Goal: Information Seeking & Learning: Learn about a topic

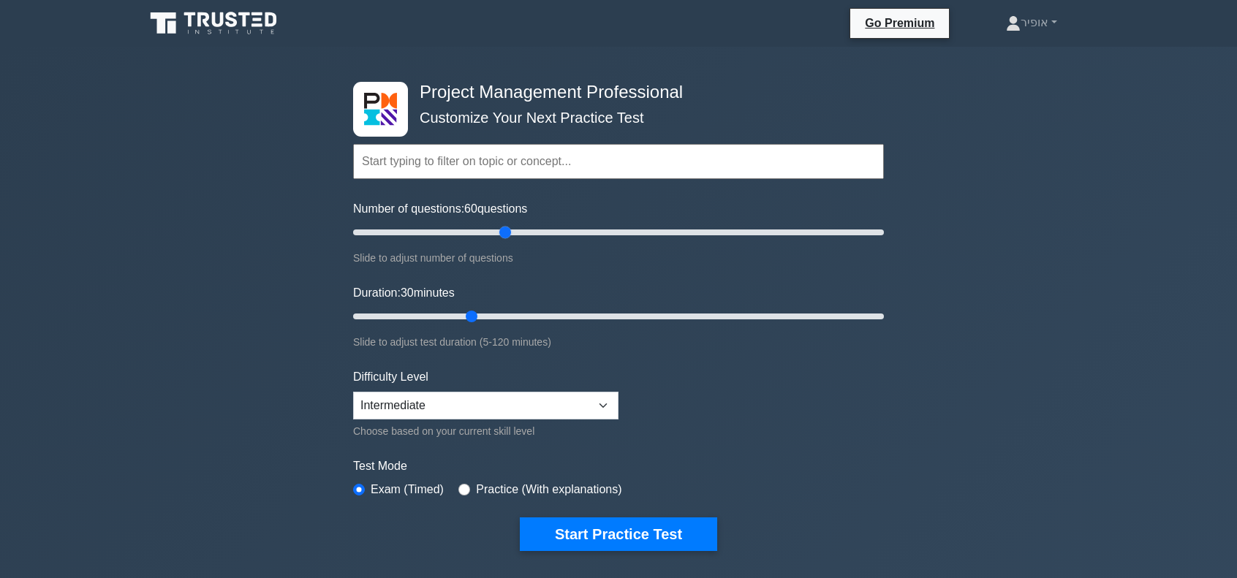
drag, startPoint x: 425, startPoint y: 232, endPoint x: 507, endPoint y: 238, distance: 82.0
type input "60"
click at [507, 238] on input "Number of questions: 60 questions" at bounding box center [618, 233] width 531 height 18
drag, startPoint x: 474, startPoint y: 316, endPoint x: 600, endPoint y: 317, distance: 125.7
type input "60"
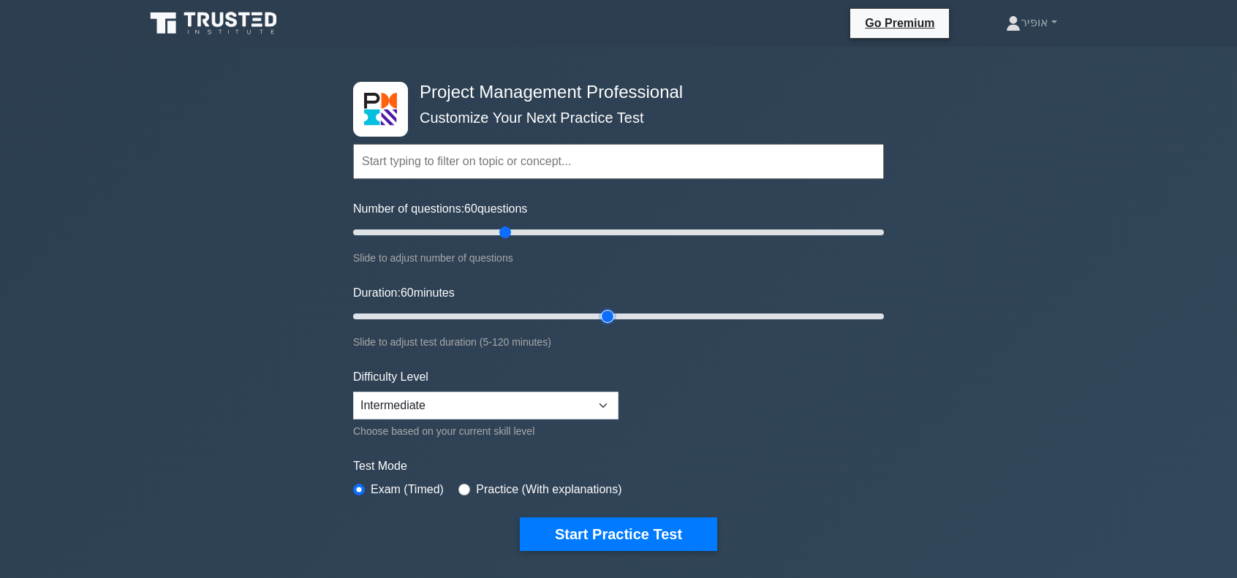
click at [600, 317] on input "Duration: 60 minutes" at bounding box center [618, 317] width 531 height 18
click at [636, 530] on button "Start Practice Test" at bounding box center [618, 535] width 197 height 34
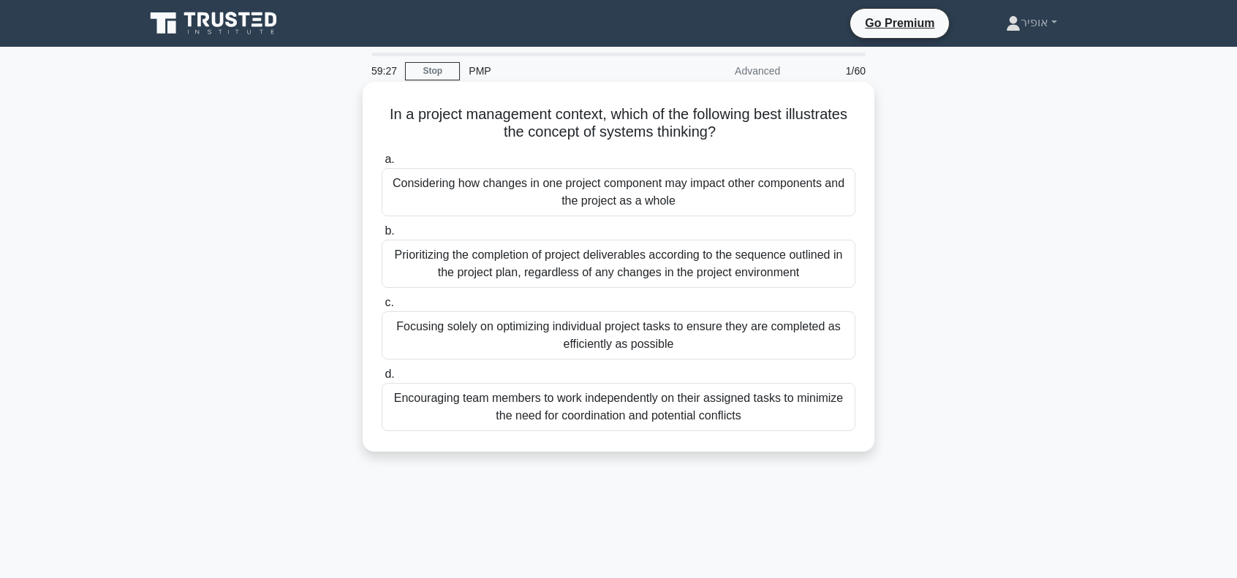
click at [559, 198] on div "Considering how changes in one project component may impact other components an…" at bounding box center [619, 192] width 474 height 48
click at [382, 164] on input "a. Considering how changes in one project component may impact other components…" at bounding box center [382, 160] width 0 height 10
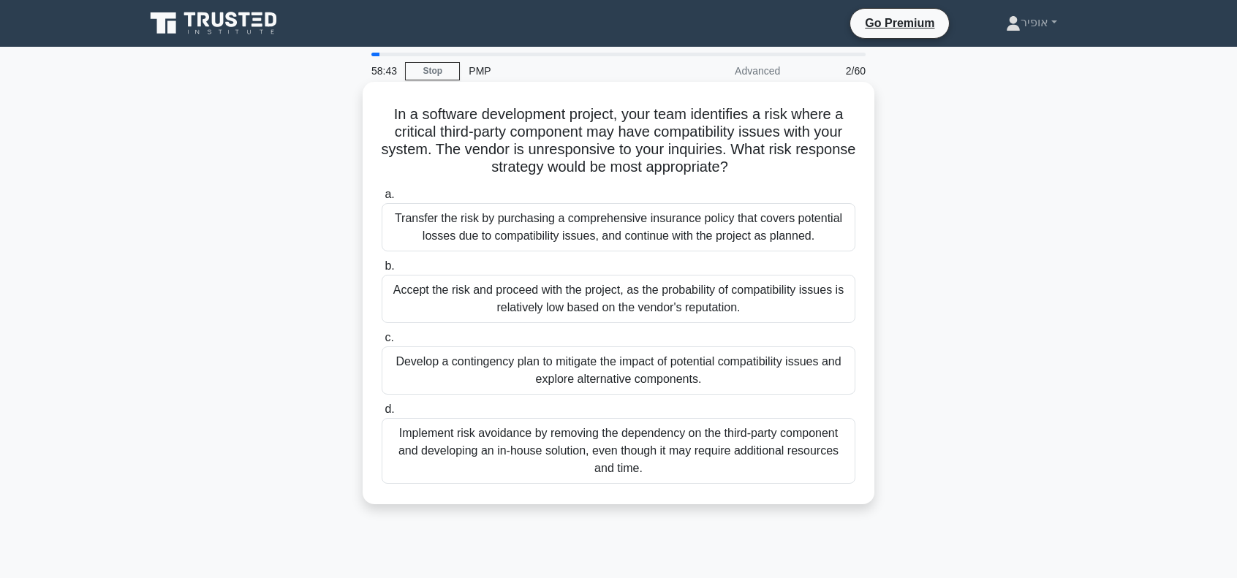
click at [478, 371] on div "Develop a contingency plan to mitigate the impact of potential compatibility is…" at bounding box center [619, 371] width 474 height 48
click at [382, 343] on input "c. Develop a contingency plan to mitigate the impact of potential compatibility…" at bounding box center [382, 338] width 0 height 10
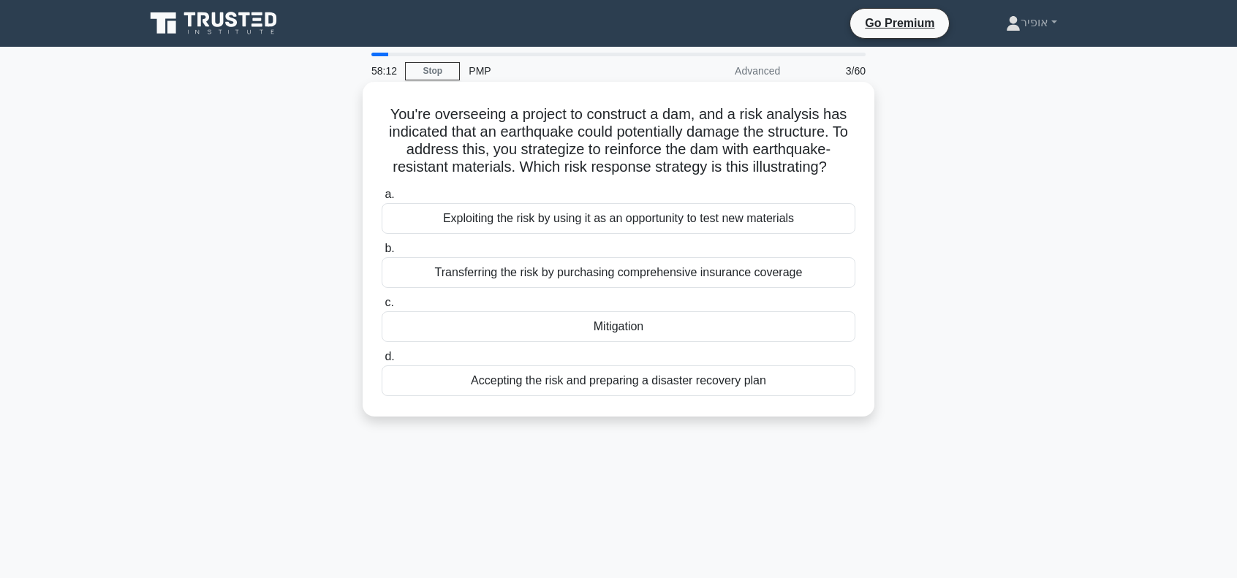
click at [510, 330] on div "Mitigation" at bounding box center [619, 326] width 474 height 31
click at [382, 308] on input "c. Mitigation" at bounding box center [382, 303] width 0 height 10
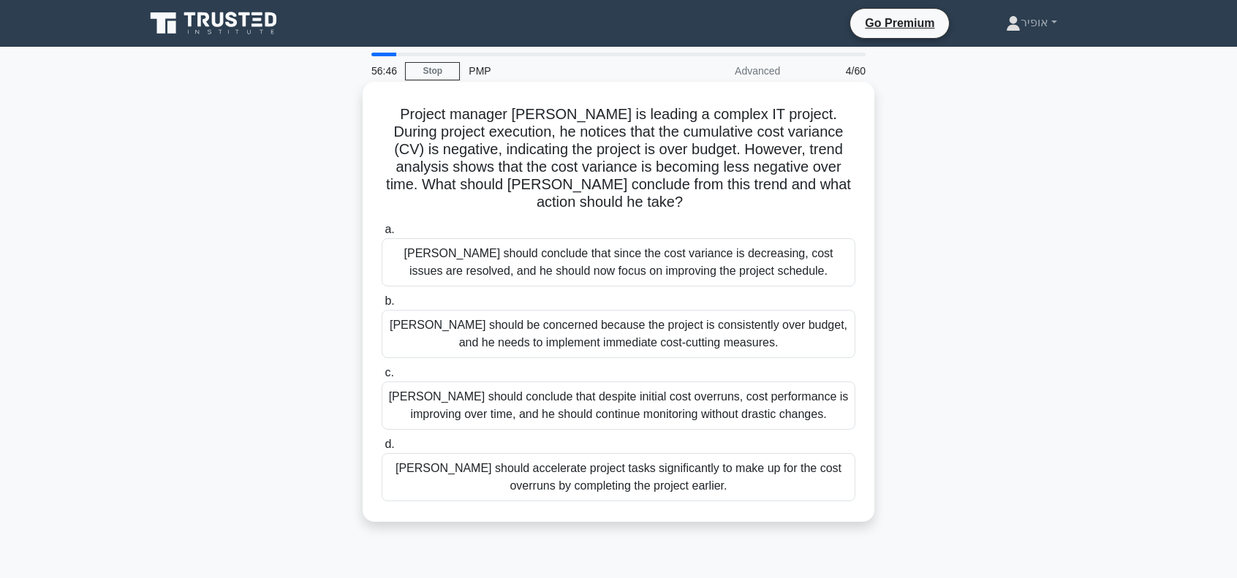
click at [489, 390] on div "David should conclude that despite initial cost overruns, cost performance is i…" at bounding box center [619, 406] width 474 height 48
click at [382, 378] on input "c. David should conclude that despite initial cost overruns, cost performance i…" at bounding box center [382, 373] width 0 height 10
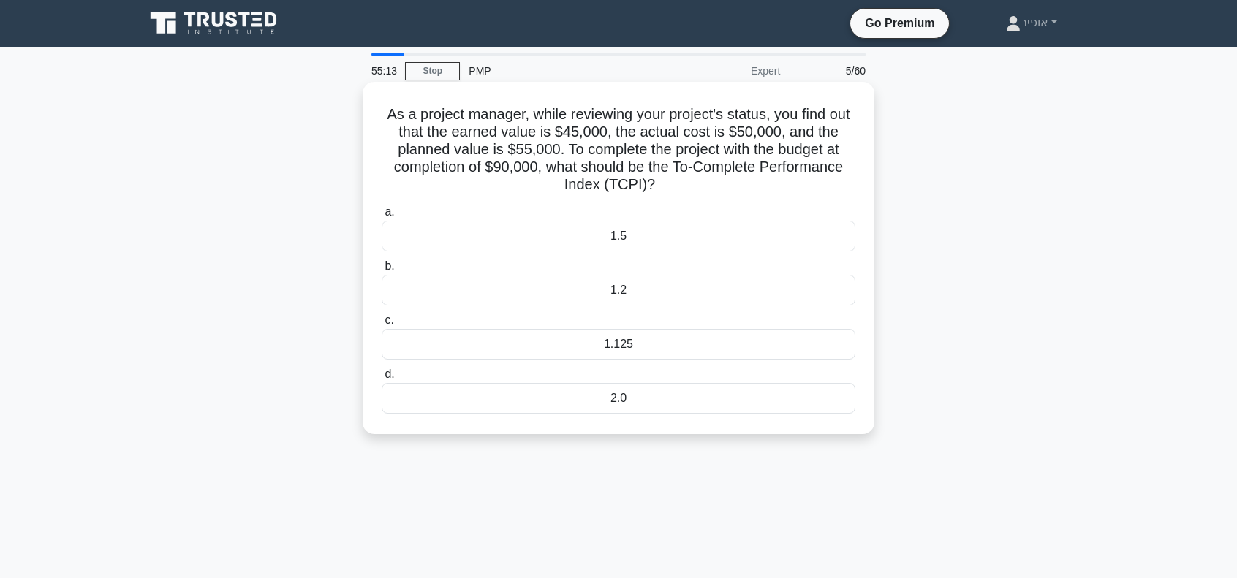
click at [589, 346] on div "1.125" at bounding box center [619, 344] width 474 height 31
click at [382, 325] on input "c. 1.125" at bounding box center [382, 321] width 0 height 10
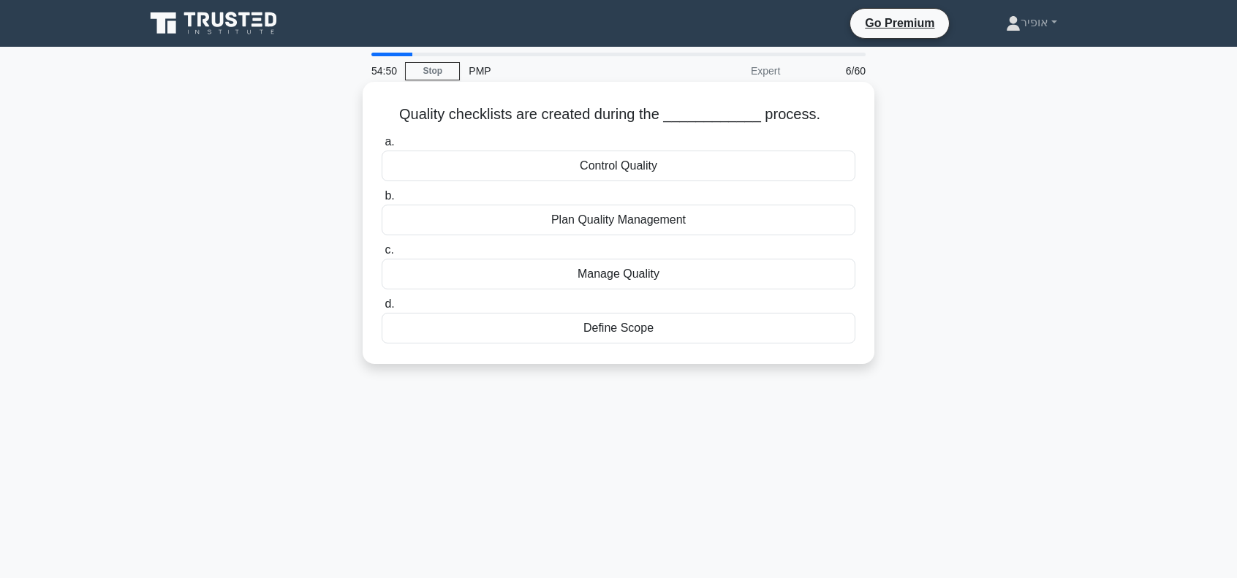
click at [553, 224] on div "Plan Quality Management" at bounding box center [619, 220] width 474 height 31
click at [382, 201] on input "b. Plan Quality Management" at bounding box center [382, 197] width 0 height 10
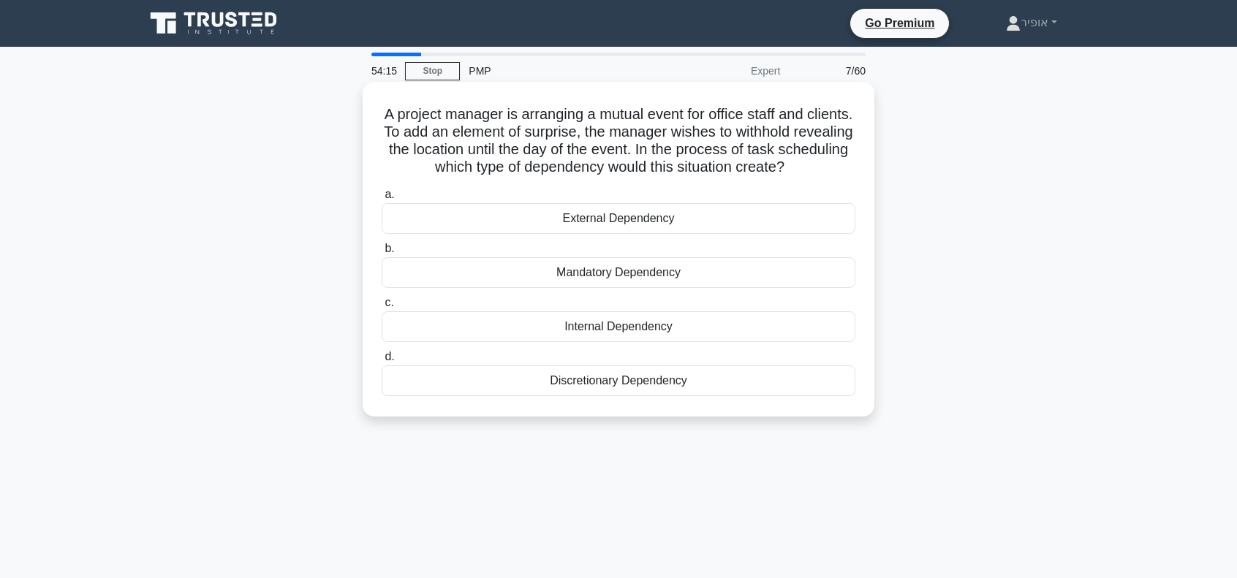
click at [572, 382] on div "Discretionary Dependency" at bounding box center [619, 381] width 474 height 31
click at [382, 362] on input "d. Discretionary Dependency" at bounding box center [382, 357] width 0 height 10
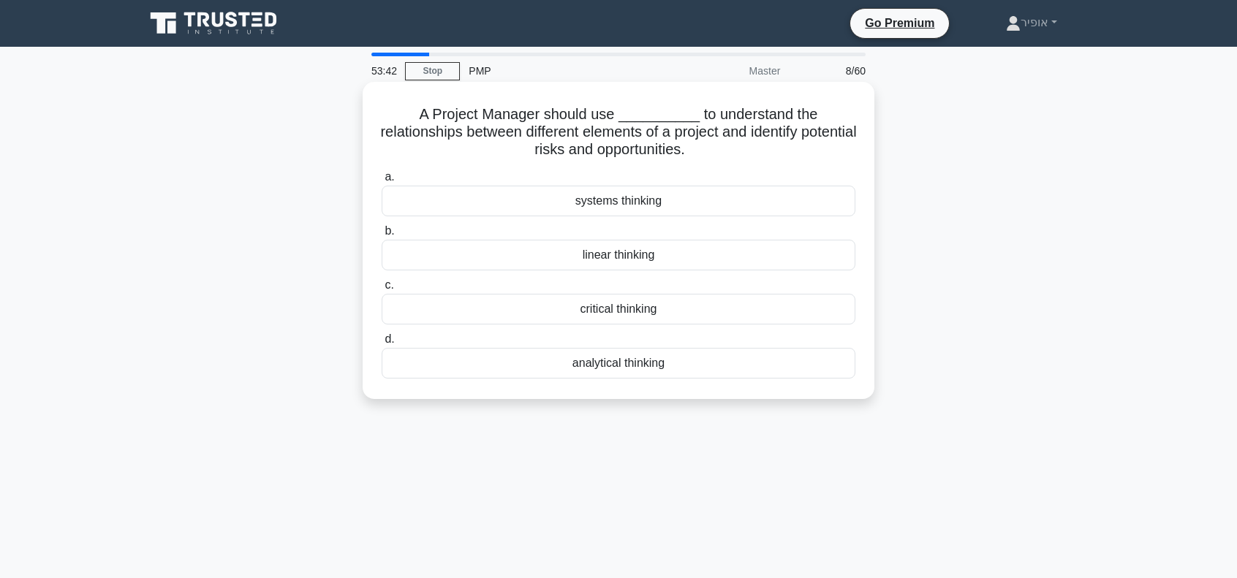
click at [595, 207] on div "systems thinking" at bounding box center [619, 201] width 474 height 31
click at [382, 182] on input "a. systems thinking" at bounding box center [382, 178] width 0 height 10
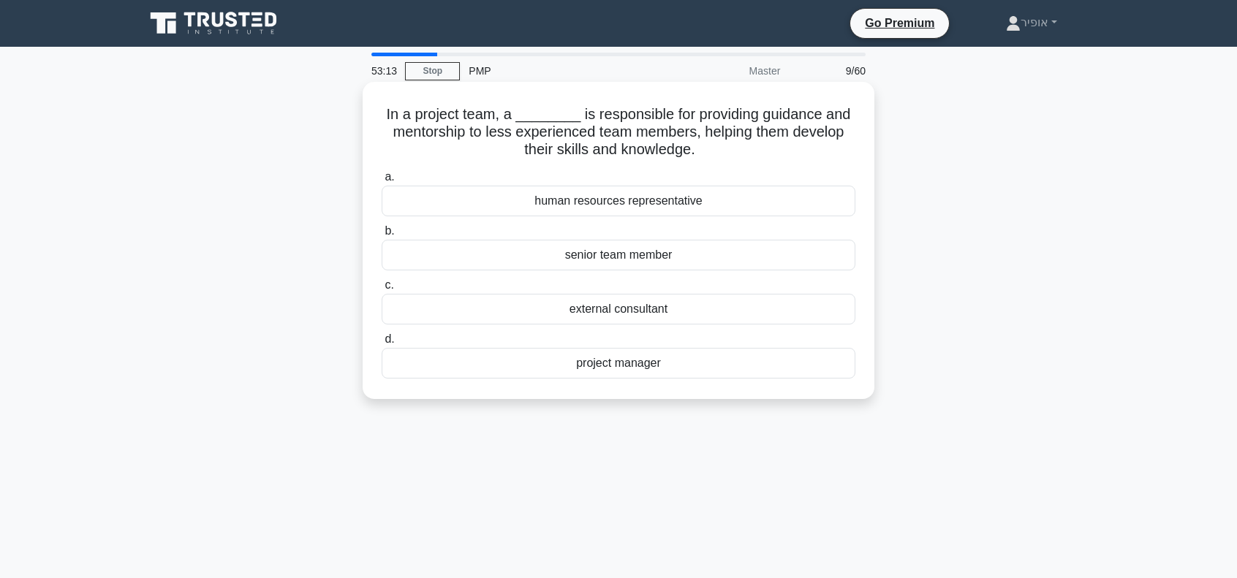
click at [607, 361] on div "project manager" at bounding box center [619, 363] width 474 height 31
click at [382, 344] on input "d. project manager" at bounding box center [382, 340] width 0 height 10
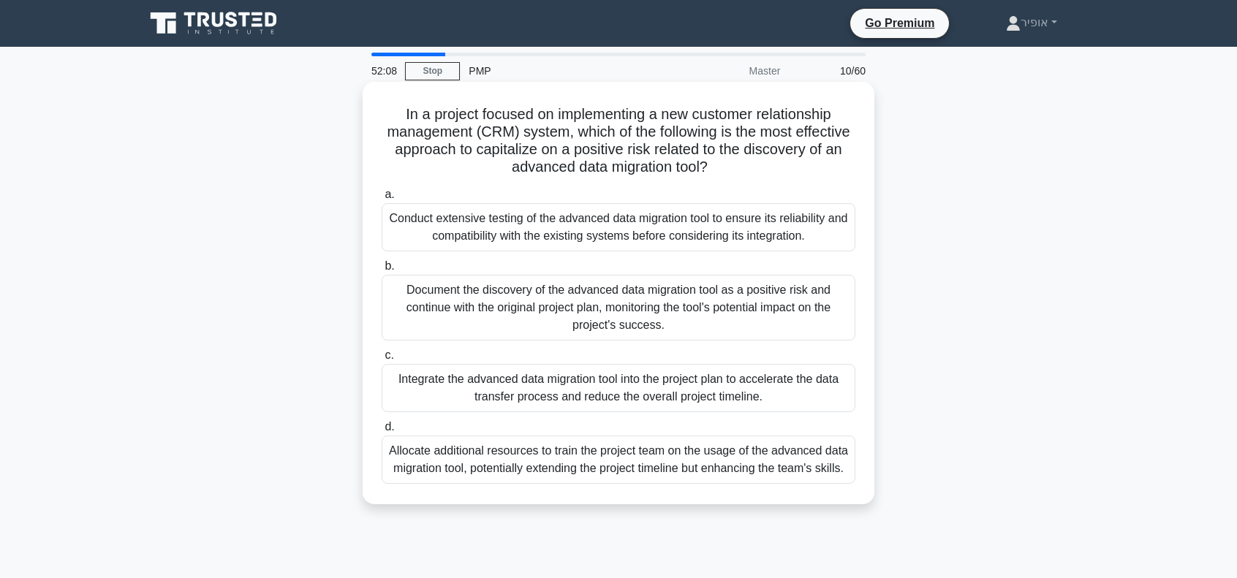
click at [463, 316] on div "Document the discovery of the advanced data migration tool as a positive risk a…" at bounding box center [619, 308] width 474 height 66
click at [382, 271] on input "b. Document the discovery of the advanced data migration tool as a positive ris…" at bounding box center [382, 267] width 0 height 10
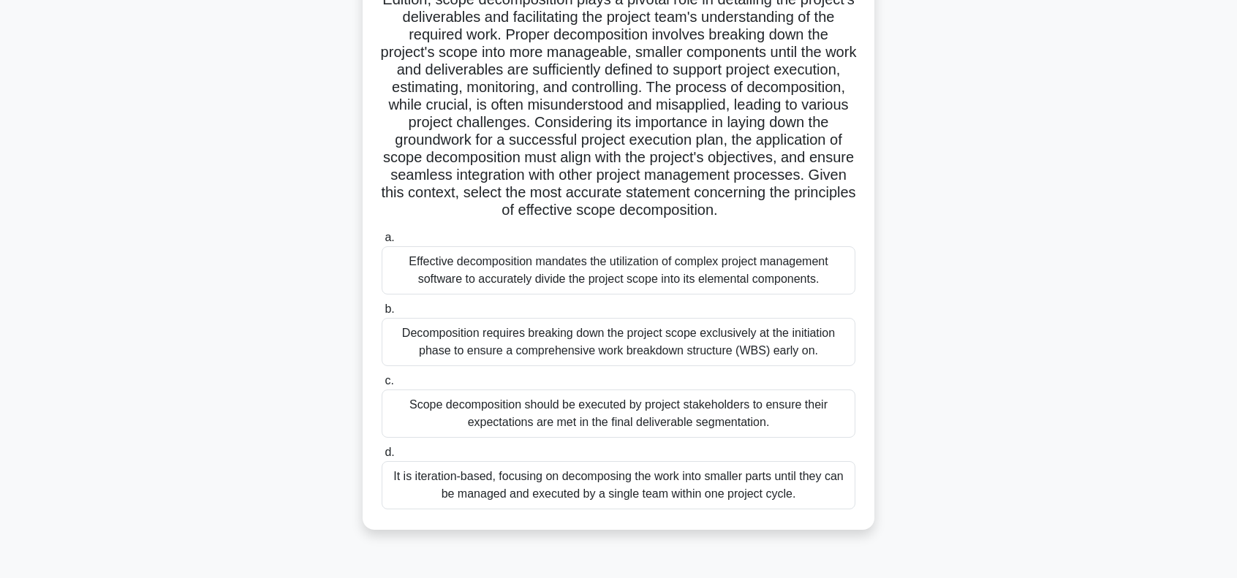
scroll to position [146, 0]
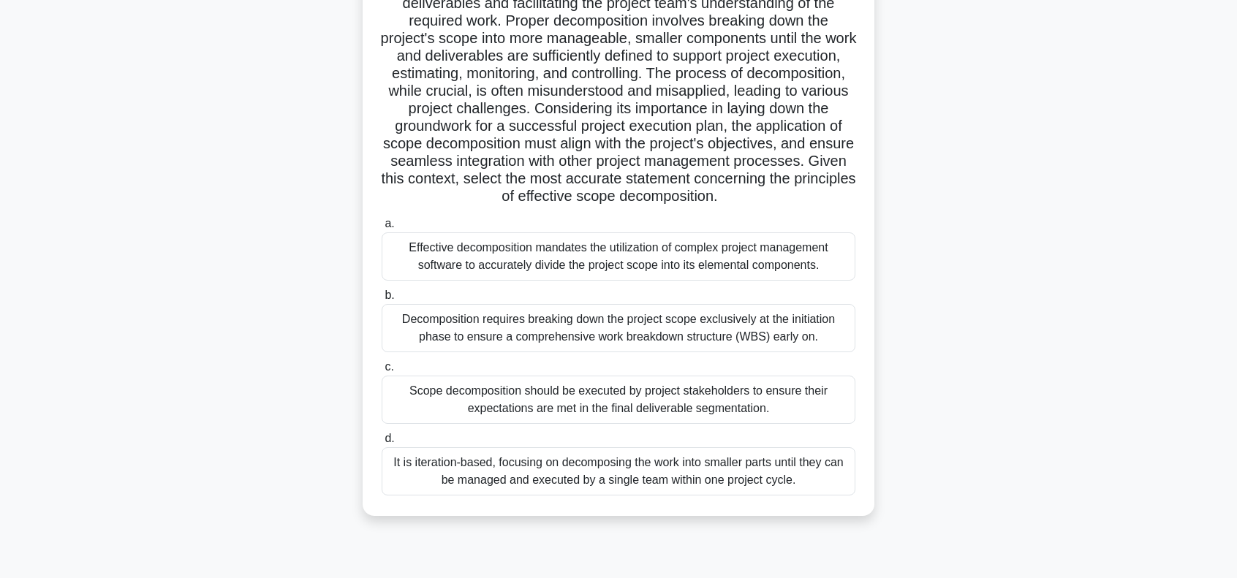
click at [523, 343] on div "Decomposition requires breaking down the project scope exclusively at the initi…" at bounding box center [619, 328] width 474 height 48
click at [382, 300] on input "b. Decomposition requires breaking down the project scope exclusively at the in…" at bounding box center [382, 296] width 0 height 10
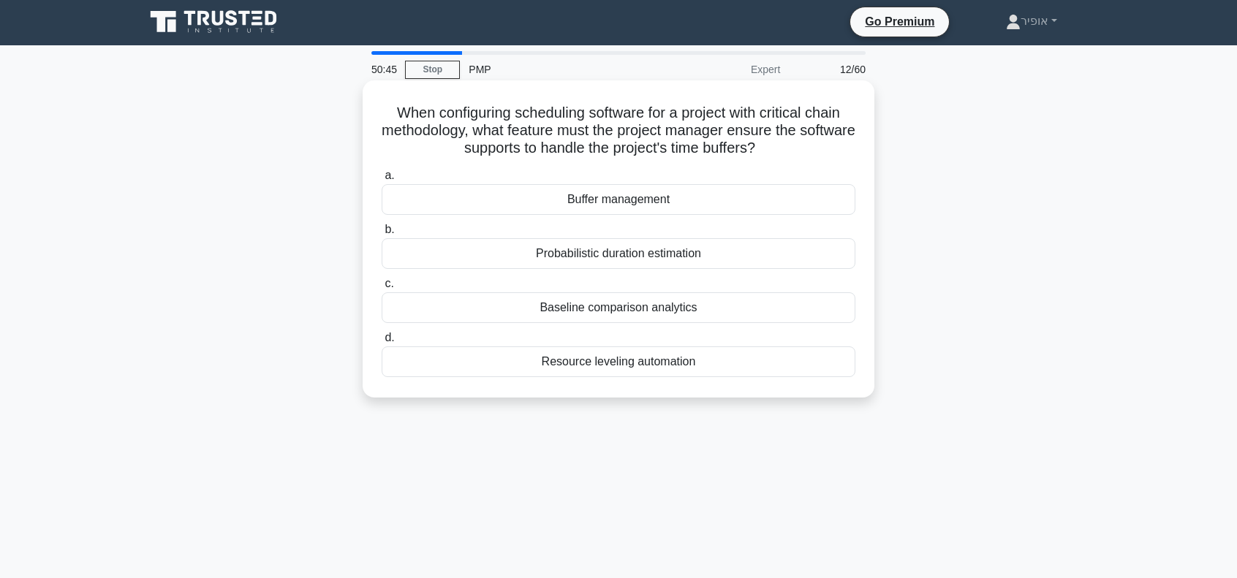
scroll to position [0, 0]
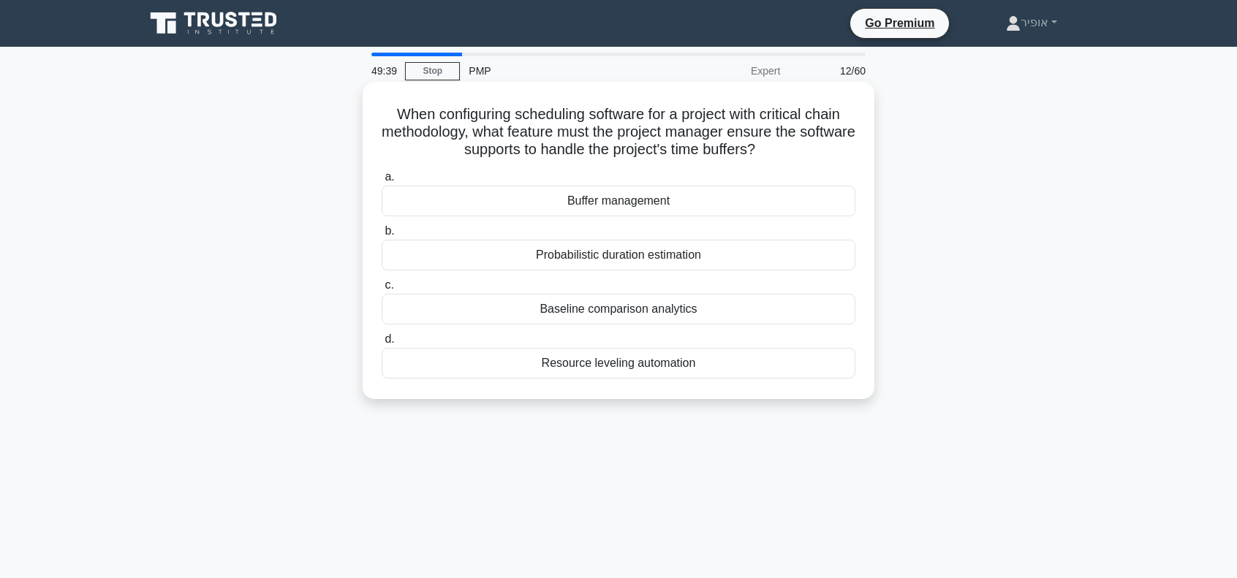
click at [554, 309] on div "Baseline comparison analytics" at bounding box center [619, 309] width 474 height 31
click at [382, 290] on input "c. Baseline comparison analytics" at bounding box center [382, 286] width 0 height 10
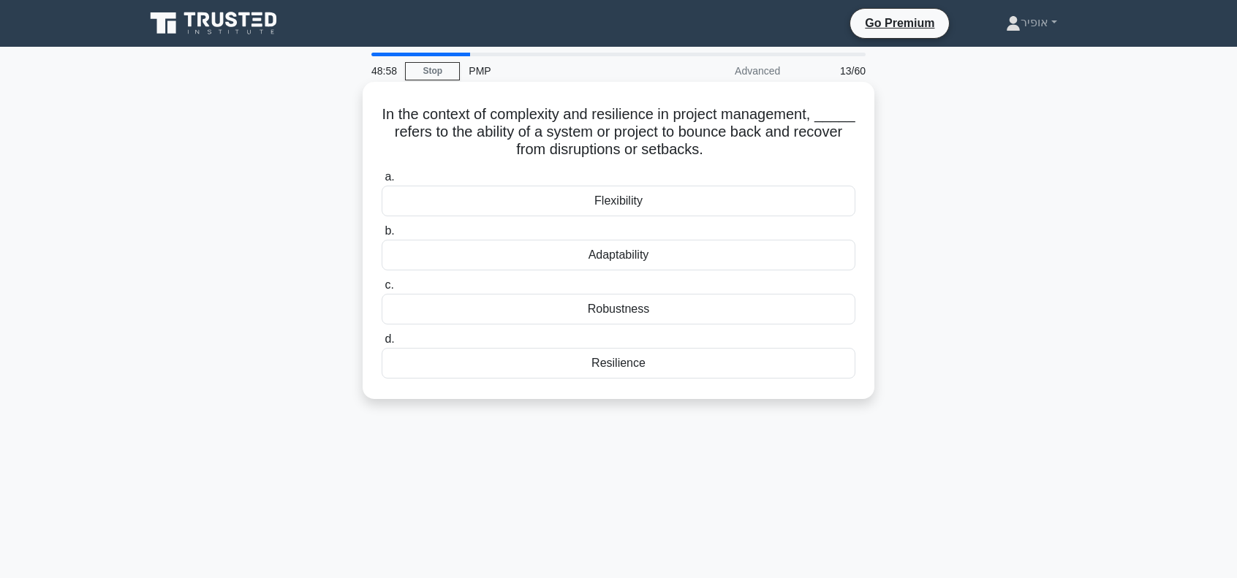
click at [568, 198] on div "Flexibility" at bounding box center [619, 201] width 474 height 31
click at [382, 182] on input "a. Flexibility" at bounding box center [382, 178] width 0 height 10
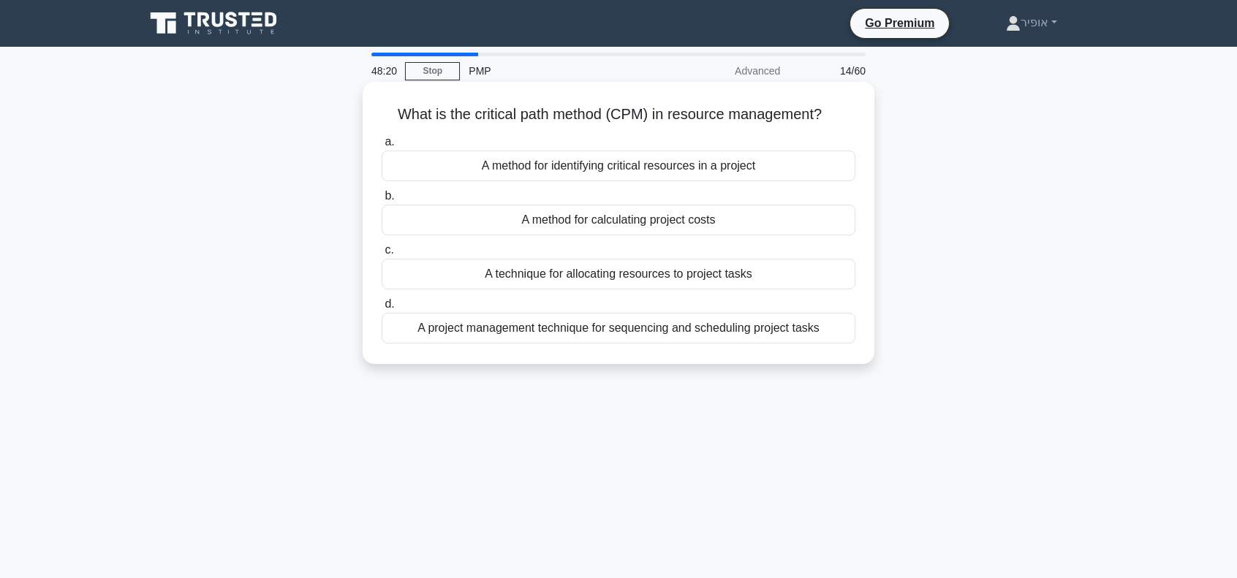
click at [565, 332] on div "A project management technique for sequencing and scheduling project tasks" at bounding box center [619, 328] width 474 height 31
click at [382, 309] on input "d. A project management technique for sequencing and scheduling project tasks" at bounding box center [382, 305] width 0 height 10
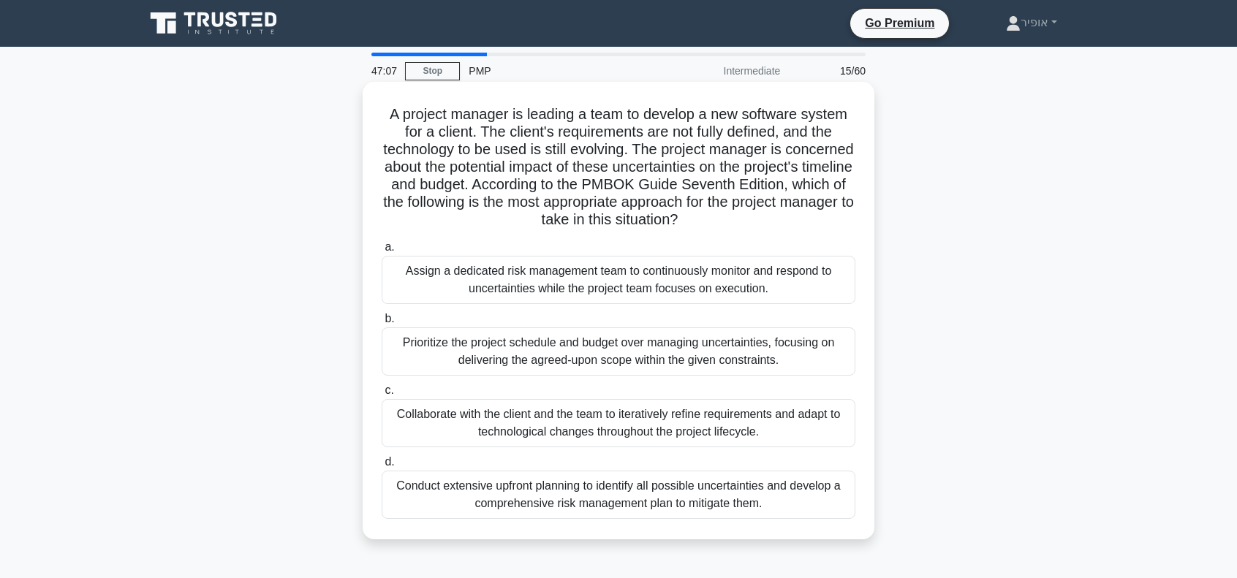
click at [600, 496] on div "Conduct extensive upfront planning to identify all possible uncertainties and d…" at bounding box center [619, 495] width 474 height 48
click at [382, 467] on input "d. Conduct extensive upfront planning to identify all possible uncertainties an…" at bounding box center [382, 463] width 0 height 10
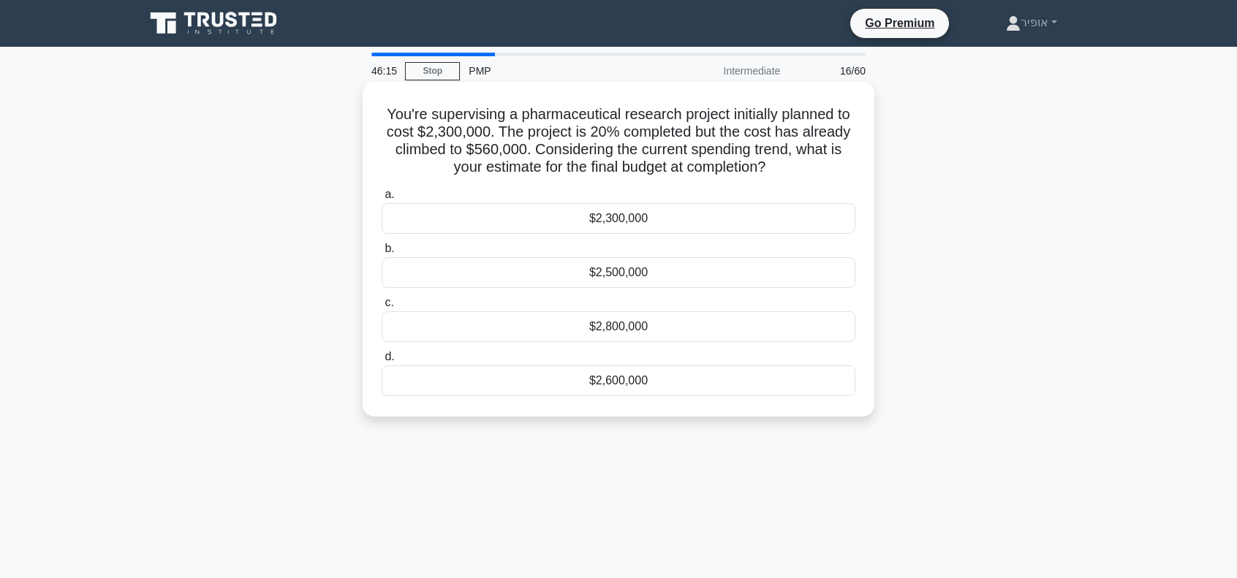
click at [588, 327] on div "$2,800,000" at bounding box center [619, 326] width 474 height 31
click at [382, 308] on input "c. $2,800,000" at bounding box center [382, 303] width 0 height 10
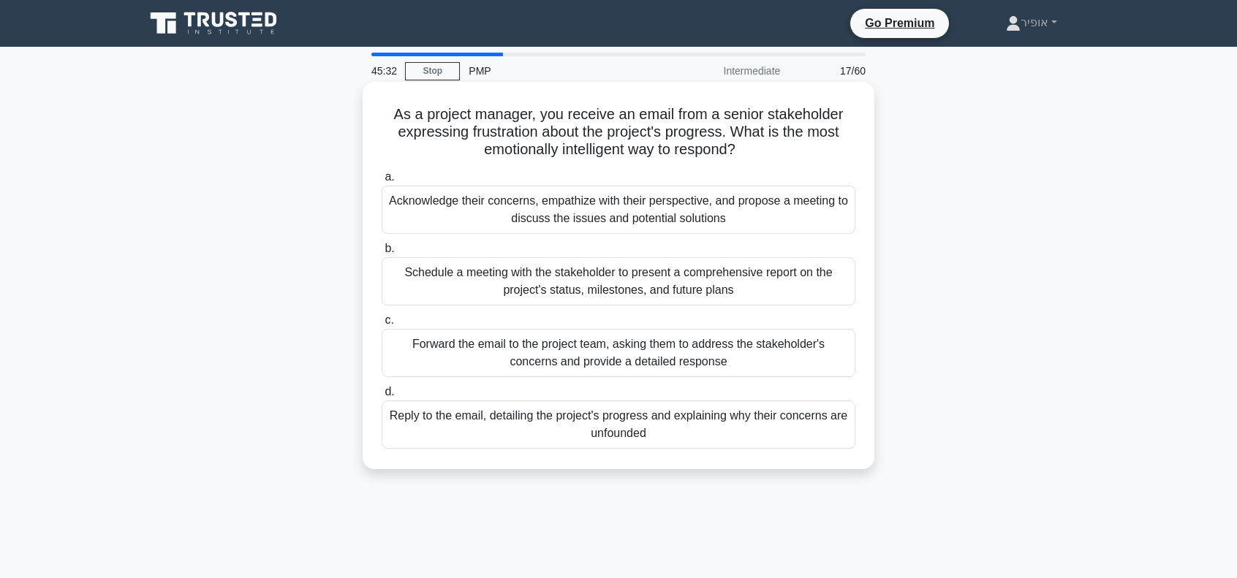
click at [577, 216] on div "Acknowledge their concerns, empathize with their perspective, and propose a mee…" at bounding box center [619, 210] width 474 height 48
click at [382, 182] on input "a. Acknowledge their concerns, empathize with their perspective, and propose a …" at bounding box center [382, 178] width 0 height 10
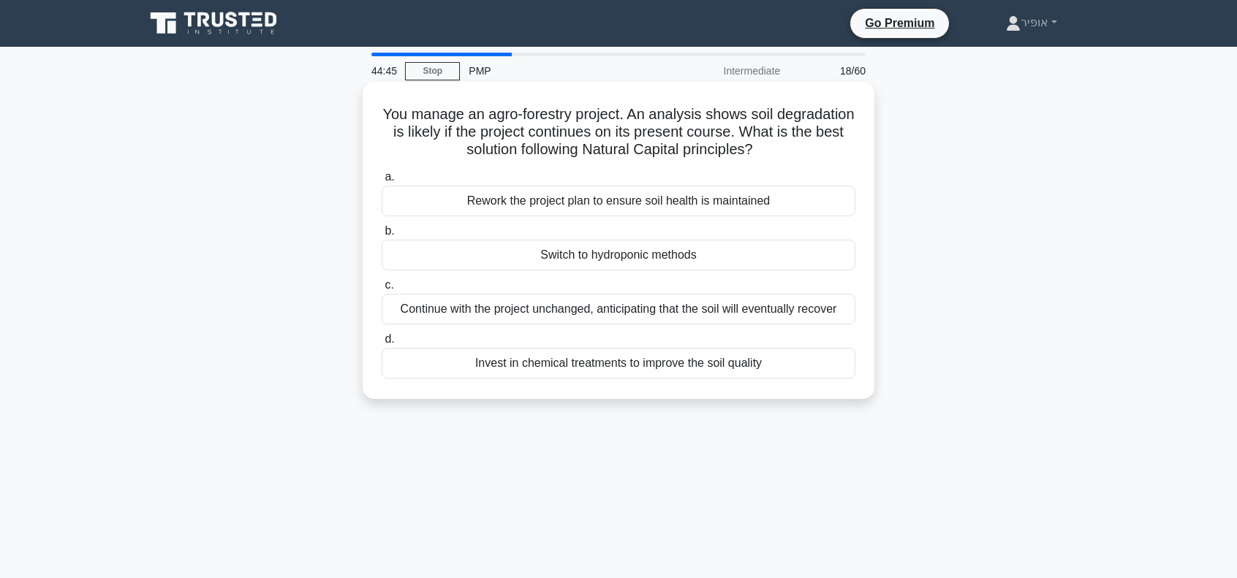
click at [525, 203] on div "Rework the project plan to ensure soil health is maintained" at bounding box center [619, 201] width 474 height 31
click at [382, 182] on input "a. Rework the project plan to ensure soil health is maintained" at bounding box center [382, 178] width 0 height 10
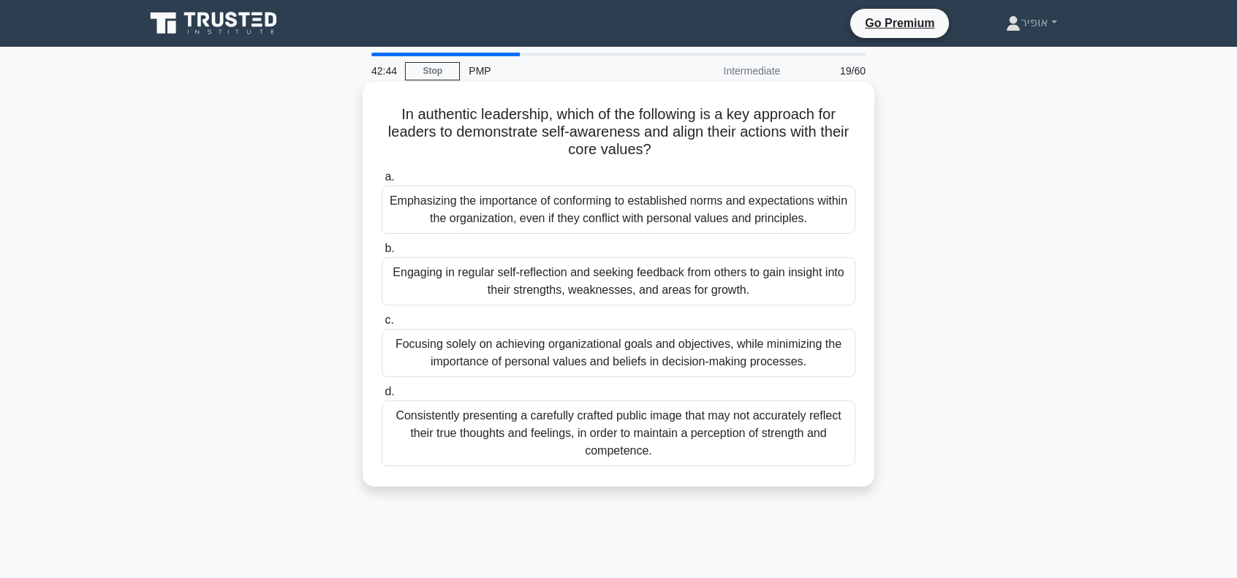
click at [509, 281] on div "Engaging in regular self-reflection and seeking feedback from others to gain in…" at bounding box center [619, 281] width 474 height 48
click at [382, 254] on input "b. Engaging in regular self-reflection and seeking feedback from others to gain…" at bounding box center [382, 249] width 0 height 10
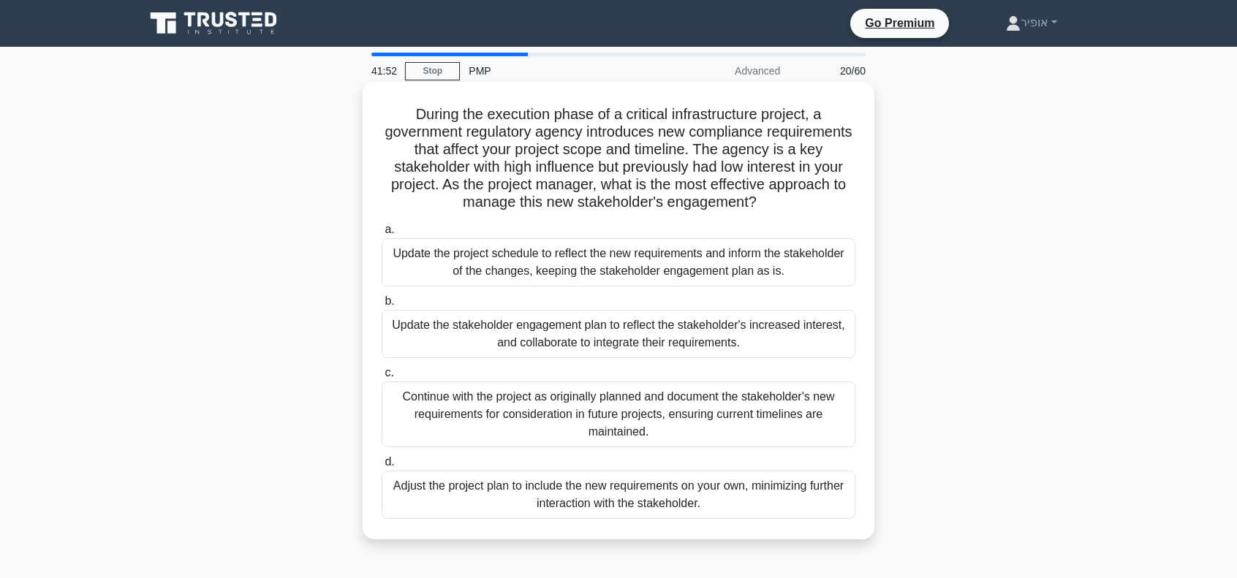
click at [585, 338] on div "Update the stakeholder engagement plan to reflect the stakeholder's increased i…" at bounding box center [619, 334] width 474 height 48
click at [382, 306] on input "b. Update the stakeholder engagement plan to reflect the stakeholder's increase…" at bounding box center [382, 302] width 0 height 10
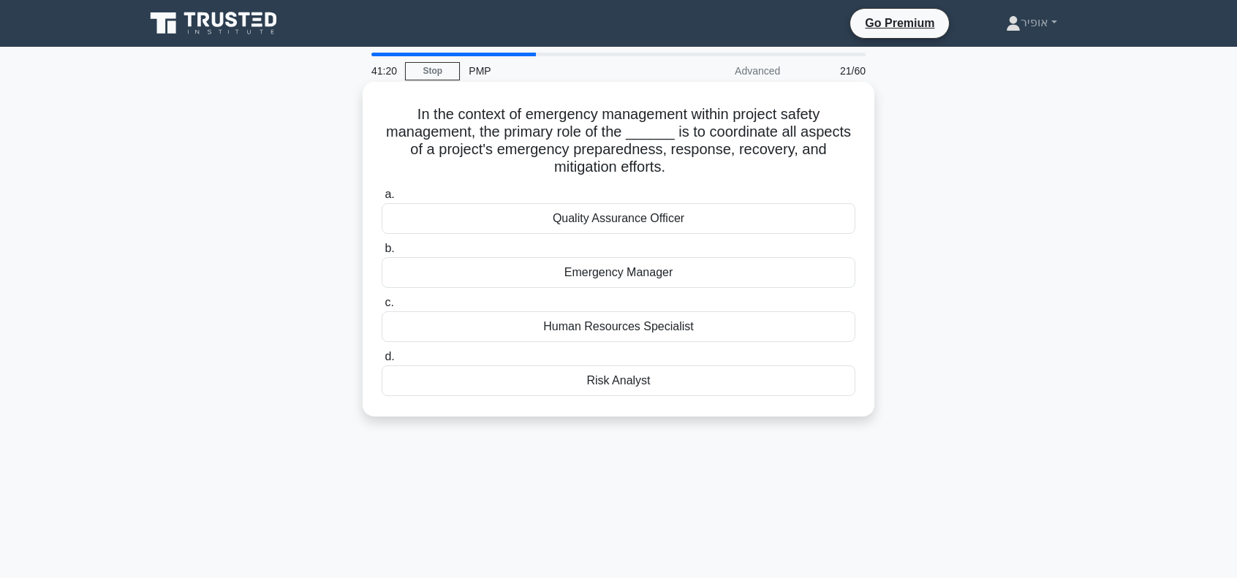
click at [529, 271] on div "Emergency Manager" at bounding box center [619, 272] width 474 height 31
click at [382, 254] on input "b. Emergency Manager" at bounding box center [382, 249] width 0 height 10
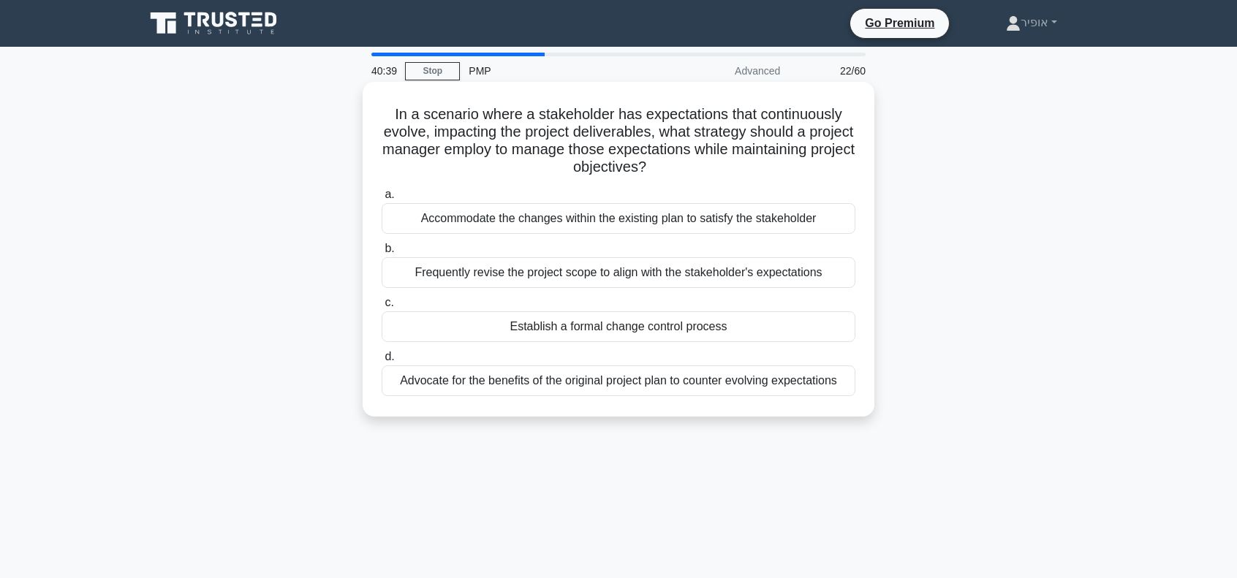
click at [585, 329] on div "Establish a formal change control process" at bounding box center [619, 326] width 474 height 31
click at [382, 308] on input "c. Establish a formal change control process" at bounding box center [382, 303] width 0 height 10
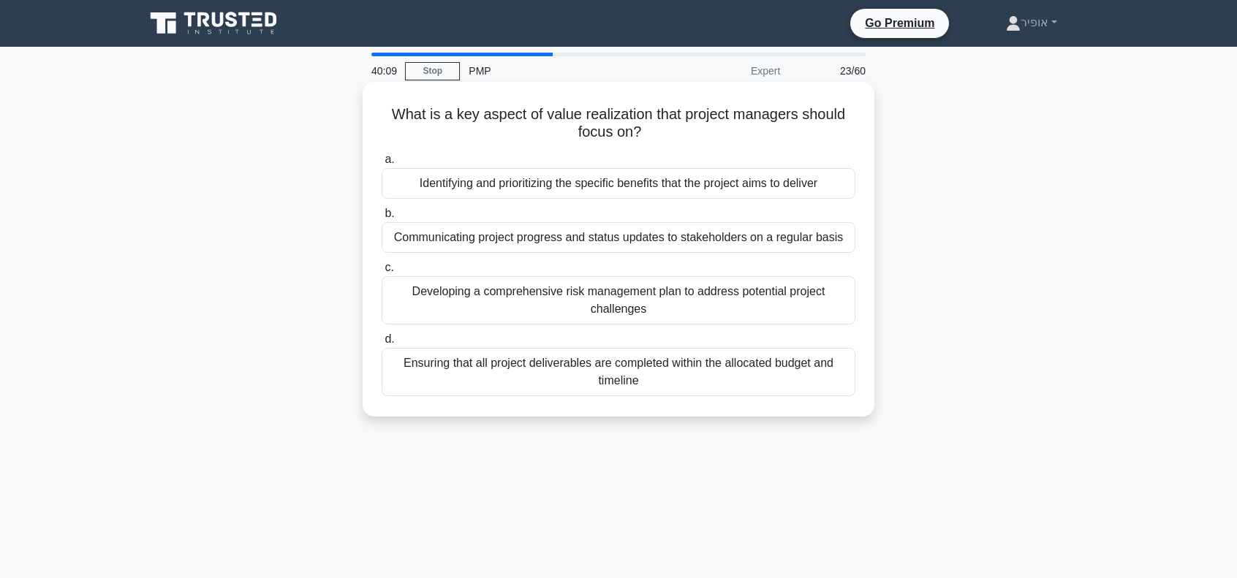
click at [636, 189] on div "Identifying and prioritizing the specific benefits that the project aims to del…" at bounding box center [619, 183] width 474 height 31
click at [382, 164] on input "a. Identifying and prioritizing the specific benefits that the project aims to …" at bounding box center [382, 160] width 0 height 10
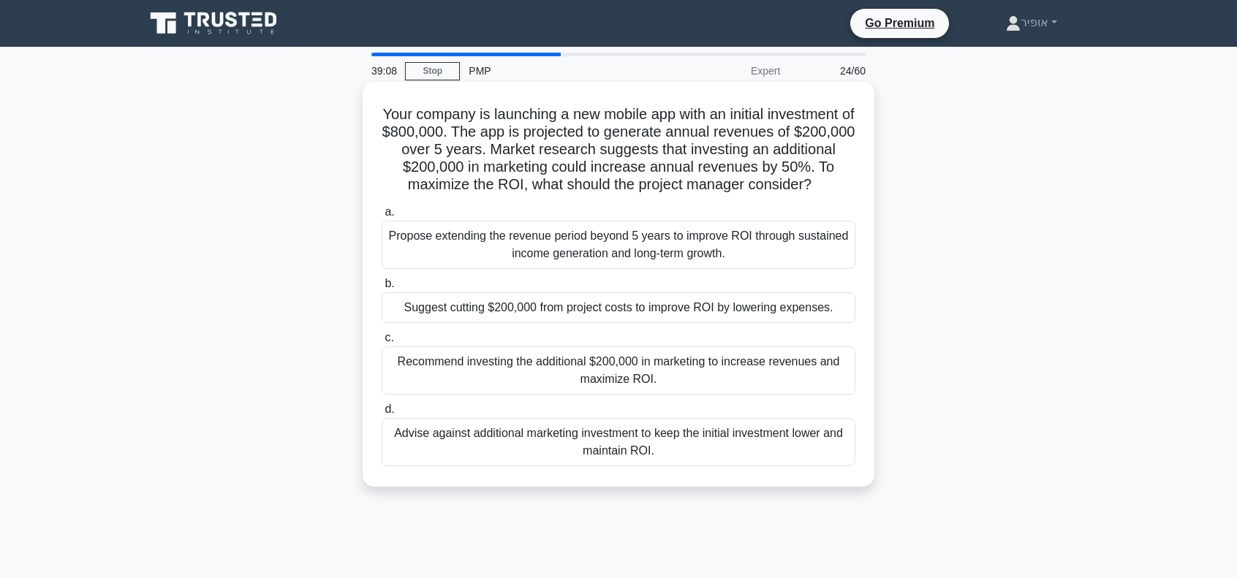
click at [548, 391] on div "Recommend investing the additional $200,000 in marketing to increase revenues a…" at bounding box center [619, 371] width 474 height 48
click at [382, 343] on input "c. Recommend investing the additional $200,000 in marketing to increase revenue…" at bounding box center [382, 338] width 0 height 10
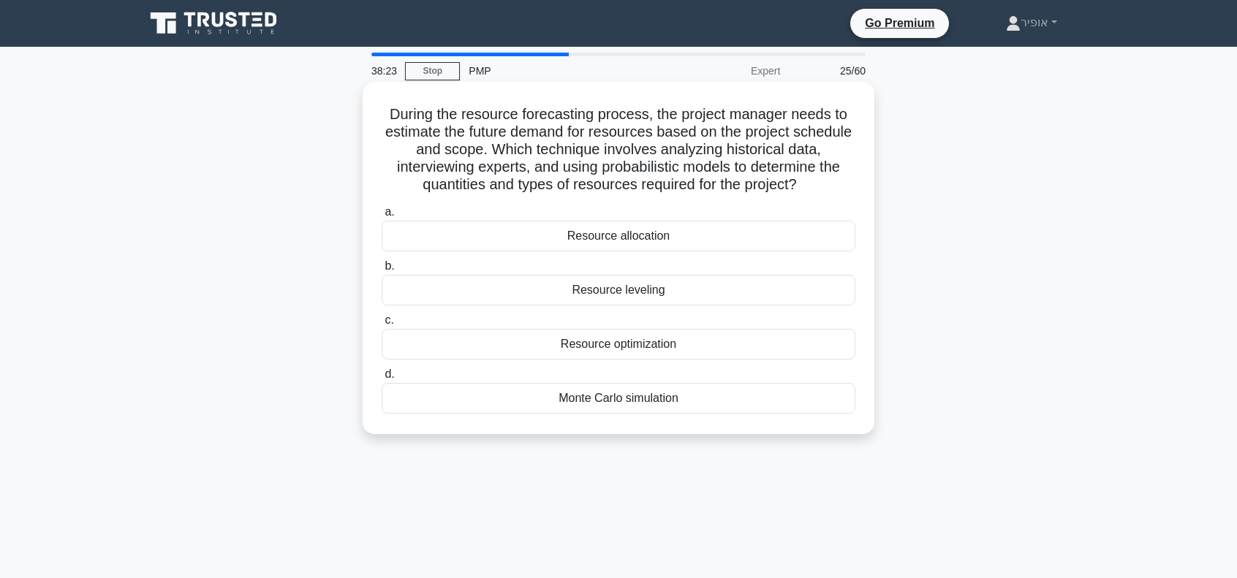
click at [535, 398] on div "Monte Carlo simulation" at bounding box center [619, 398] width 474 height 31
click at [382, 379] on input "d. Monte Carlo simulation" at bounding box center [382, 375] width 0 height 10
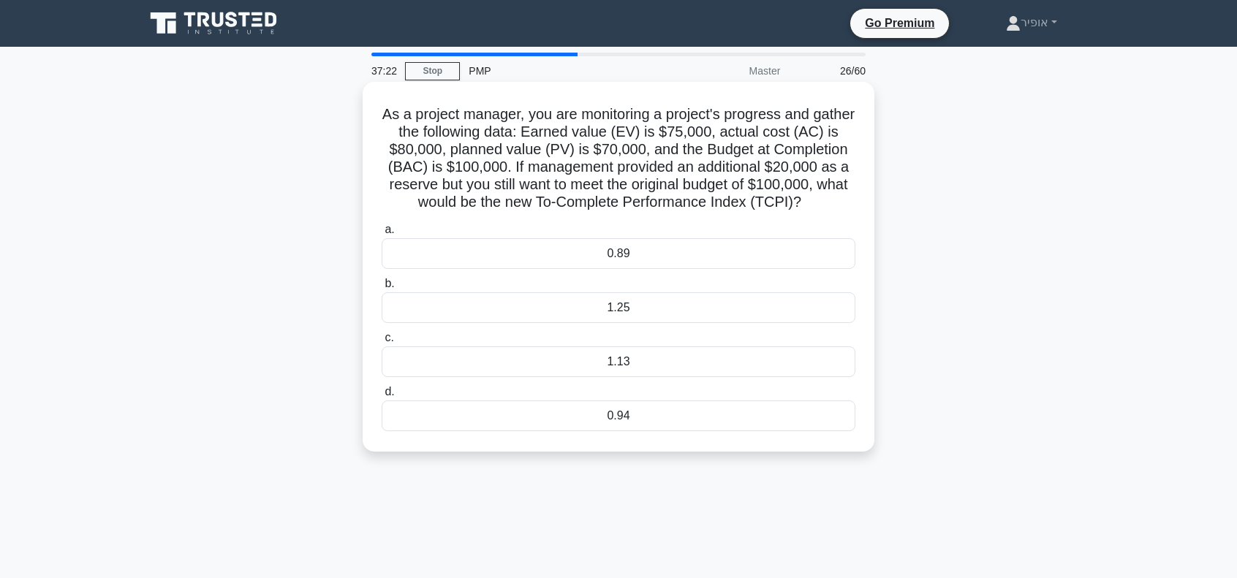
click at [553, 323] on div "1.25" at bounding box center [619, 307] width 474 height 31
click at [382, 289] on input "b. 1.25" at bounding box center [382, 284] width 0 height 10
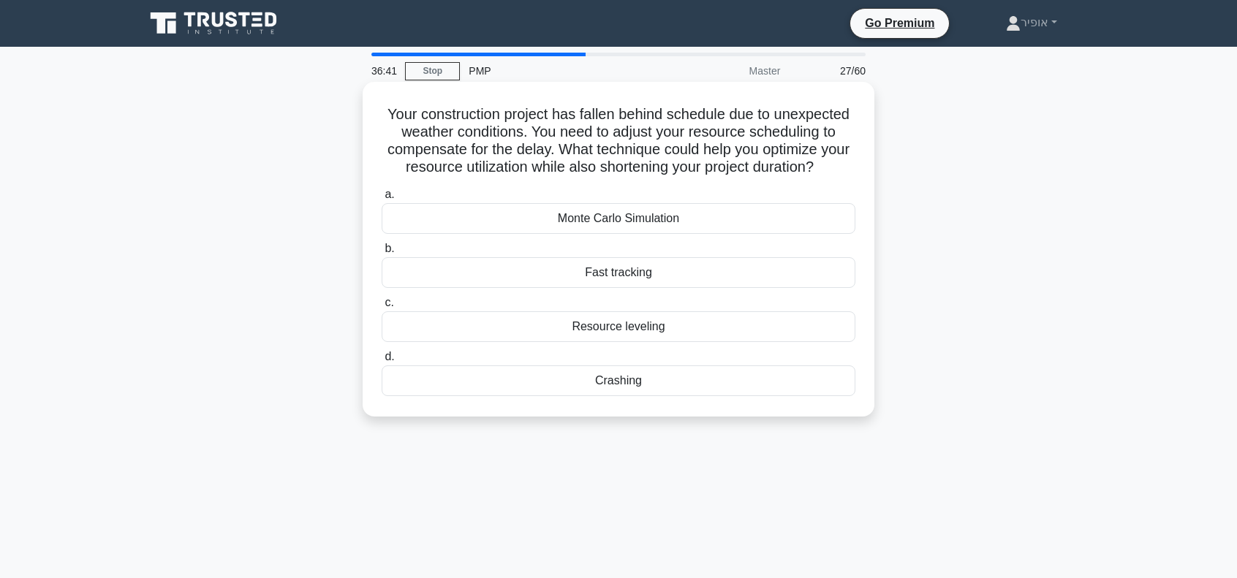
click at [570, 284] on div "Fast tracking" at bounding box center [619, 272] width 474 height 31
click at [382, 254] on input "b. Fast tracking" at bounding box center [382, 249] width 0 height 10
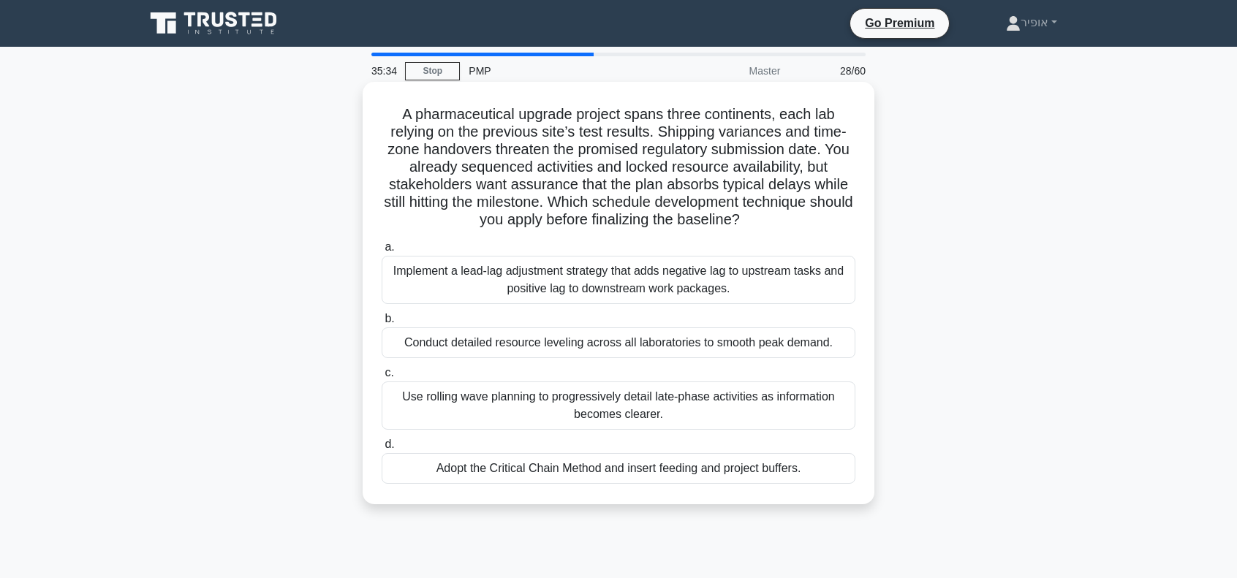
click at [588, 279] on div "Implement a lead-lag adjustment strategy that adds negative lag to upstream tas…" at bounding box center [619, 280] width 474 height 48
click at [382, 252] on input "a. Implement a lead-lag adjustment strategy that adds negative lag to upstream …" at bounding box center [382, 248] width 0 height 10
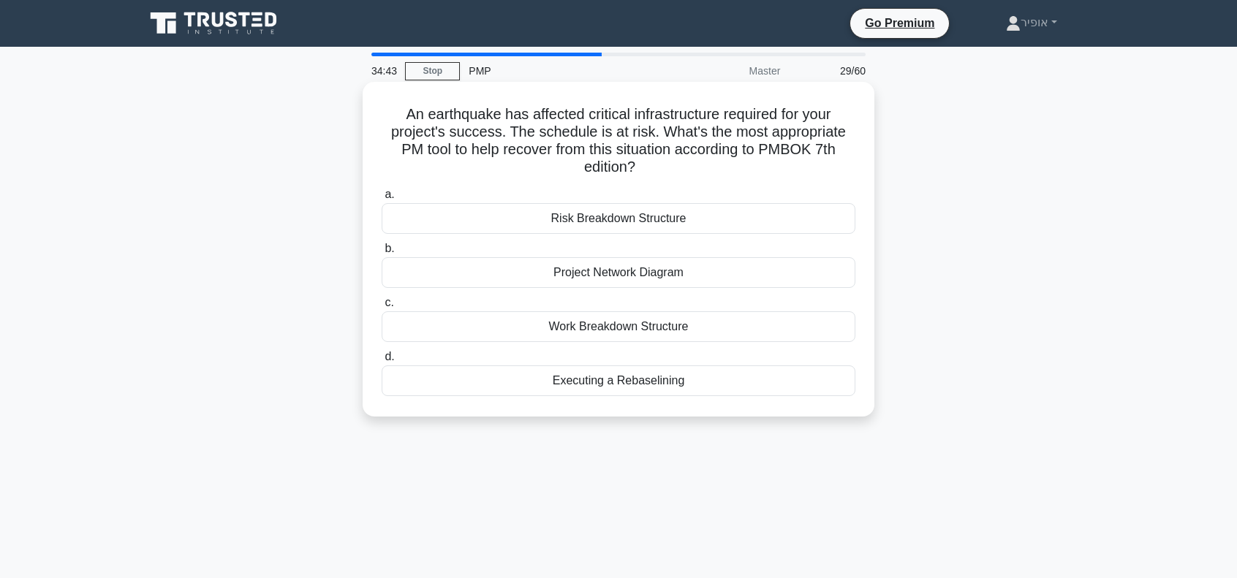
click at [642, 385] on div "Executing a Rebaselining" at bounding box center [619, 381] width 474 height 31
click at [382, 362] on input "d. Executing a Rebaselining" at bounding box center [382, 357] width 0 height 10
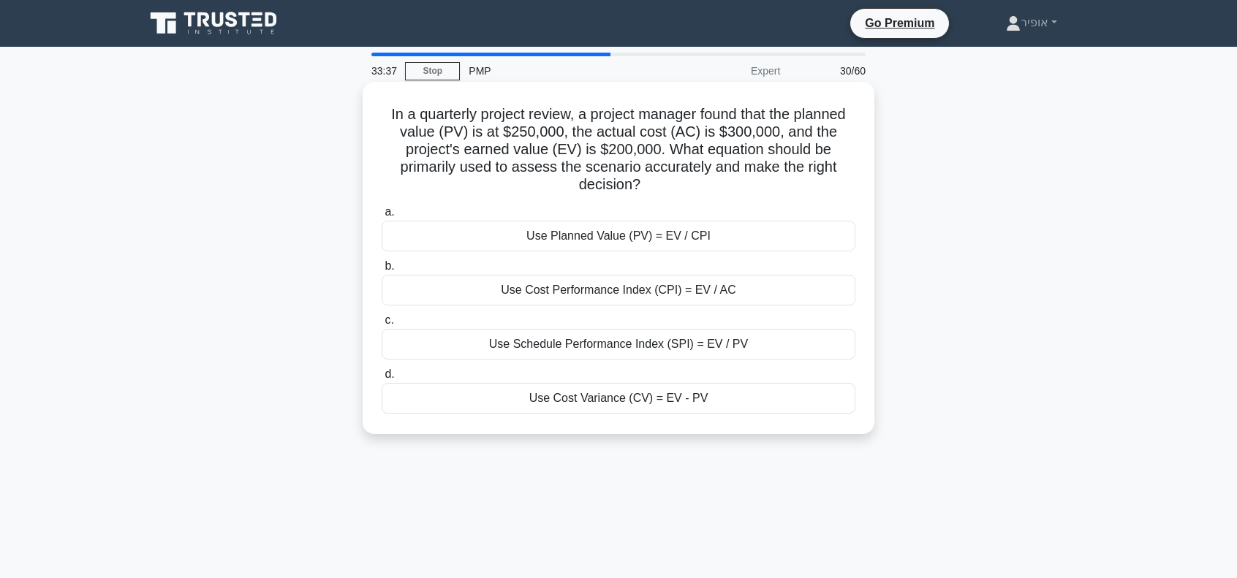
click at [637, 295] on div "Use Cost Performance Index (CPI) = EV / AC" at bounding box center [619, 290] width 474 height 31
click at [382, 271] on input "b. Use Cost Performance Index (CPI) = EV / AC" at bounding box center [382, 267] width 0 height 10
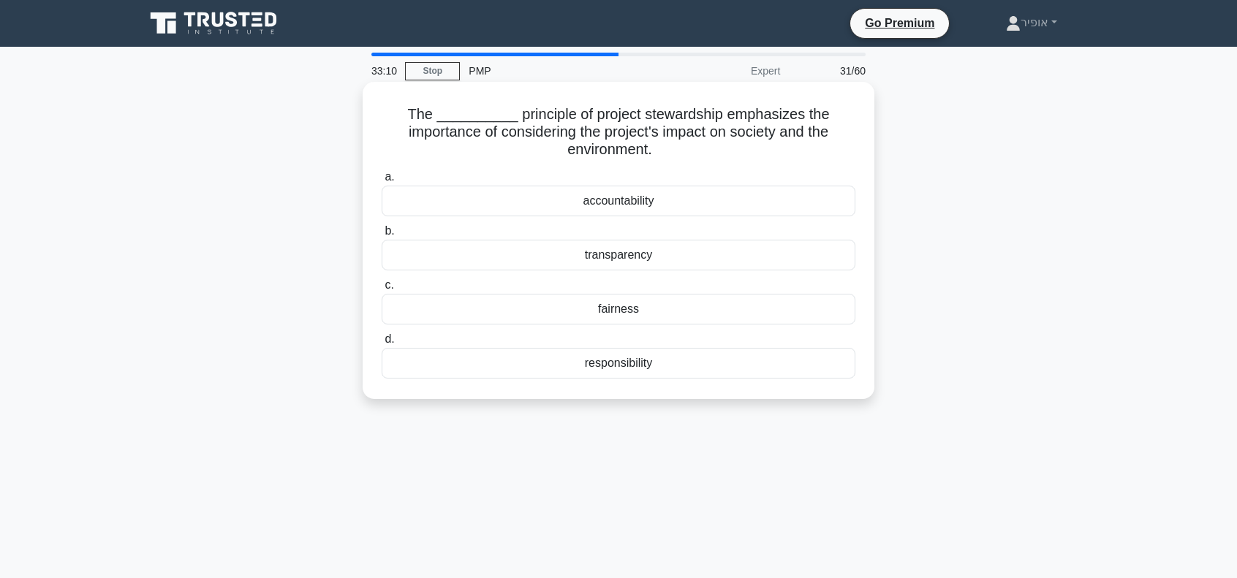
click at [588, 199] on div "accountability" at bounding box center [619, 201] width 474 height 31
click at [382, 182] on input "a. accountability" at bounding box center [382, 178] width 0 height 10
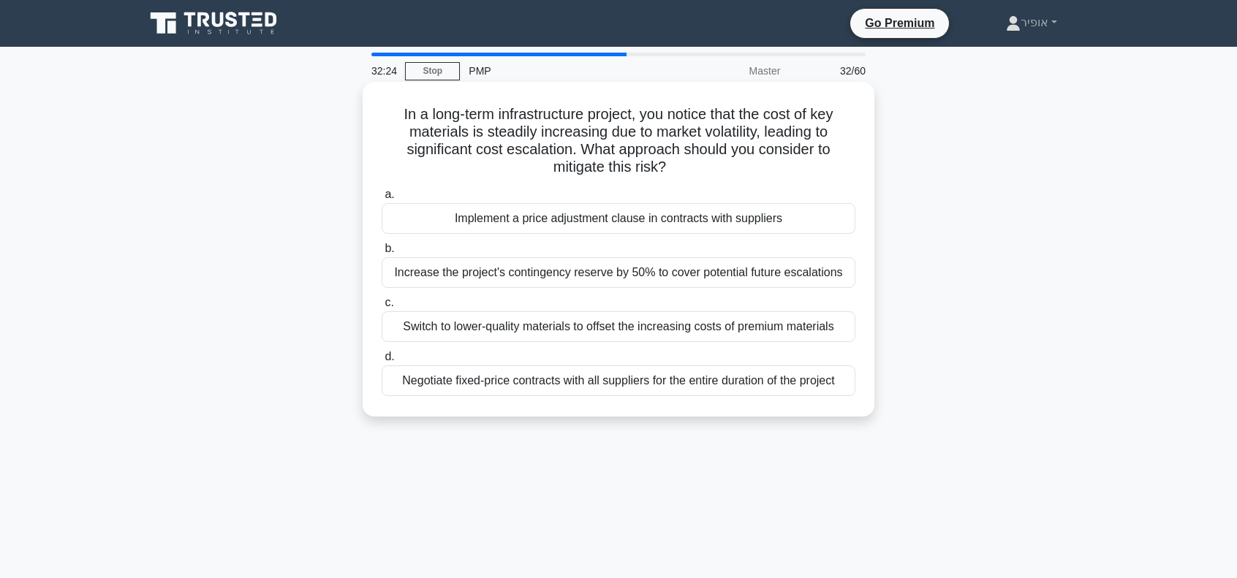
click at [622, 381] on div "Negotiate fixed-price contracts with all suppliers for the entire duration of t…" at bounding box center [619, 381] width 474 height 31
click at [382, 362] on input "d. Negotiate fixed-price contracts with all suppliers for the entire duration o…" at bounding box center [382, 357] width 0 height 10
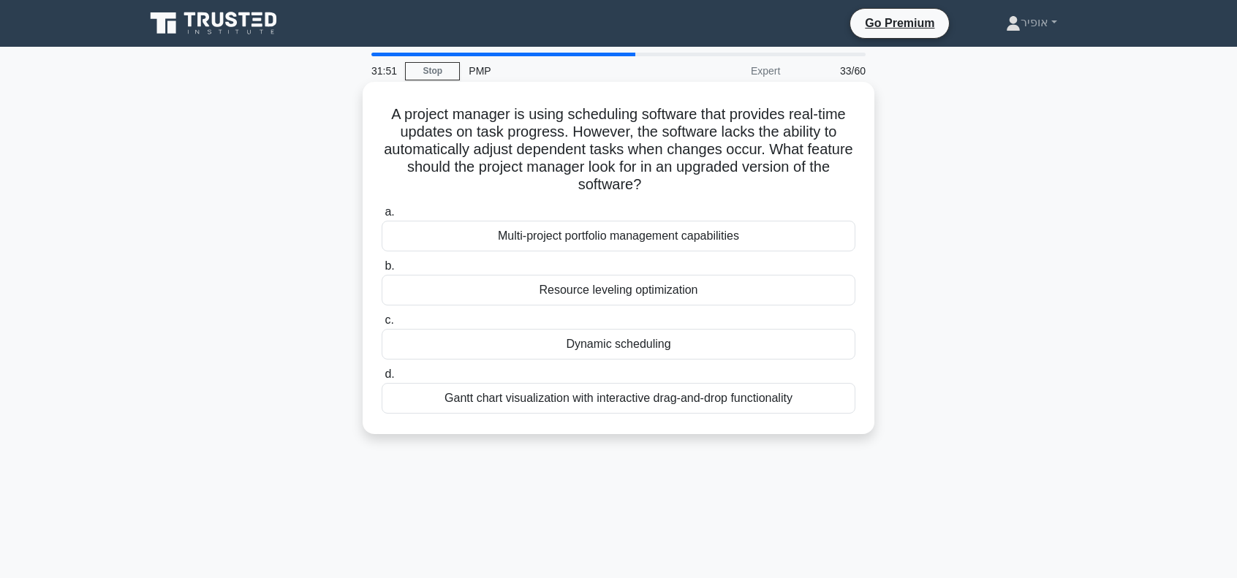
click at [526, 401] on div "Gantt chart visualization with interactive drag-and-drop functionality" at bounding box center [619, 398] width 474 height 31
click at [382, 379] on input "d. Gantt chart visualization with interactive drag-and-drop functionality" at bounding box center [382, 375] width 0 height 10
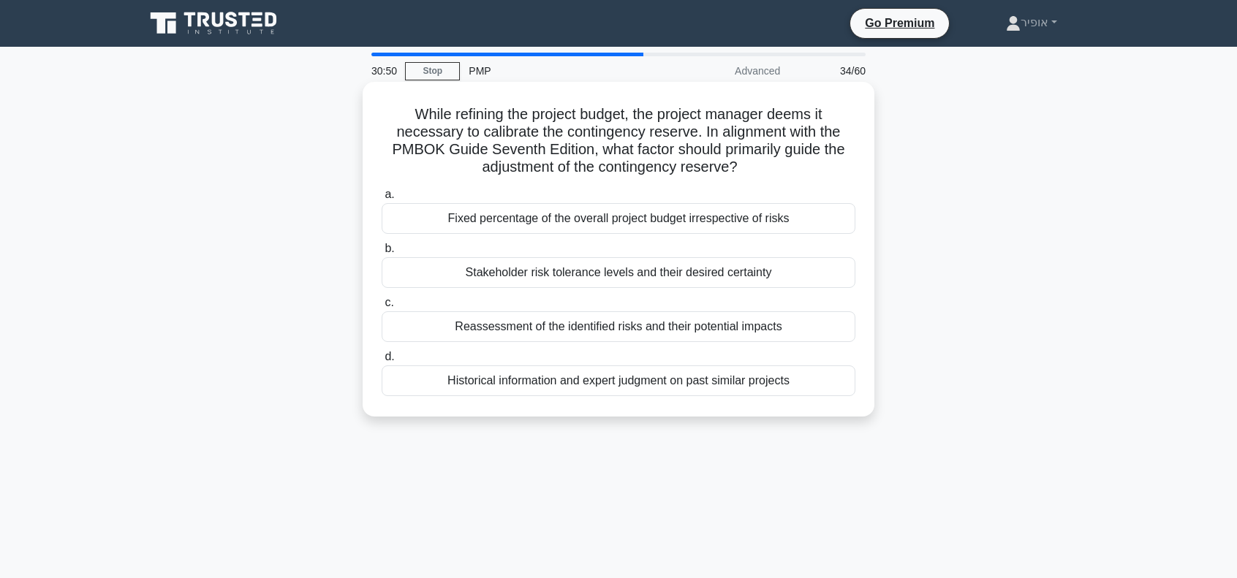
click at [580, 321] on div "Reassessment of the identified risks and their potential impacts" at bounding box center [619, 326] width 474 height 31
click at [382, 308] on input "c. Reassessment of the identified risks and their potential impacts" at bounding box center [382, 303] width 0 height 10
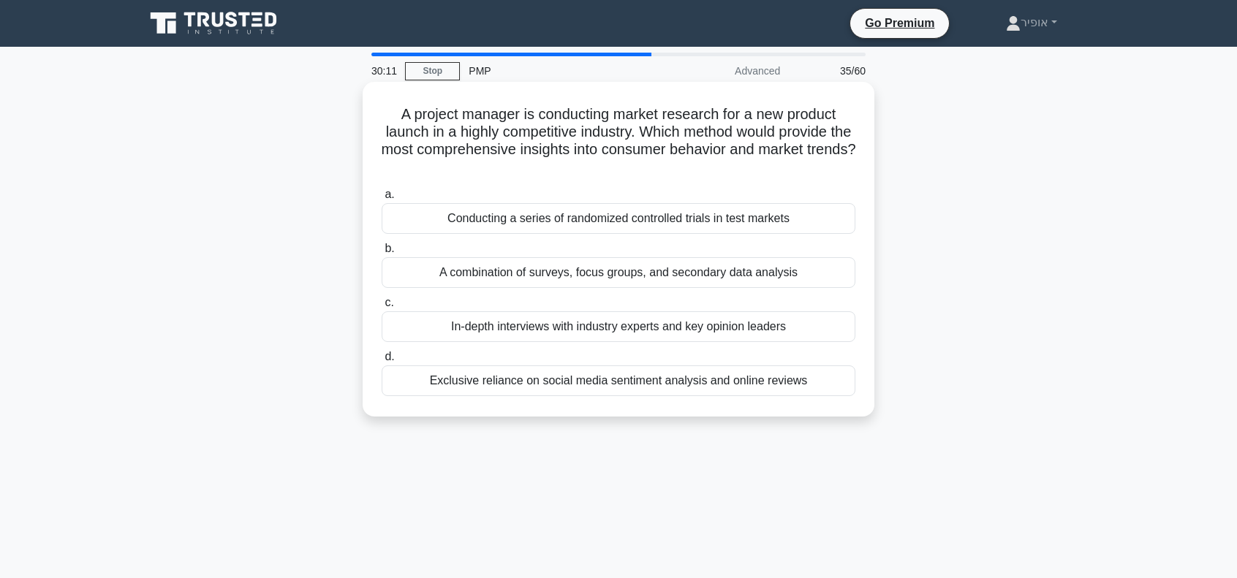
click at [673, 270] on div "A combination of surveys, focus groups, and secondary data analysis" at bounding box center [619, 272] width 474 height 31
click at [382, 254] on input "b. A combination of surveys, focus groups, and secondary data analysis" at bounding box center [382, 249] width 0 height 10
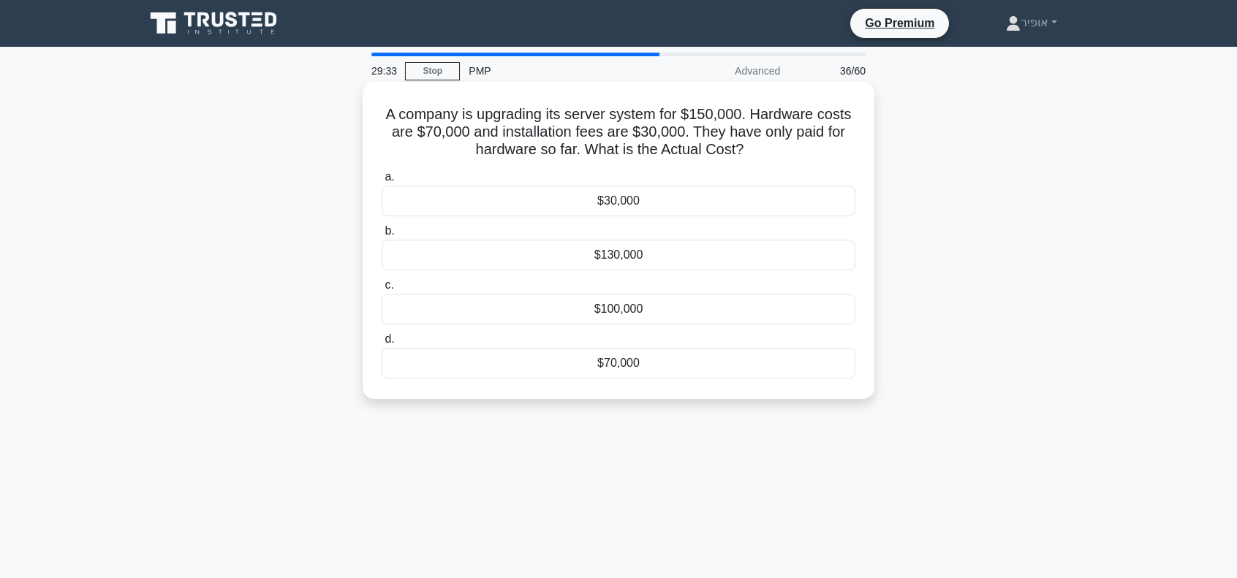
click at [637, 360] on div "$70,000" at bounding box center [619, 363] width 474 height 31
click at [382, 344] on input "d. $70,000" at bounding box center [382, 340] width 0 height 10
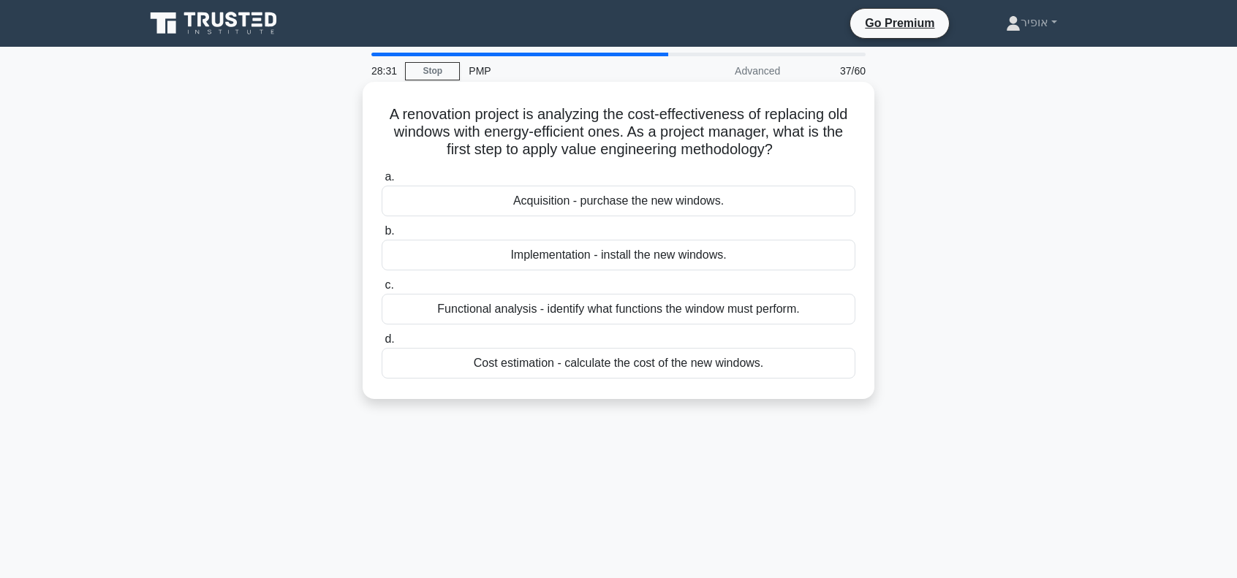
click at [591, 308] on div "Functional analysis - identify what functions the window must perform." at bounding box center [619, 309] width 474 height 31
click at [382, 290] on input "c. Functional analysis - identify what functions the window must perform." at bounding box center [382, 286] width 0 height 10
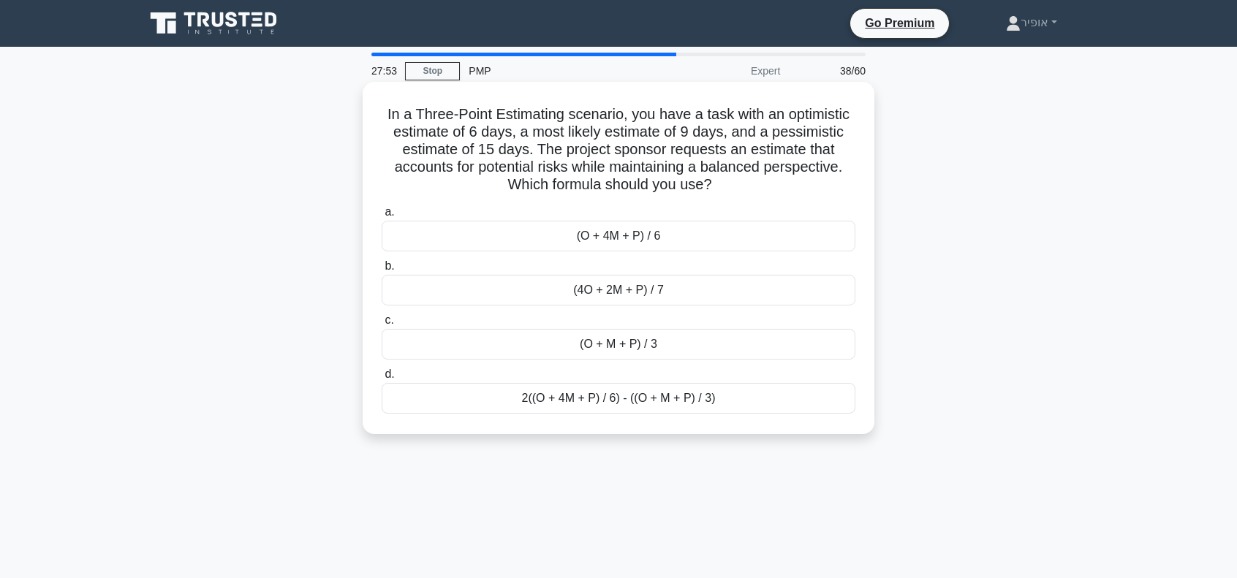
click at [556, 346] on div "(O + M + P) / 3" at bounding box center [619, 344] width 474 height 31
click at [382, 325] on input "c. (O + M + P) / 3" at bounding box center [382, 321] width 0 height 10
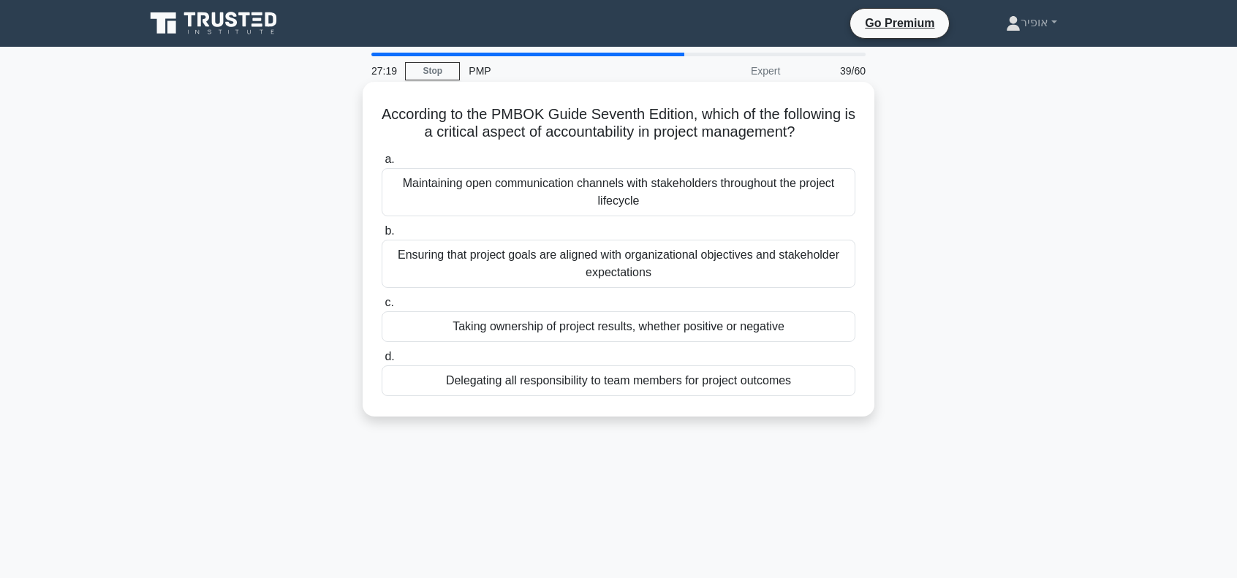
click at [526, 325] on div "Taking ownership of project results, whether positive or negative" at bounding box center [619, 326] width 474 height 31
click at [382, 308] on input "c. Taking ownership of project results, whether positive or negative" at bounding box center [382, 303] width 0 height 10
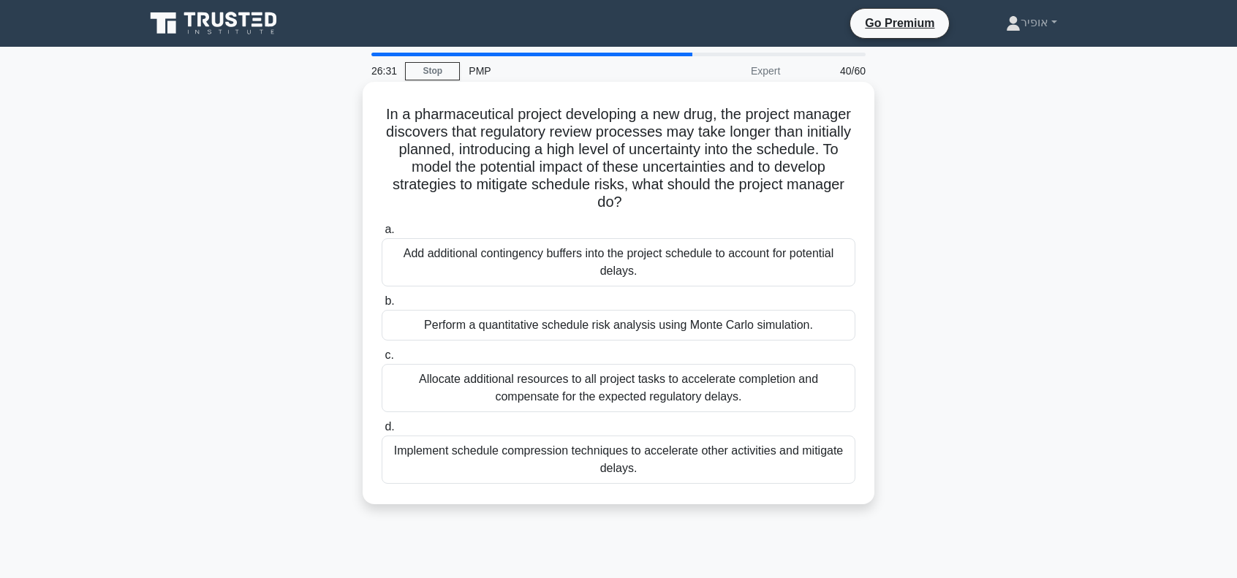
click at [525, 327] on div "Perform a quantitative schedule risk analysis using Monte Carlo simulation." at bounding box center [619, 325] width 474 height 31
click at [382, 306] on input "b. Perform a quantitative schedule risk analysis using Monte Carlo simulation." at bounding box center [382, 302] width 0 height 10
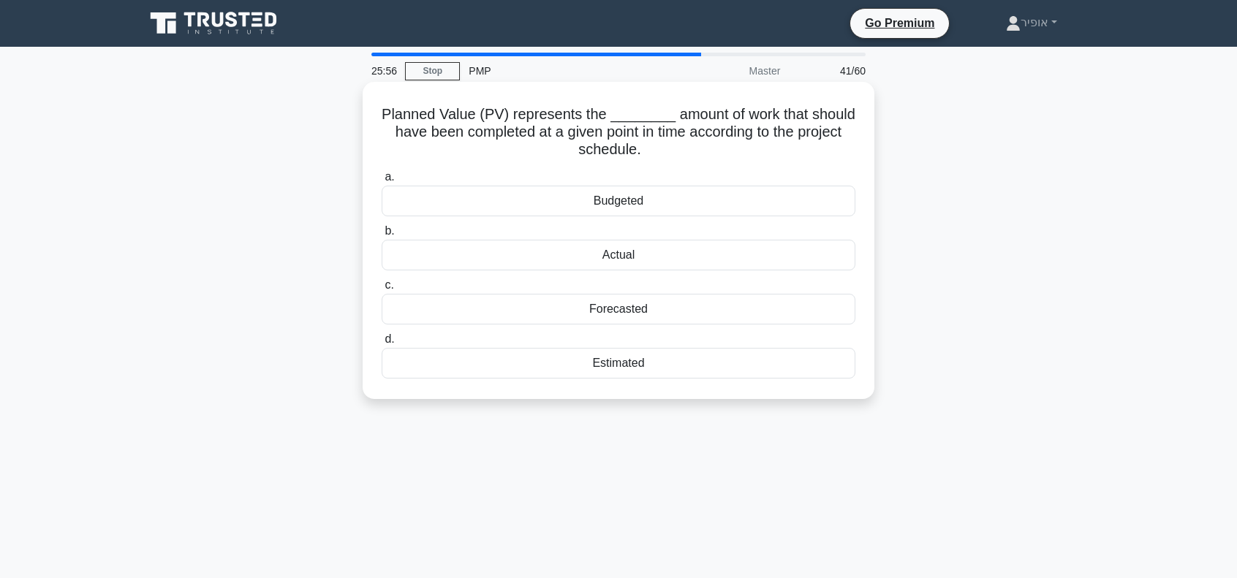
click at [556, 363] on div "Estimated" at bounding box center [619, 363] width 474 height 31
click at [382, 344] on input "d. Estimated" at bounding box center [382, 340] width 0 height 10
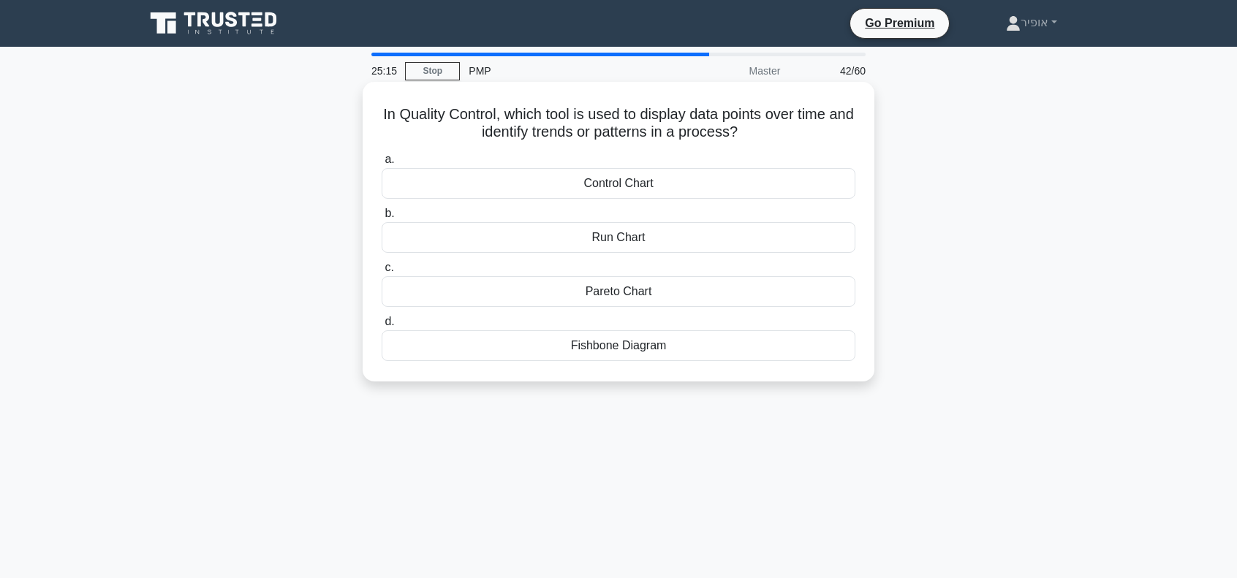
click at [559, 181] on div "Control Chart" at bounding box center [619, 183] width 474 height 31
click at [382, 164] on input "a. Control Chart" at bounding box center [382, 160] width 0 height 10
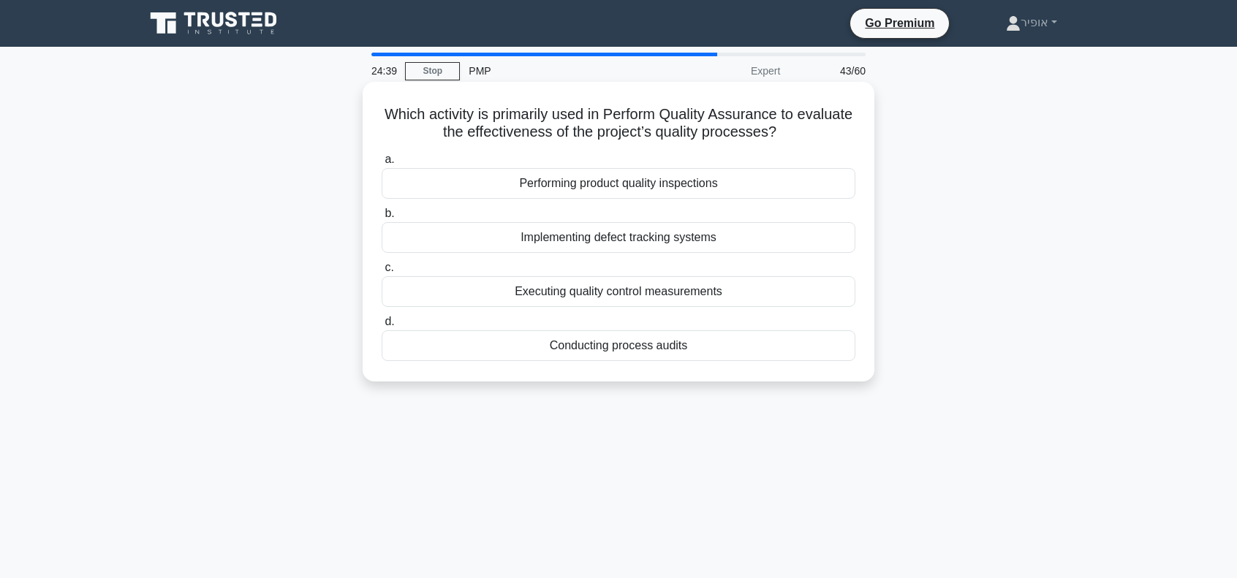
click at [632, 296] on div "Executing quality control measurements" at bounding box center [619, 291] width 474 height 31
click at [382, 273] on input "c. Executing quality control measurements" at bounding box center [382, 268] width 0 height 10
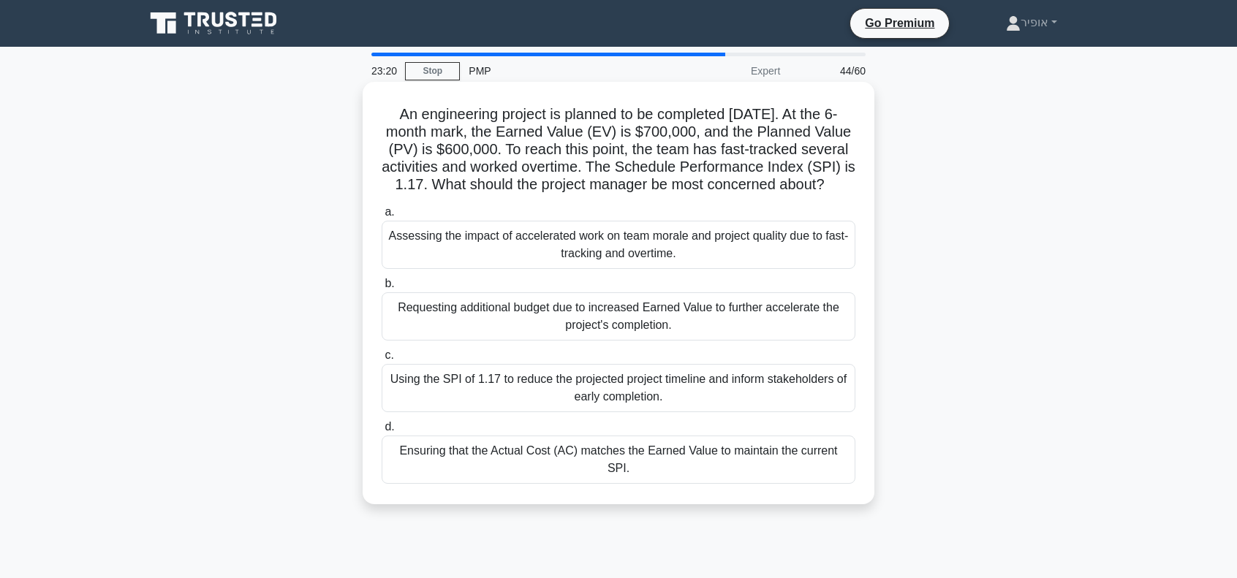
click at [512, 269] on div "Assessing the impact of accelerated work on team morale and project quality due…" at bounding box center [619, 245] width 474 height 48
click at [382, 217] on input "a. Assessing the impact of accelerated work on team morale and project quality …" at bounding box center [382, 213] width 0 height 10
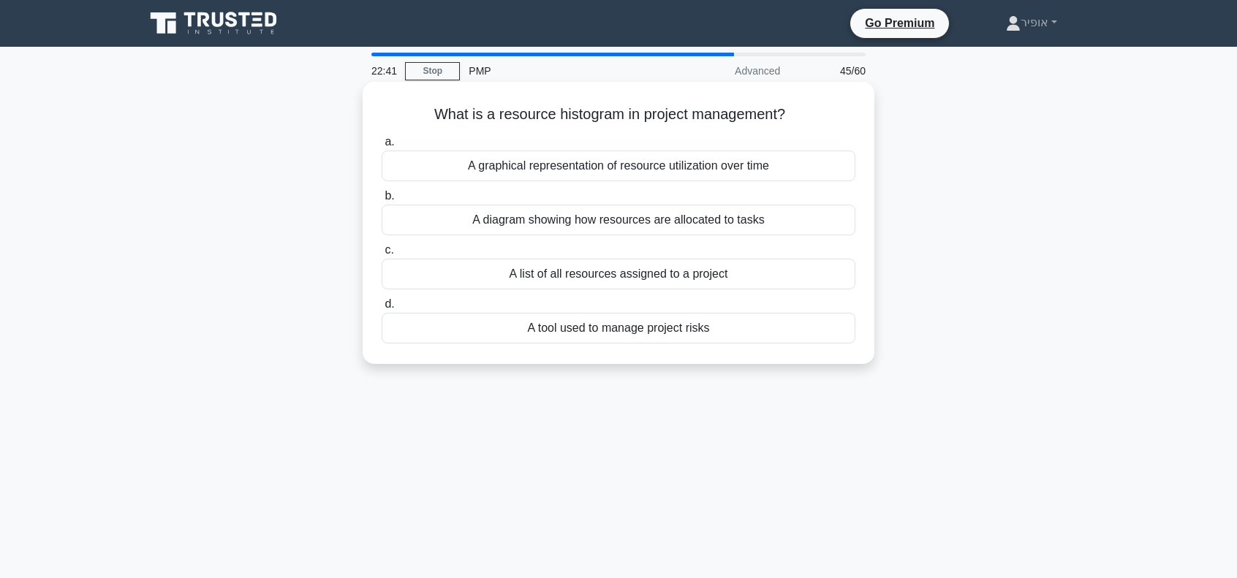
click at [617, 164] on div "A graphical representation of resource utilization over time" at bounding box center [619, 166] width 474 height 31
click at [382, 147] on input "a. A graphical representation of resource utilization over time" at bounding box center [382, 142] width 0 height 10
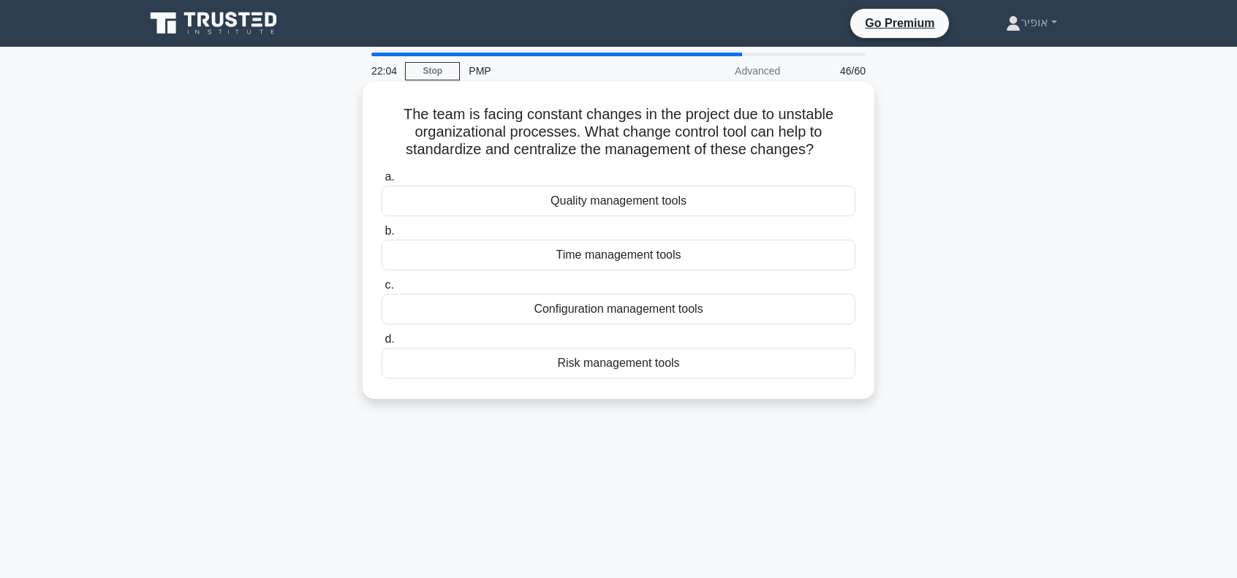
click at [581, 205] on div "Quality management tools" at bounding box center [619, 201] width 474 height 31
click at [382, 182] on input "a. Quality management tools" at bounding box center [382, 178] width 0 height 10
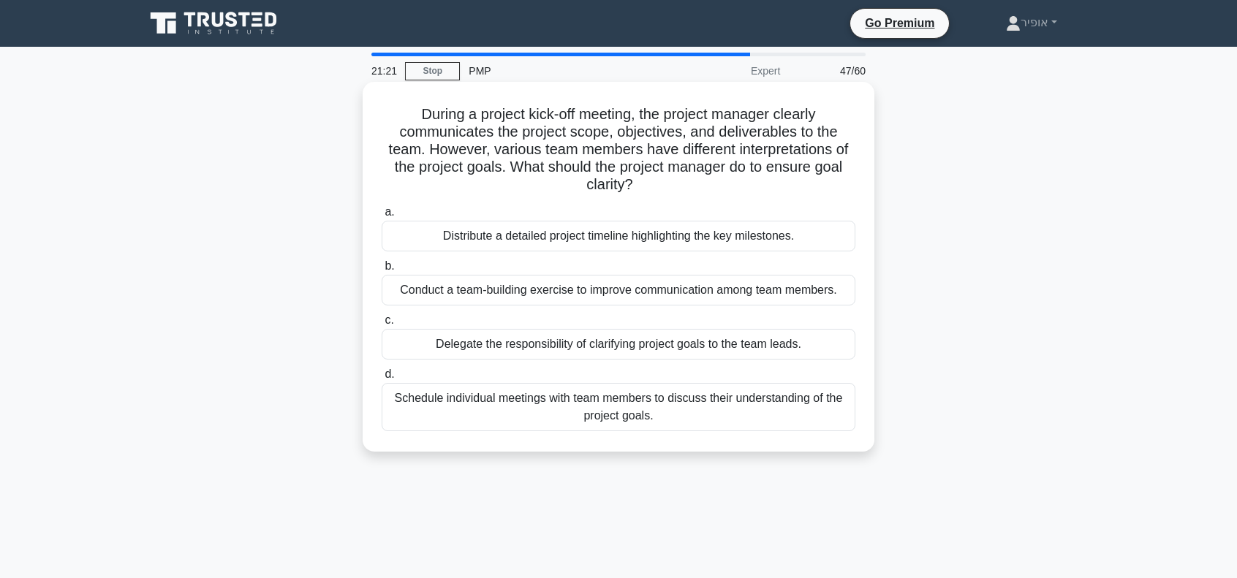
click at [518, 410] on div "Schedule individual meetings with team members to discuss their understanding o…" at bounding box center [619, 407] width 474 height 48
click at [382, 379] on input "d. Schedule individual meetings with team members to discuss their understandin…" at bounding box center [382, 375] width 0 height 10
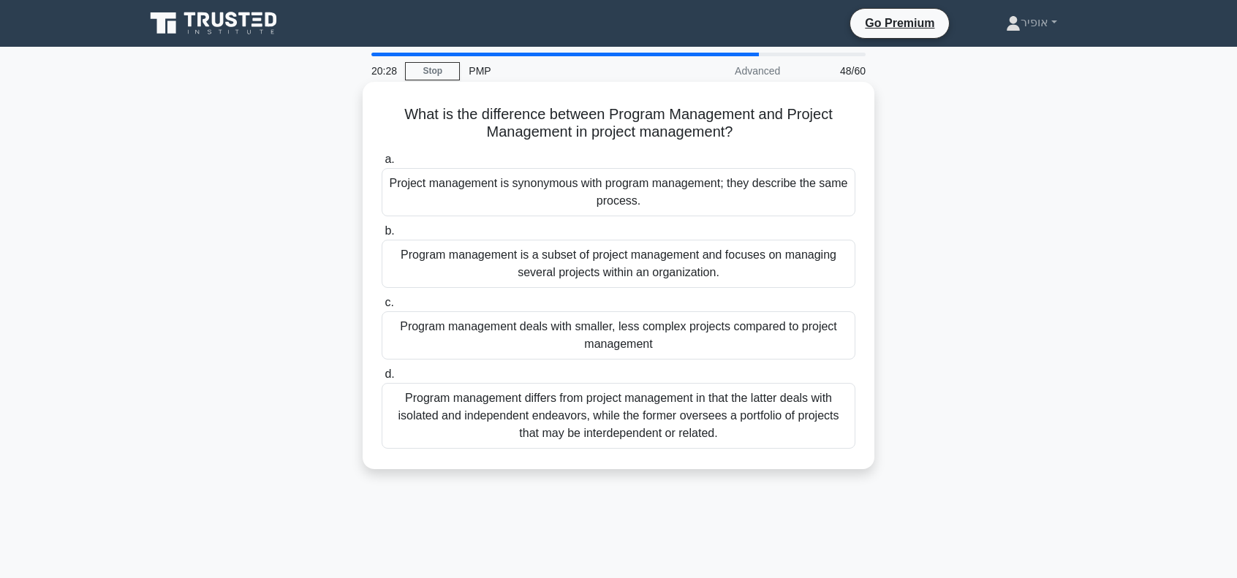
click at [519, 408] on div "Program management differs from project management in that the latter deals wit…" at bounding box center [619, 416] width 474 height 66
click at [382, 379] on input "d. Program management differs from project management in that the latter deals …" at bounding box center [382, 375] width 0 height 10
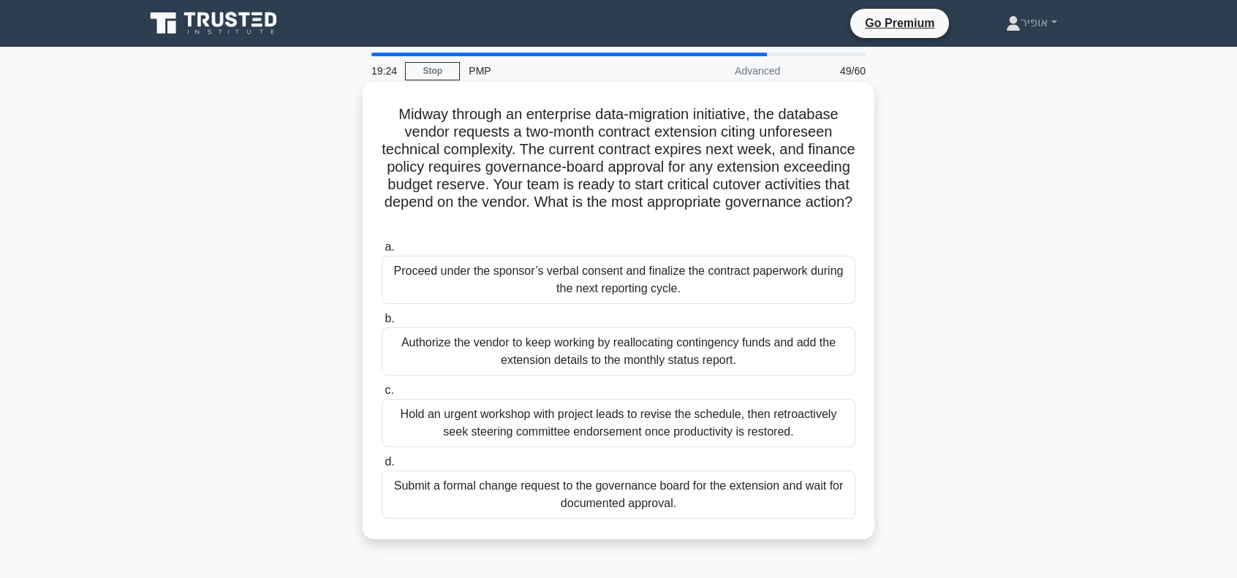
click at [669, 502] on div "Submit a formal change request to the governance board for the extension and wa…" at bounding box center [619, 495] width 474 height 48
click at [382, 467] on input "d. Submit a formal change request to the governance board for the extension and…" at bounding box center [382, 463] width 0 height 10
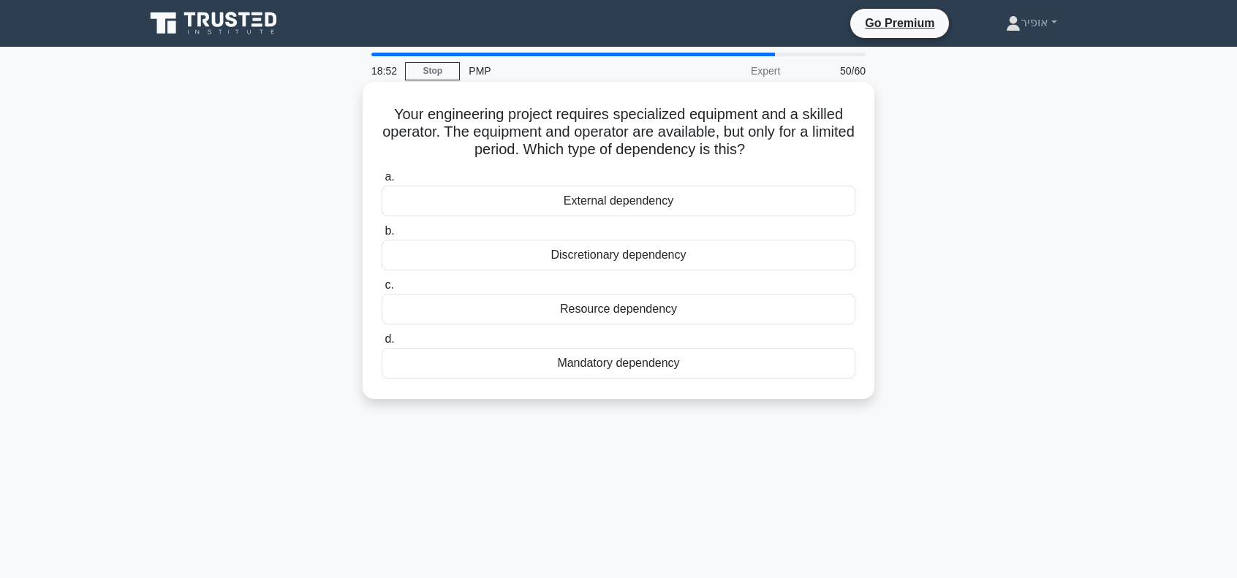
click at [574, 314] on div "Resource dependency" at bounding box center [619, 309] width 474 height 31
click at [382, 290] on input "c. Resource dependency" at bounding box center [382, 286] width 0 height 10
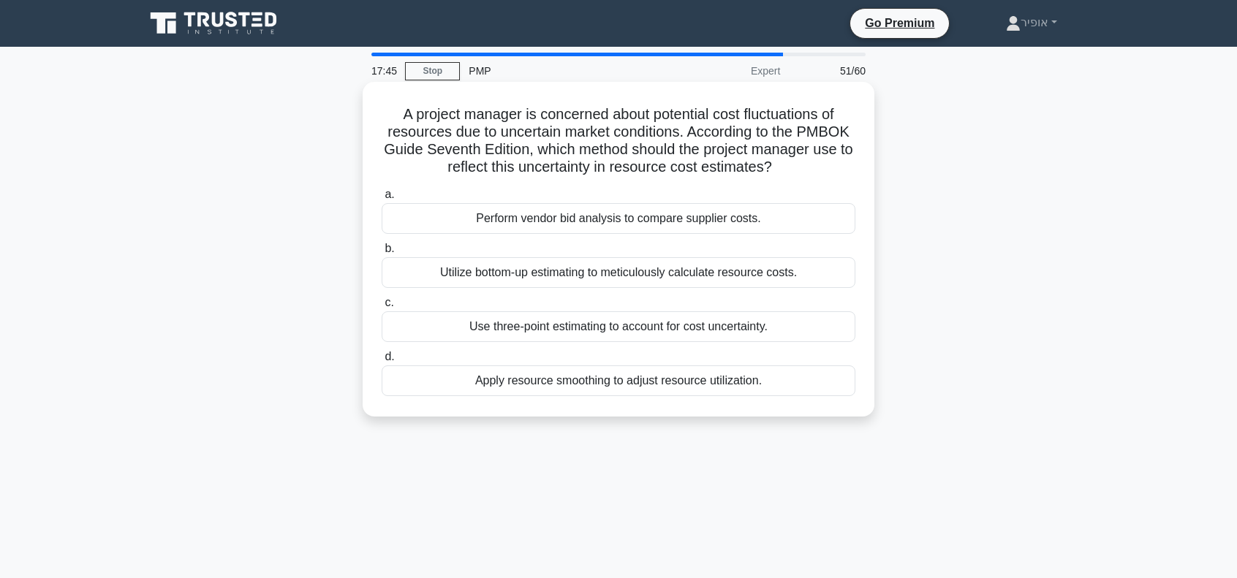
click at [572, 327] on div "Use three-point estimating to account for cost uncertainty." at bounding box center [619, 326] width 474 height 31
click at [382, 308] on input "c. Use three-point estimating to account for cost uncertainty." at bounding box center [382, 303] width 0 height 10
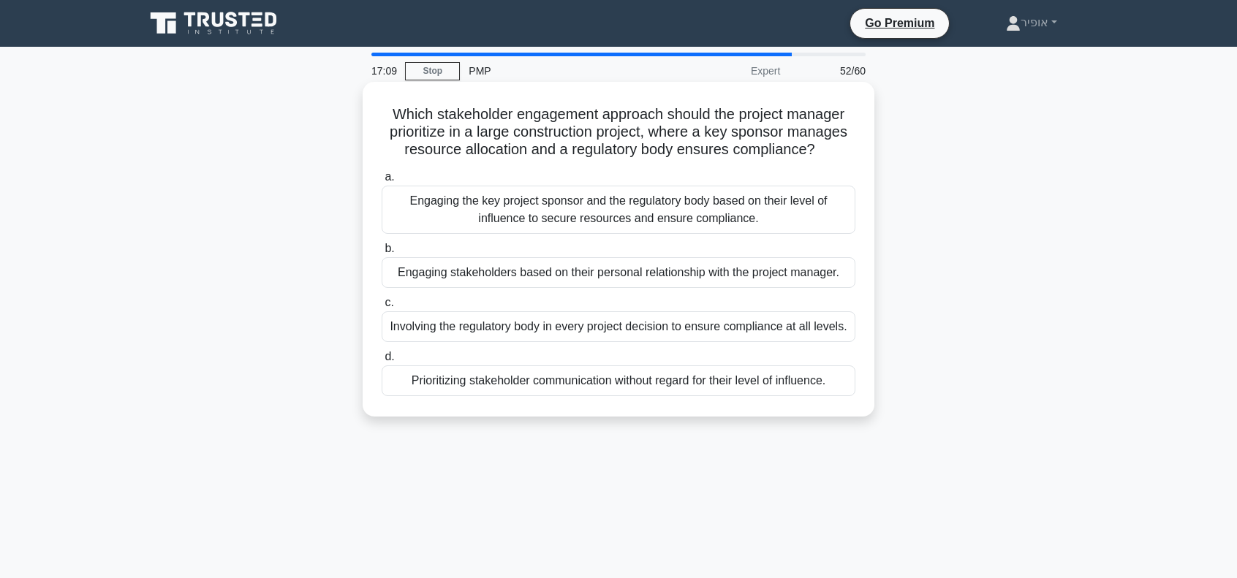
click at [477, 210] on div "Engaging the key project sponsor and the regulatory body based on their level o…" at bounding box center [619, 210] width 474 height 48
click at [382, 182] on input "a. Engaging the key project sponsor and the regulatory body based on their leve…" at bounding box center [382, 178] width 0 height 10
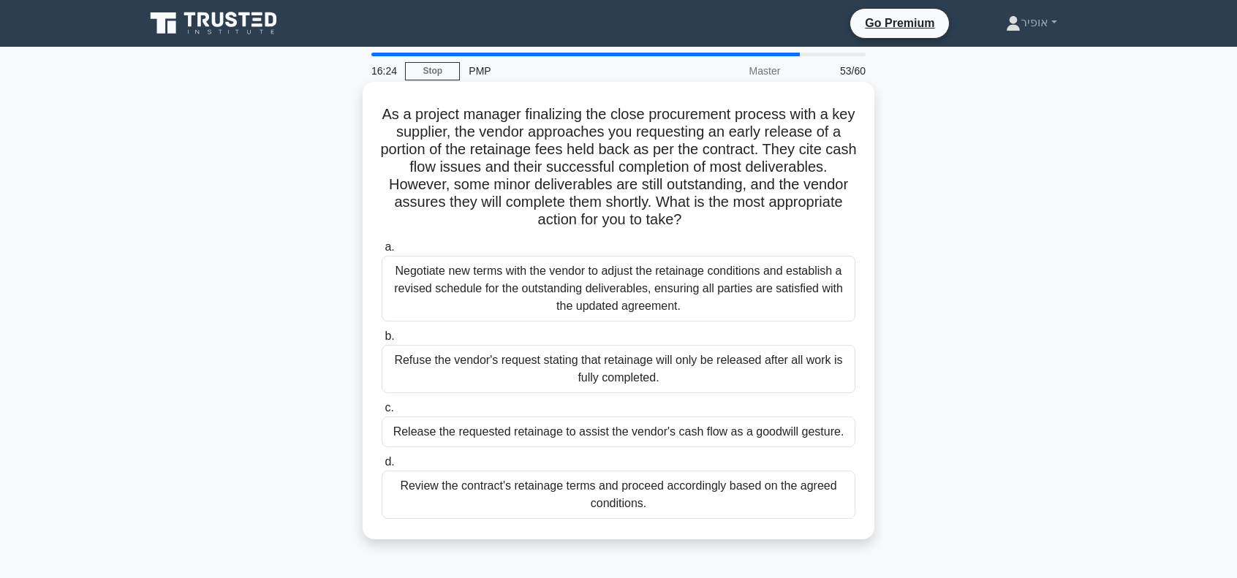
click at [497, 499] on div "Review the contract's retainage terms and proceed accordingly based on the agre…" at bounding box center [619, 495] width 474 height 48
click at [382, 467] on input "d. Review the contract's retainage terms and proceed accordingly based on the a…" at bounding box center [382, 463] width 0 height 10
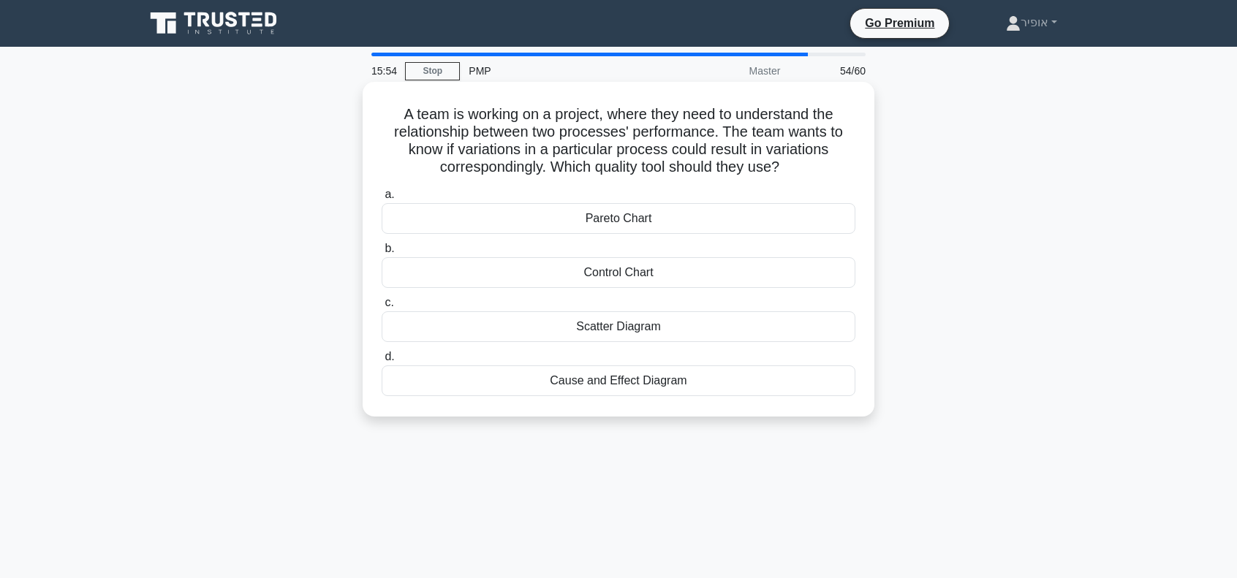
click at [536, 383] on div "Cause and Effect Diagram" at bounding box center [619, 381] width 474 height 31
click at [382, 362] on input "d. Cause and Effect Diagram" at bounding box center [382, 357] width 0 height 10
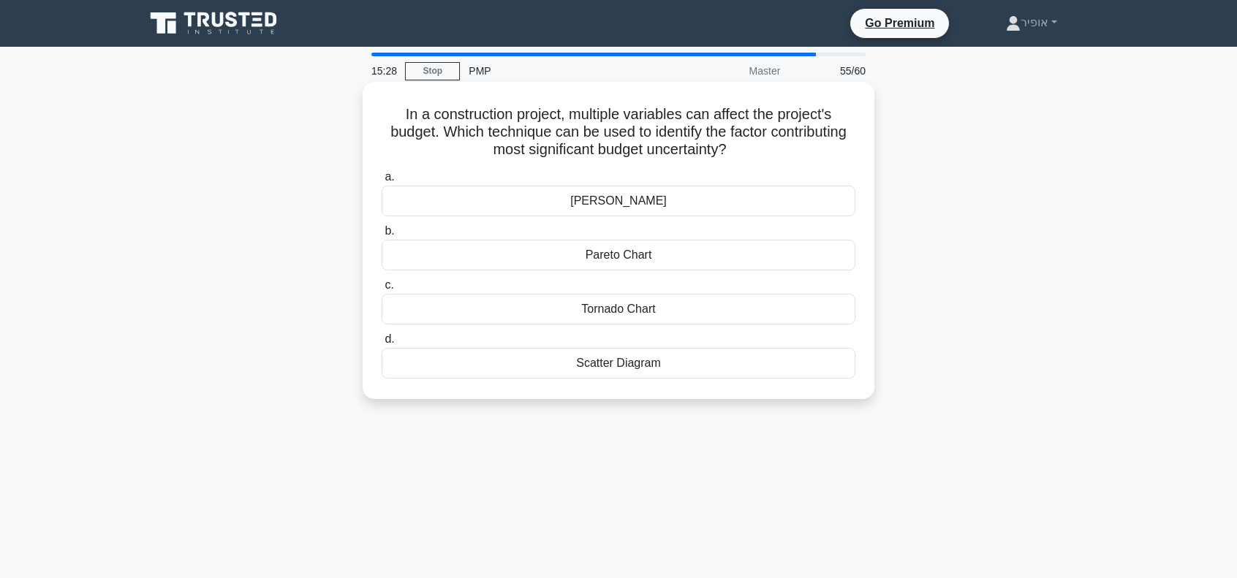
click at [580, 308] on div "Tornado Chart" at bounding box center [619, 309] width 474 height 31
click at [382, 290] on input "c. Tornado Chart" at bounding box center [382, 286] width 0 height 10
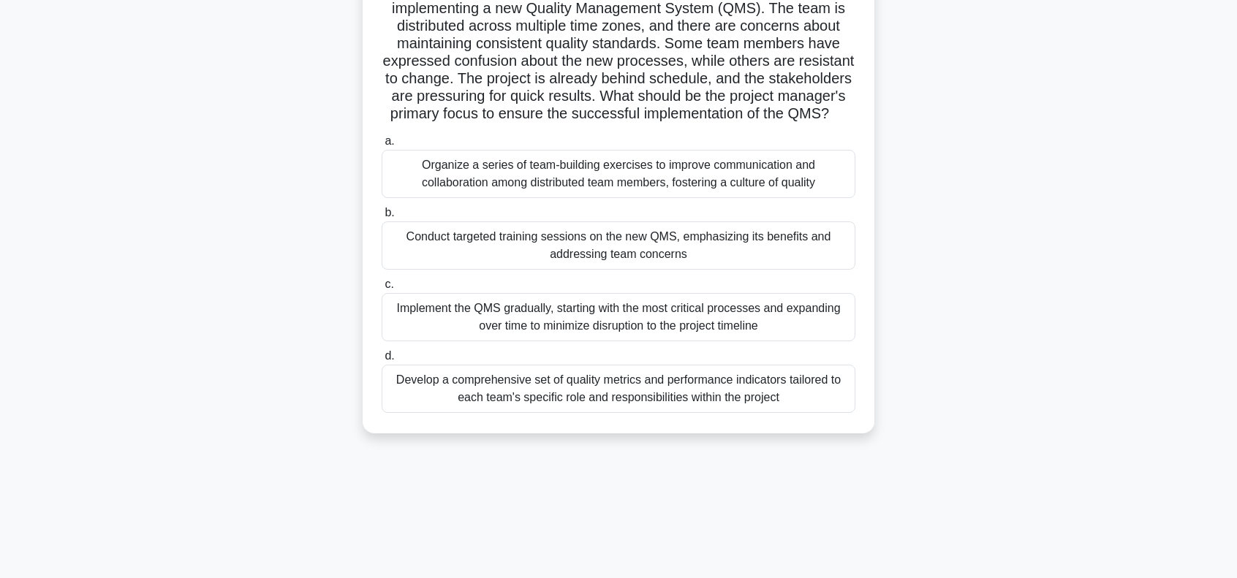
scroll to position [146, 0]
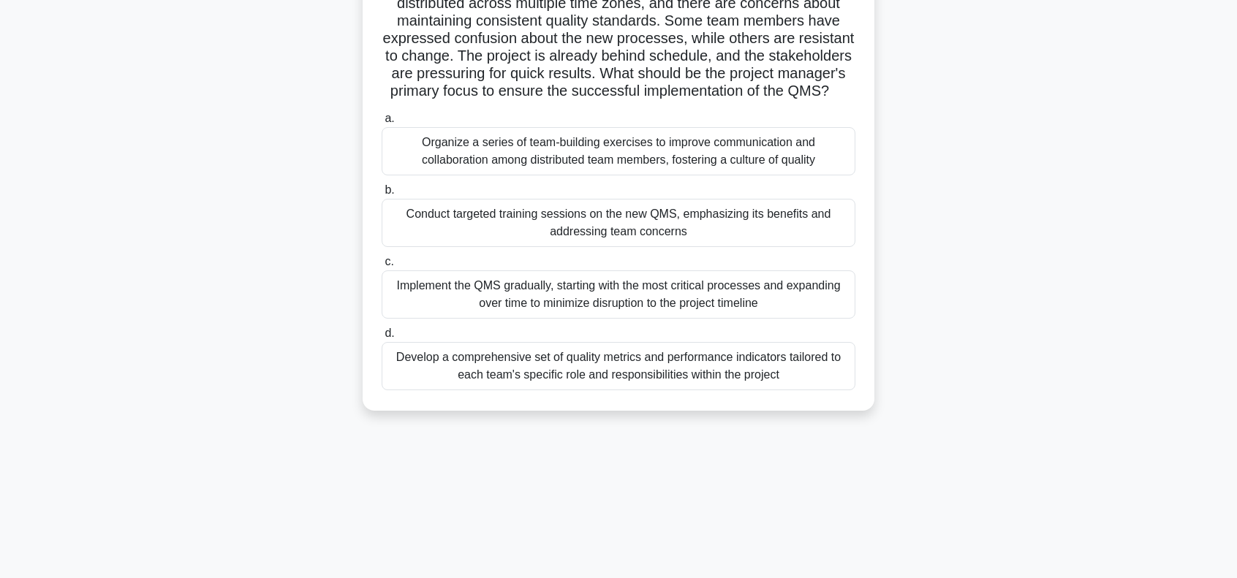
click at [483, 247] on div "Conduct targeted training sessions on the new QMS, emphasizing its benefits and…" at bounding box center [619, 223] width 474 height 48
click at [382, 195] on input "b. Conduct targeted training sessions on the new QMS, emphasizing its benefits …" at bounding box center [382, 191] width 0 height 10
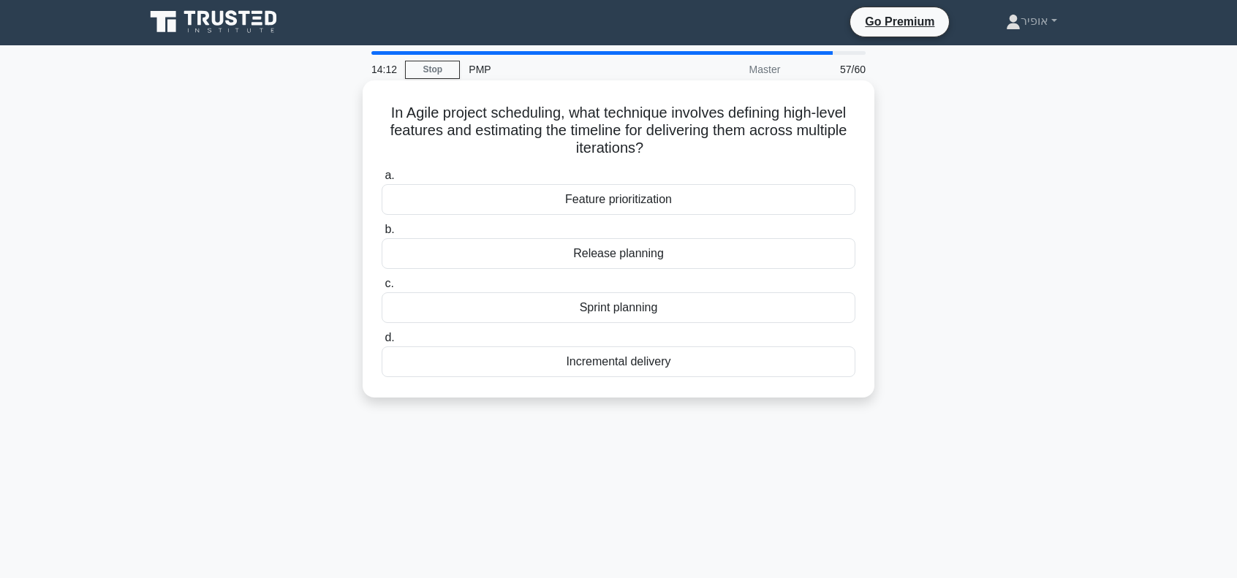
scroll to position [0, 0]
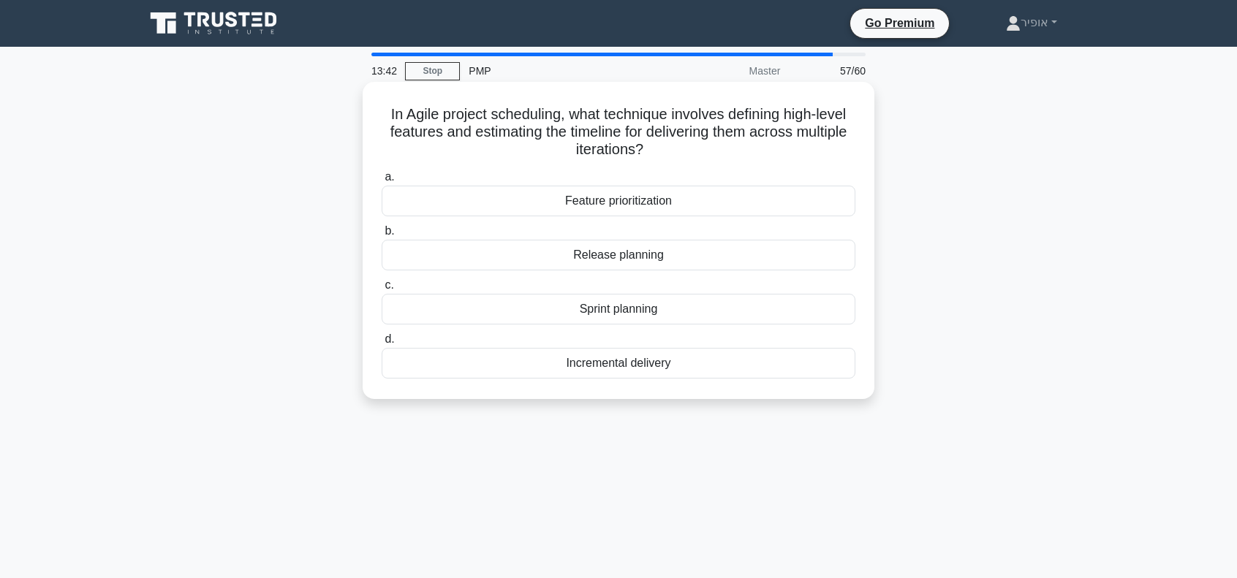
click at [545, 358] on div "Incremental delivery" at bounding box center [619, 363] width 474 height 31
click at [382, 344] on input "d. Incremental delivery" at bounding box center [382, 340] width 0 height 10
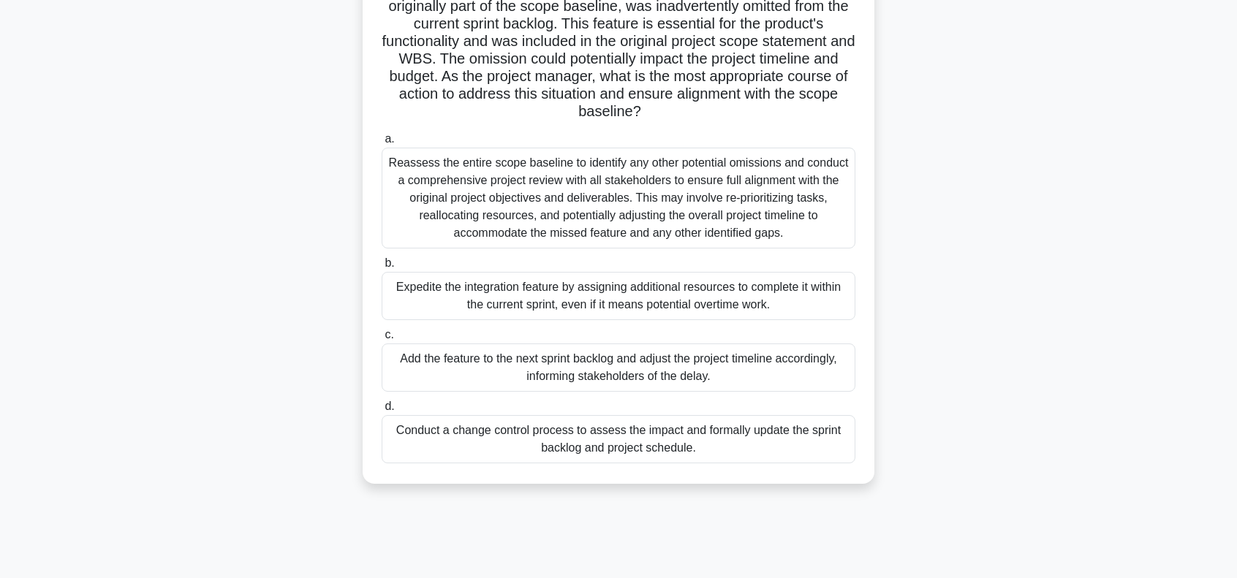
scroll to position [146, 0]
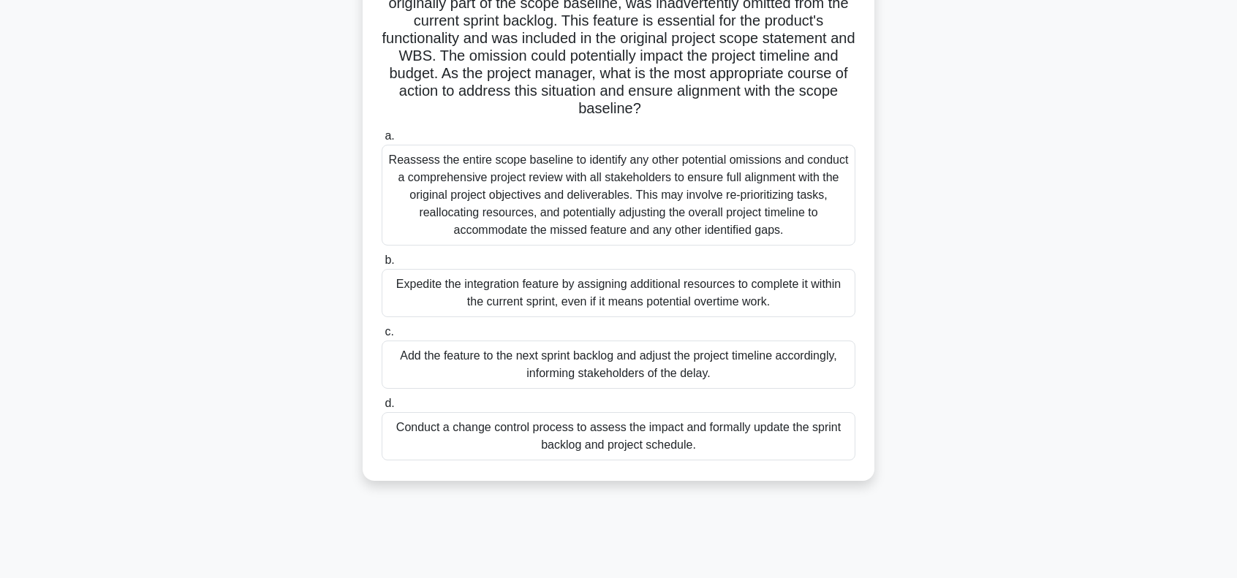
click at [531, 441] on div "Conduct a change control process to assess the impact and formally update the s…" at bounding box center [619, 436] width 474 height 48
click at [382, 409] on input "d. Conduct a change control process to assess the impact and formally update th…" at bounding box center [382, 404] width 0 height 10
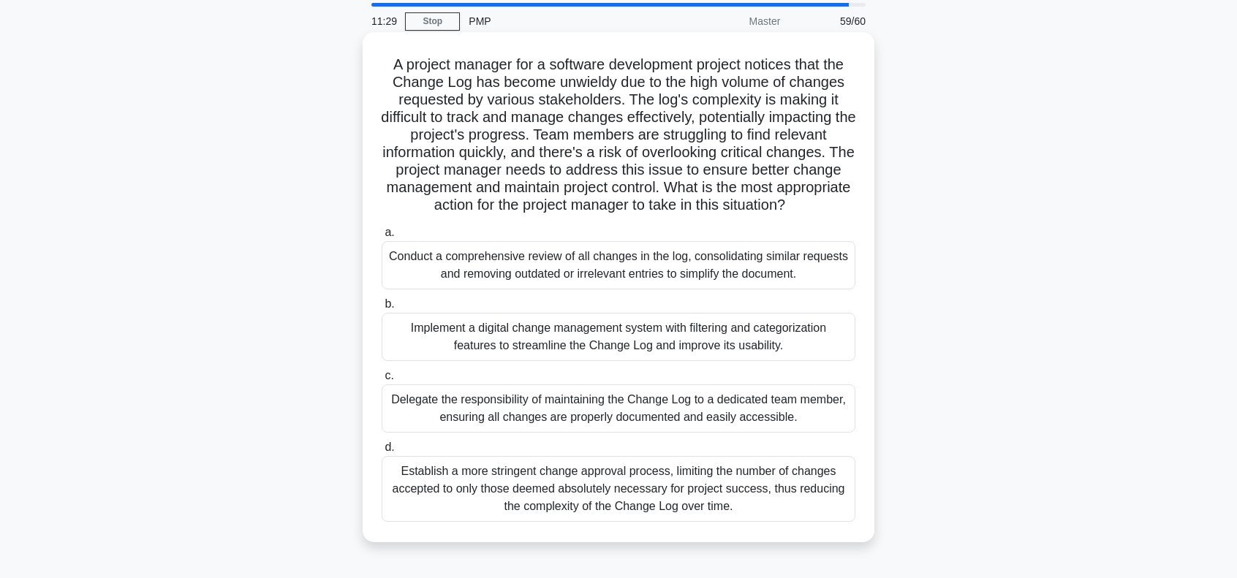
scroll to position [73, 0]
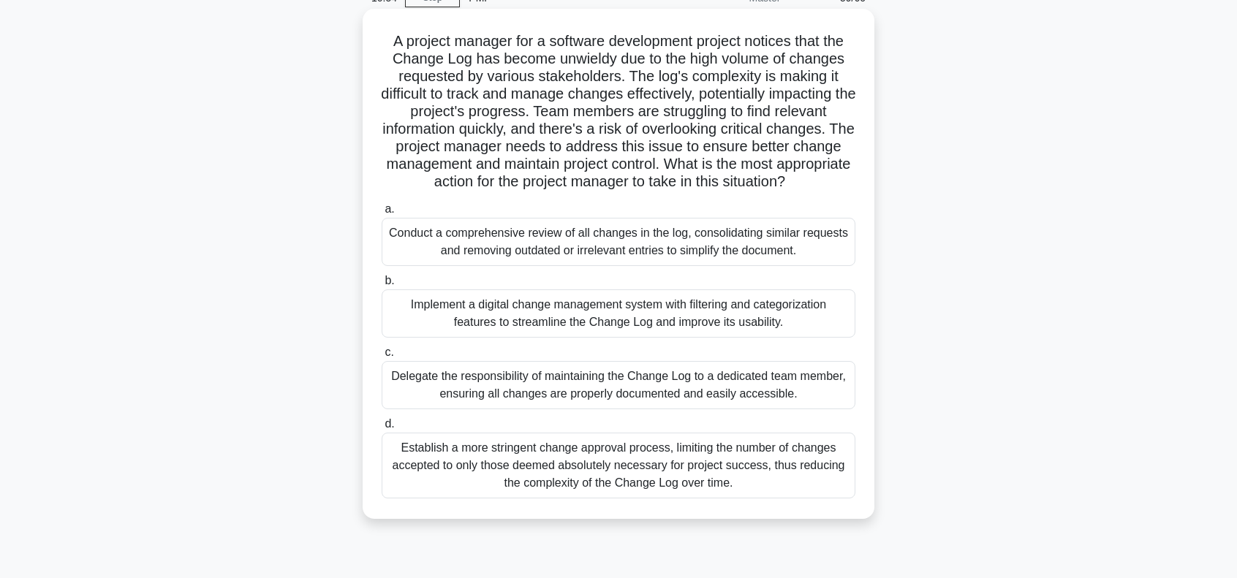
click at [547, 248] on div "Conduct a comprehensive review of all changes in the log, consolidating similar…" at bounding box center [619, 242] width 474 height 48
click at [382, 214] on input "a. Conduct a comprehensive review of all changes in the log, consolidating simi…" at bounding box center [382, 210] width 0 height 10
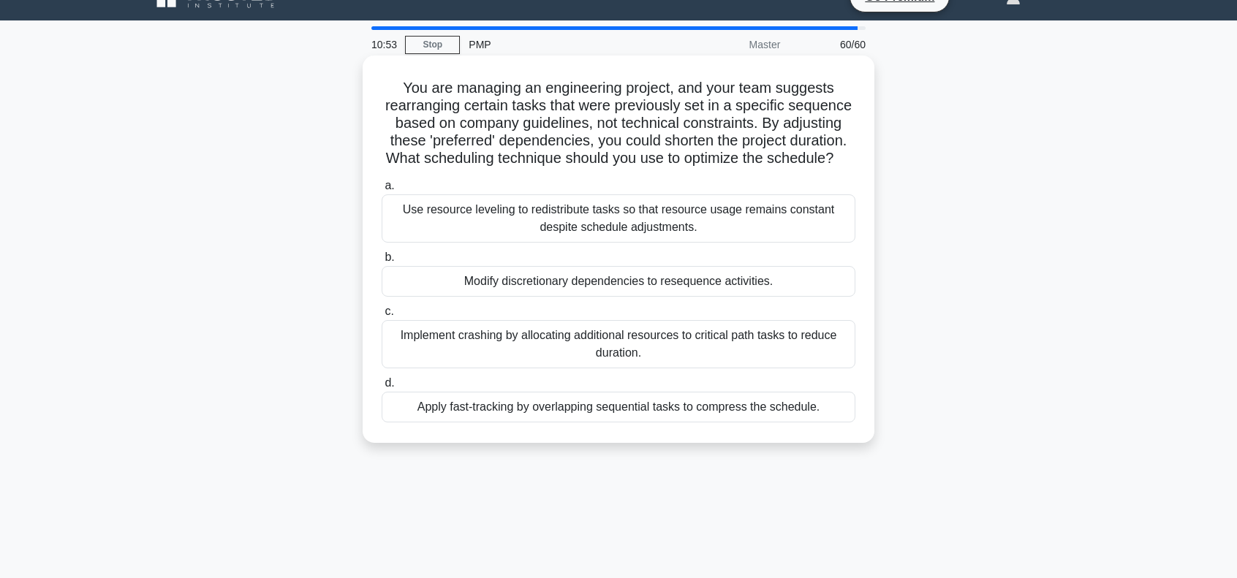
scroll to position [0, 0]
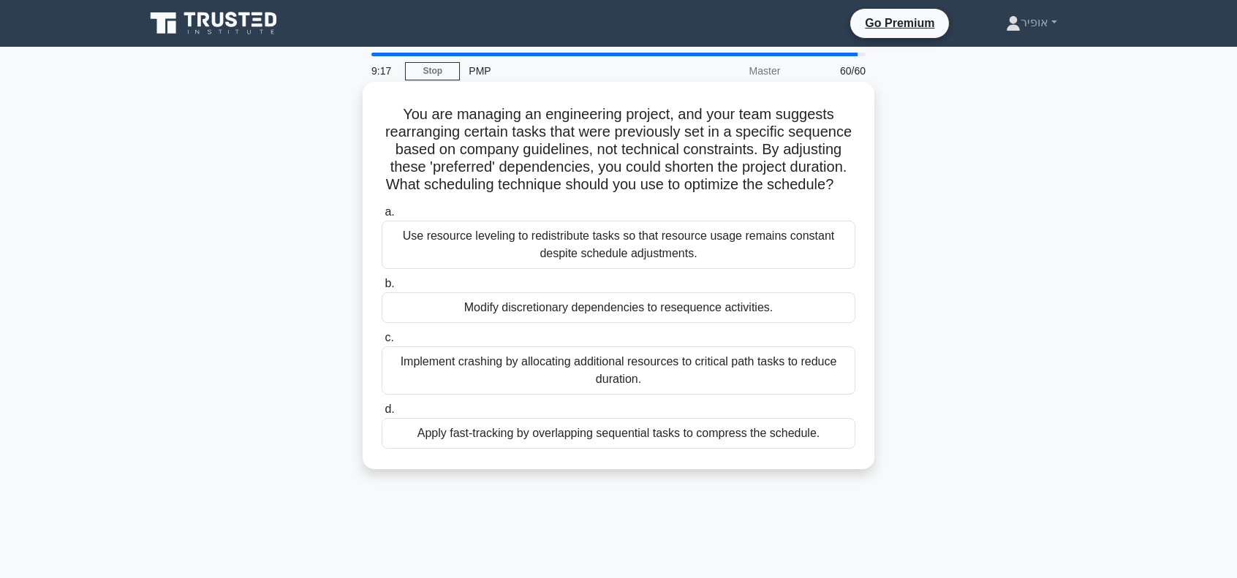
click at [485, 323] on div "Modify discretionary dependencies to resequence activities." at bounding box center [619, 307] width 474 height 31
click at [382, 289] on input "b. Modify discretionary dependencies to resequence activities." at bounding box center [382, 284] width 0 height 10
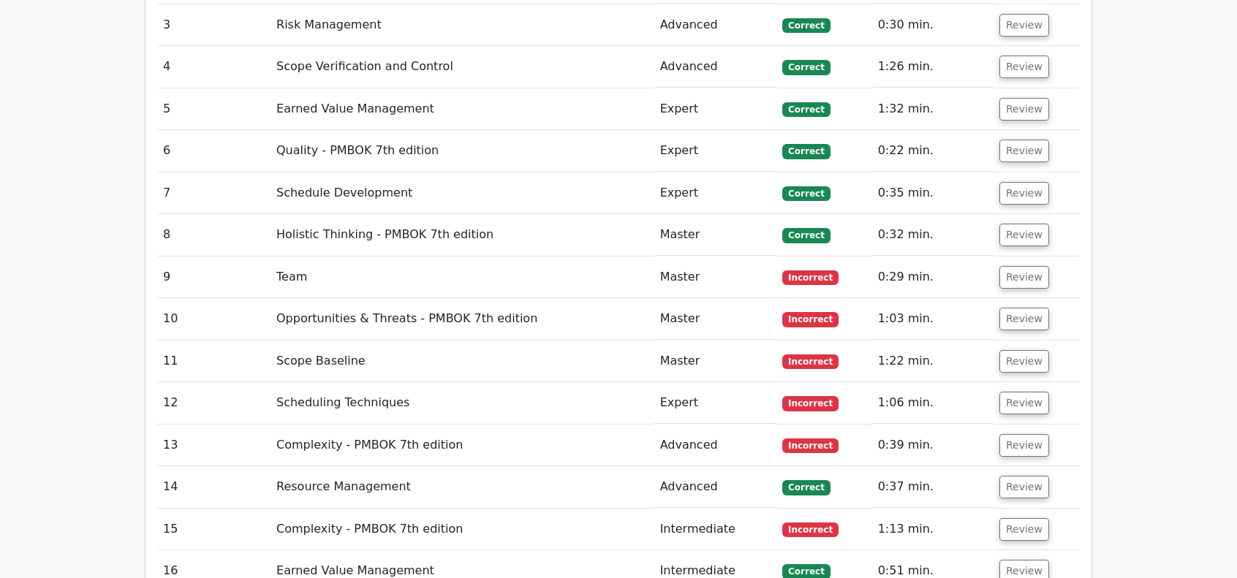
scroll to position [3070, 0]
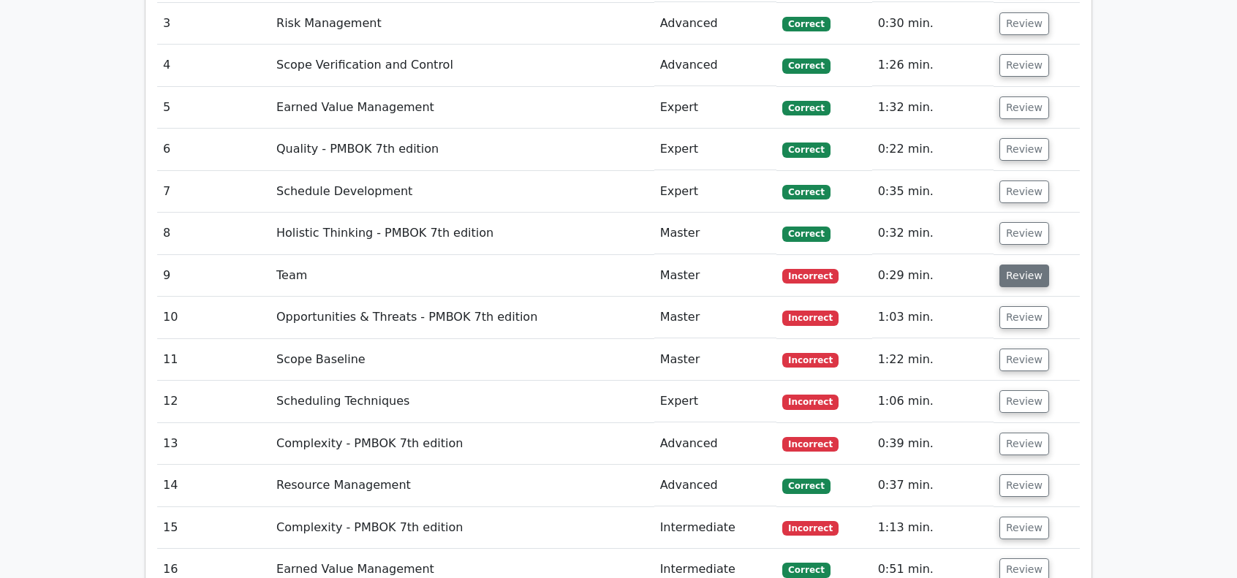
click at [1030, 265] on button "Review" at bounding box center [1024, 276] width 50 height 23
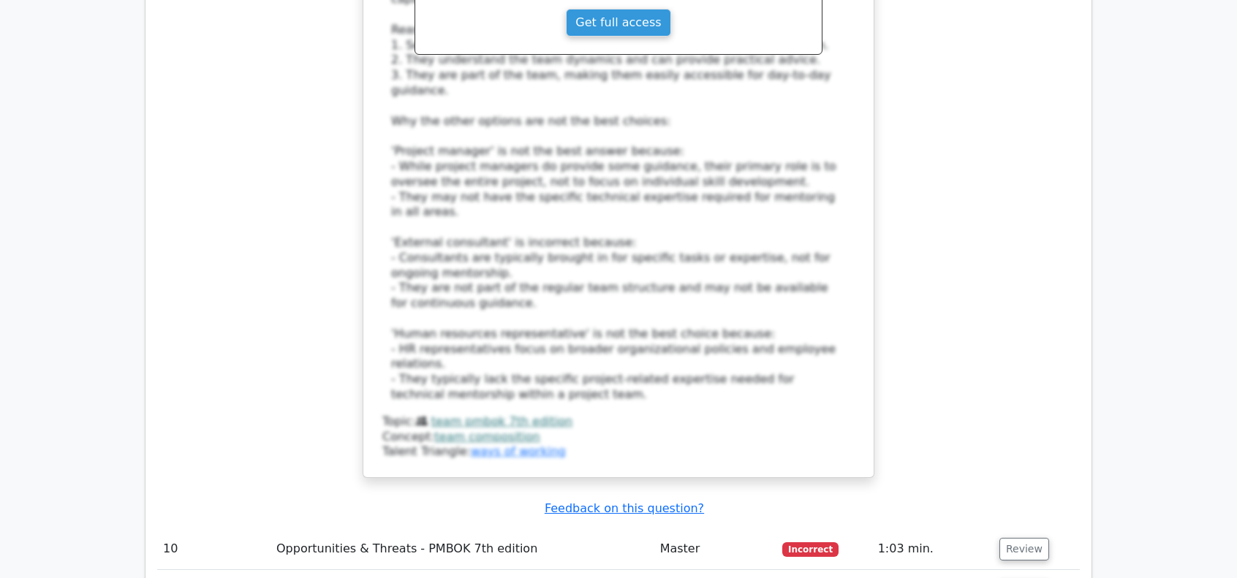
scroll to position [3874, 0]
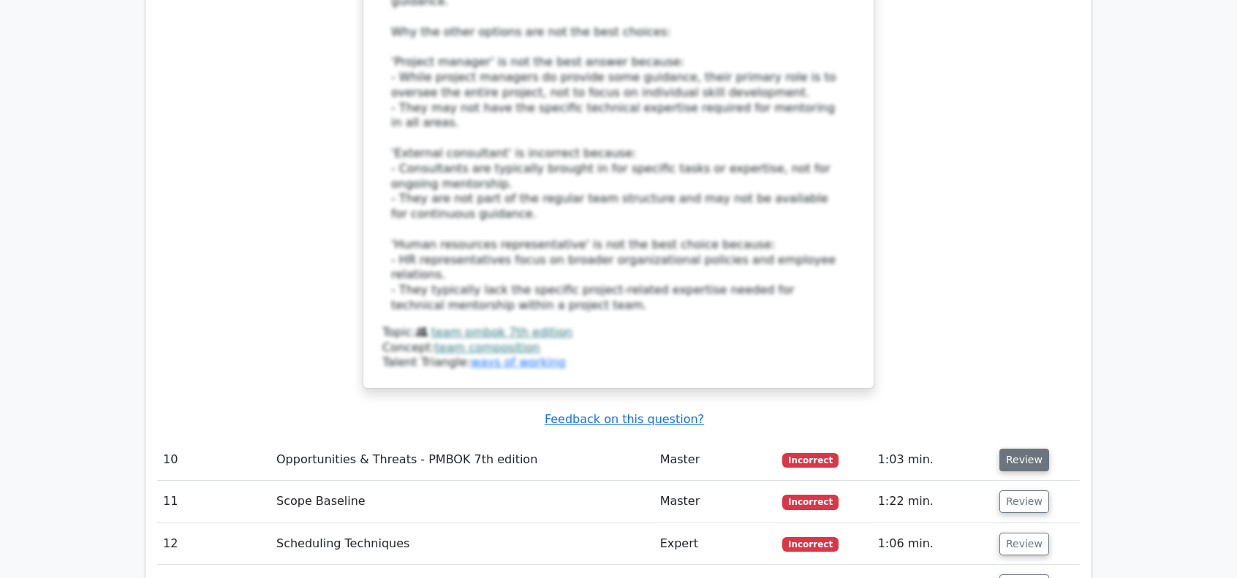
click at [1019, 449] on button "Review" at bounding box center [1024, 460] width 50 height 23
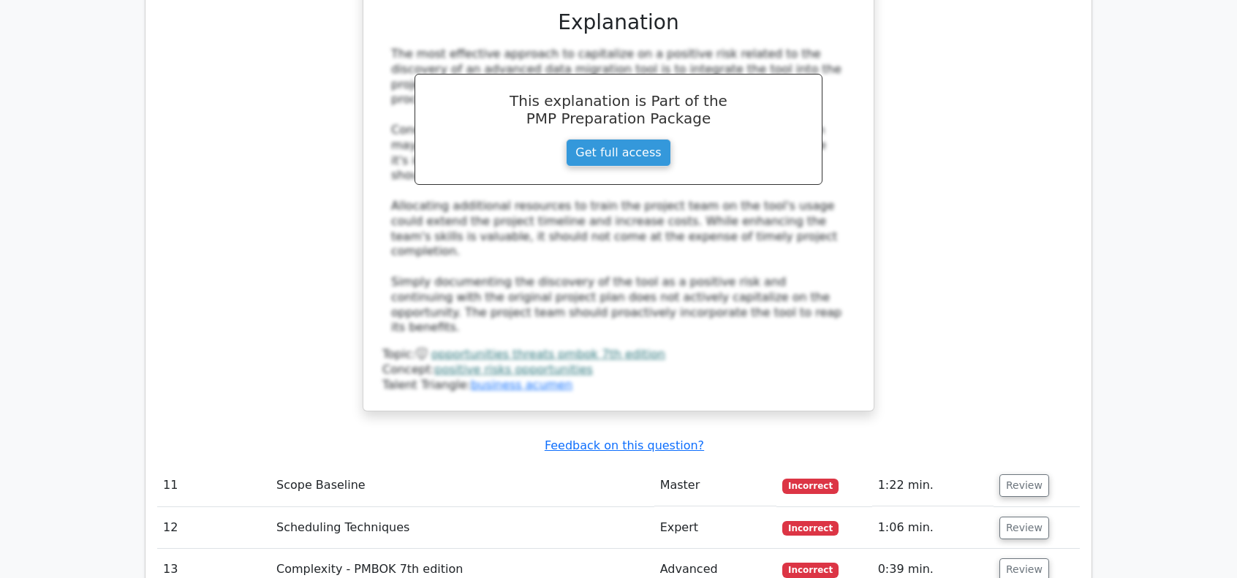
scroll to position [4825, 0]
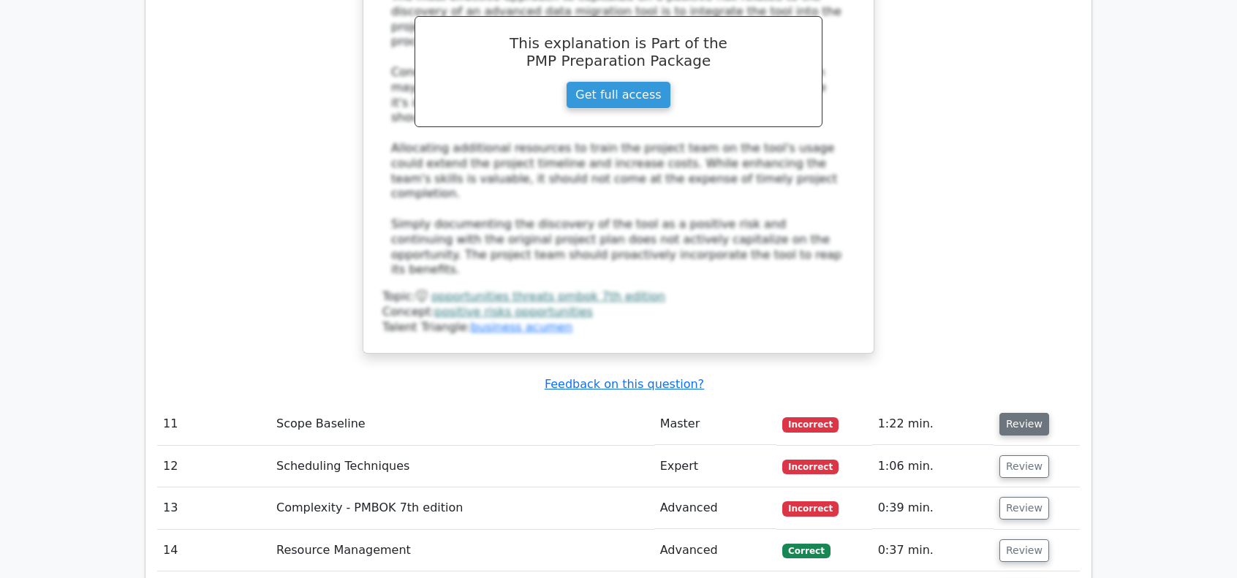
click at [1022, 413] on button "Review" at bounding box center [1024, 424] width 50 height 23
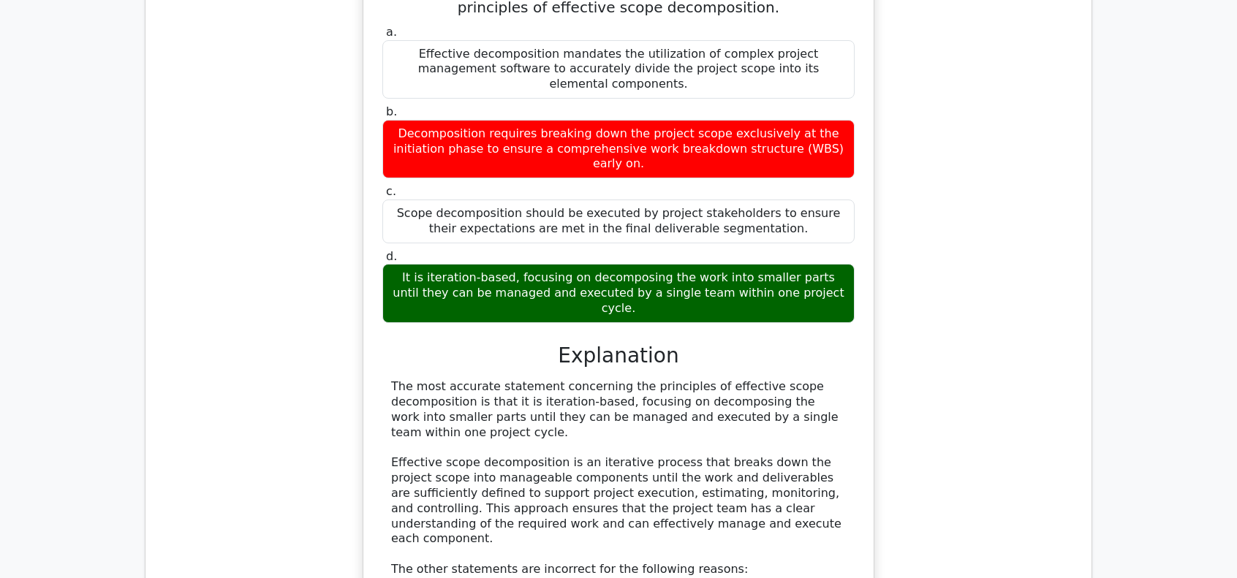
scroll to position [5848, 0]
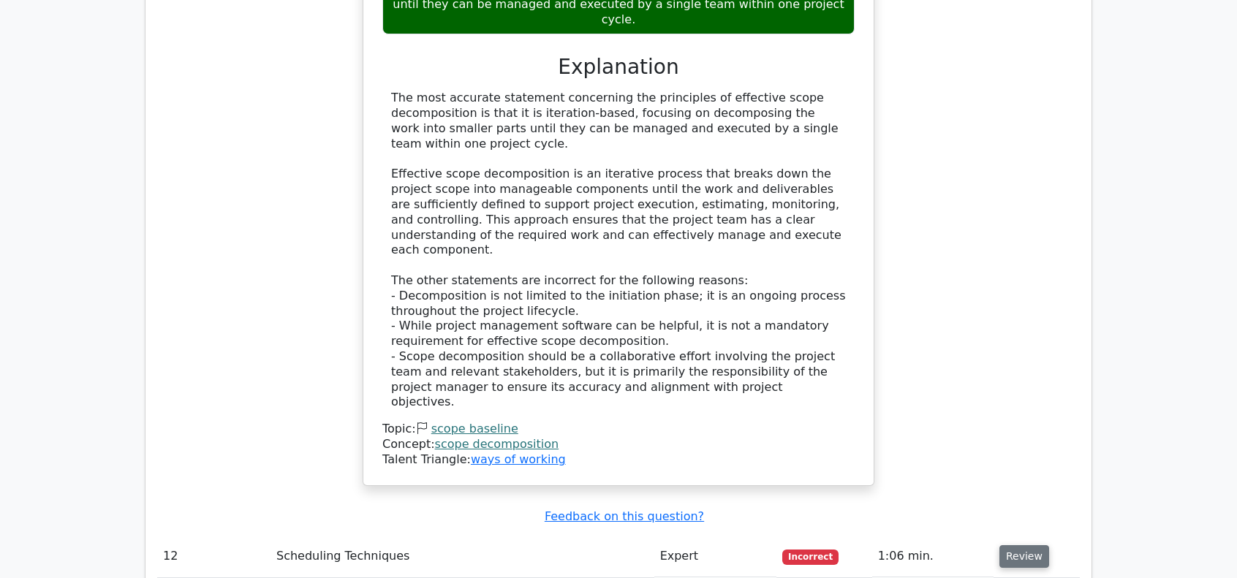
click at [1012, 545] on button "Review" at bounding box center [1024, 556] width 50 height 23
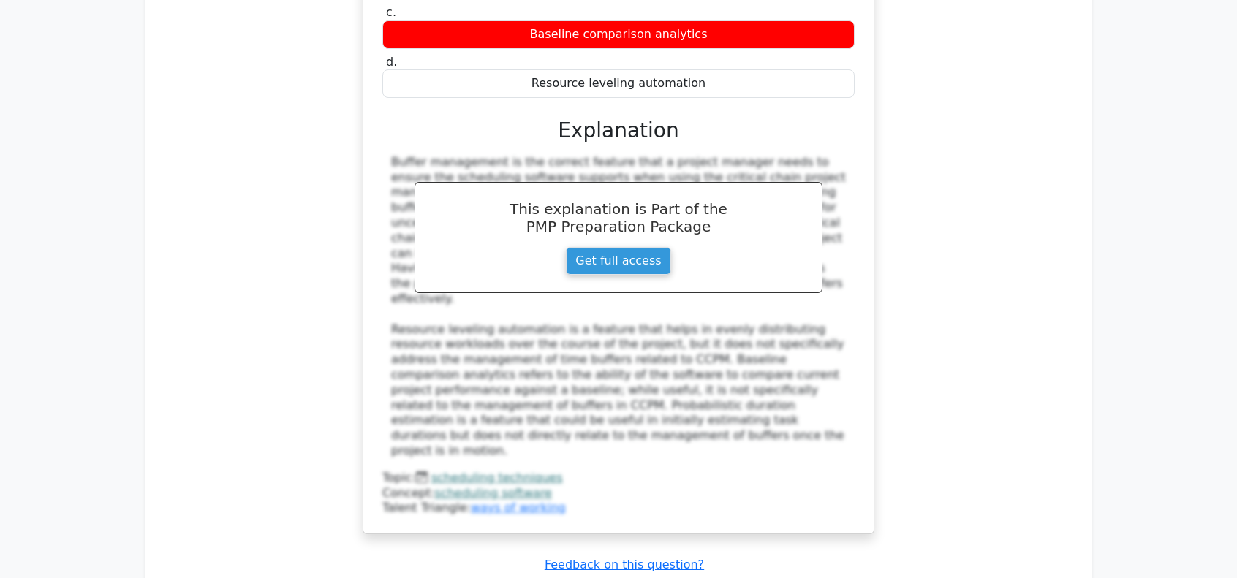
scroll to position [6652, 0]
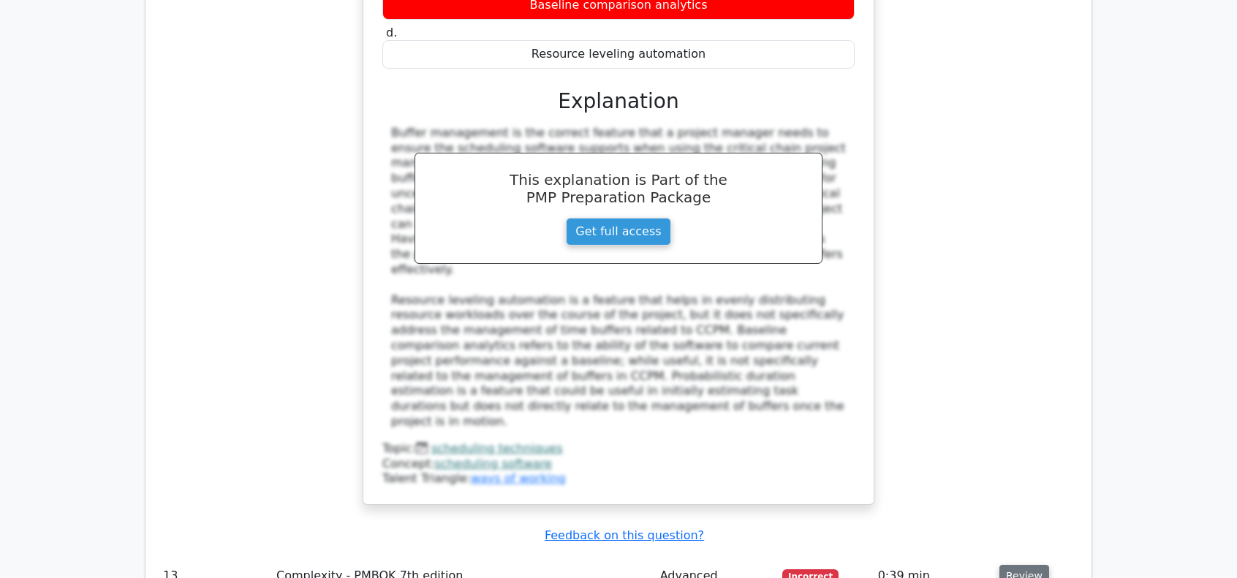
click at [1014, 565] on button "Review" at bounding box center [1024, 576] width 50 height 23
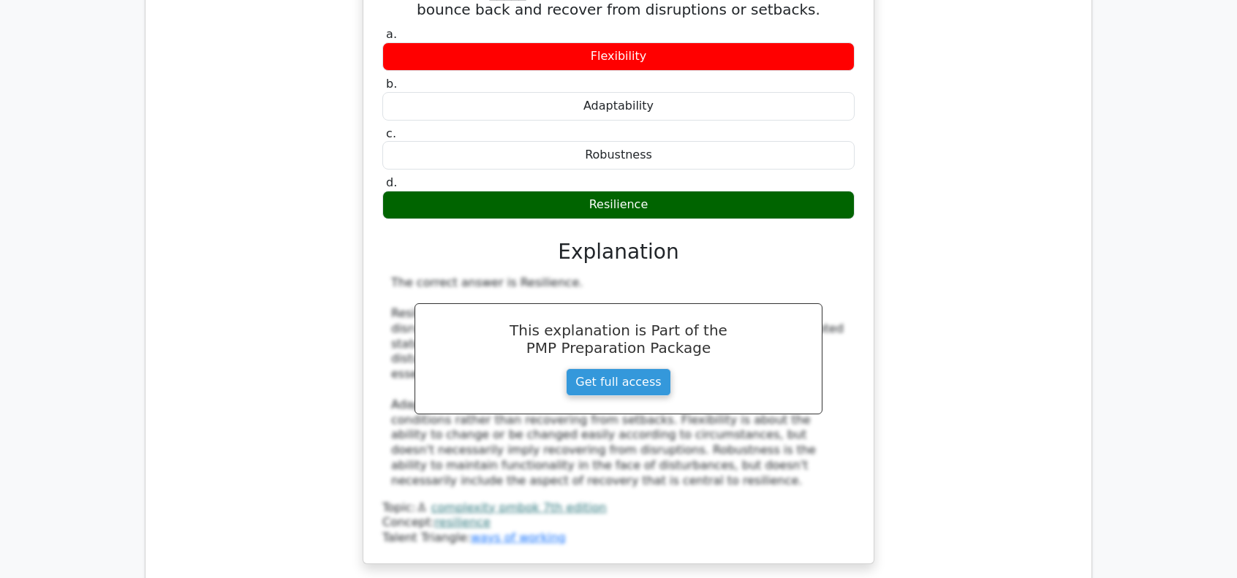
scroll to position [7310, 0]
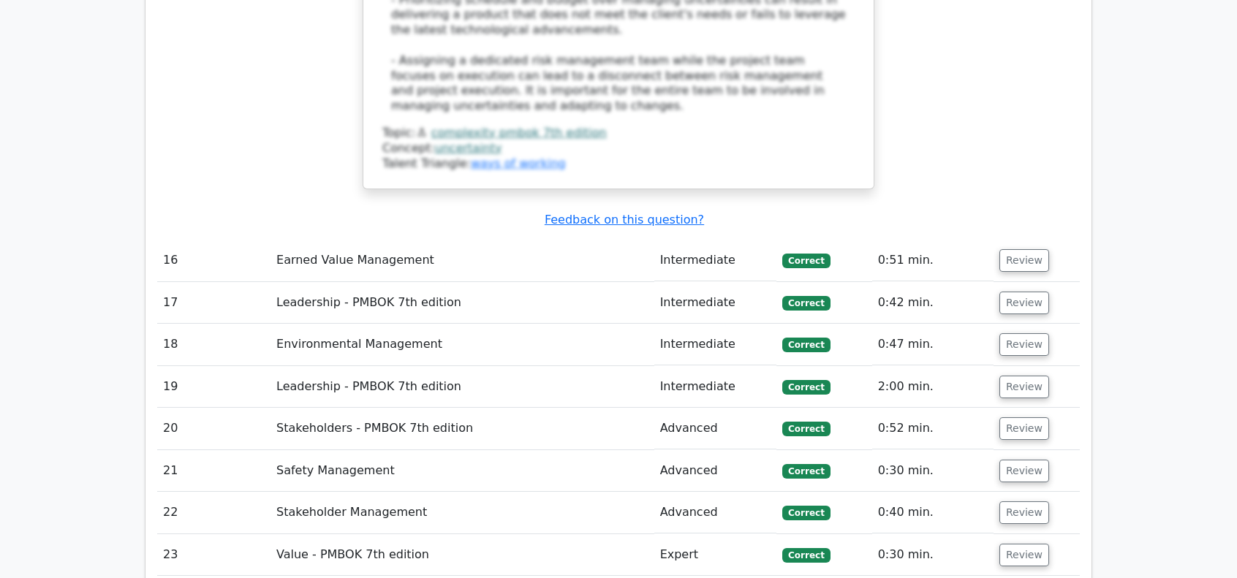
scroll to position [8772, 0]
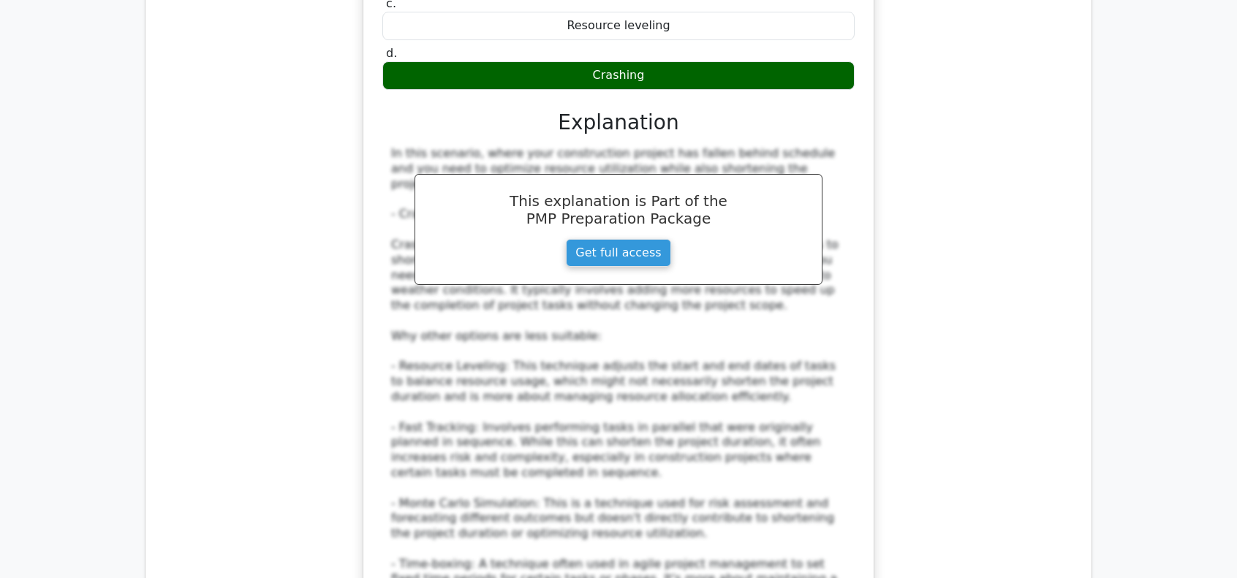
scroll to position [9796, 0]
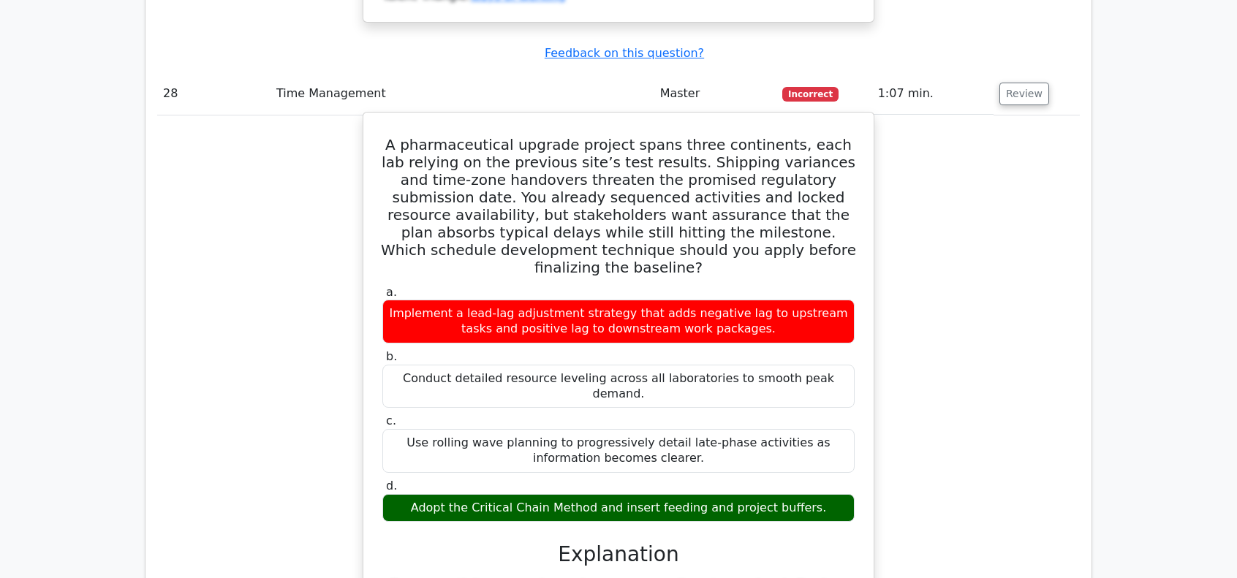
scroll to position [10746, 0]
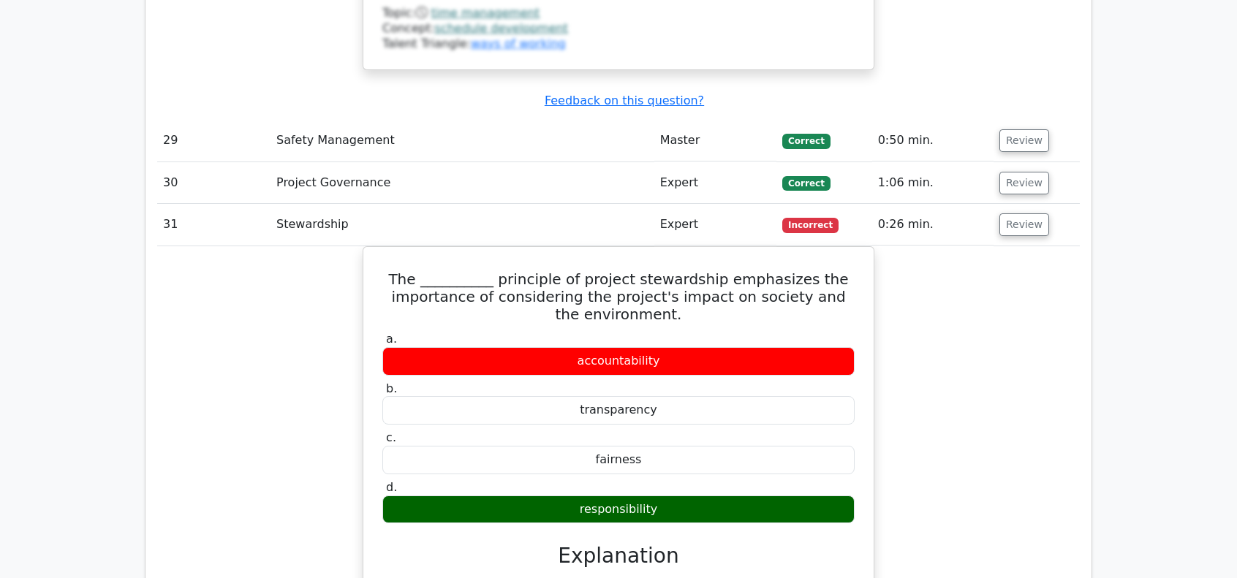
scroll to position [11404, 0]
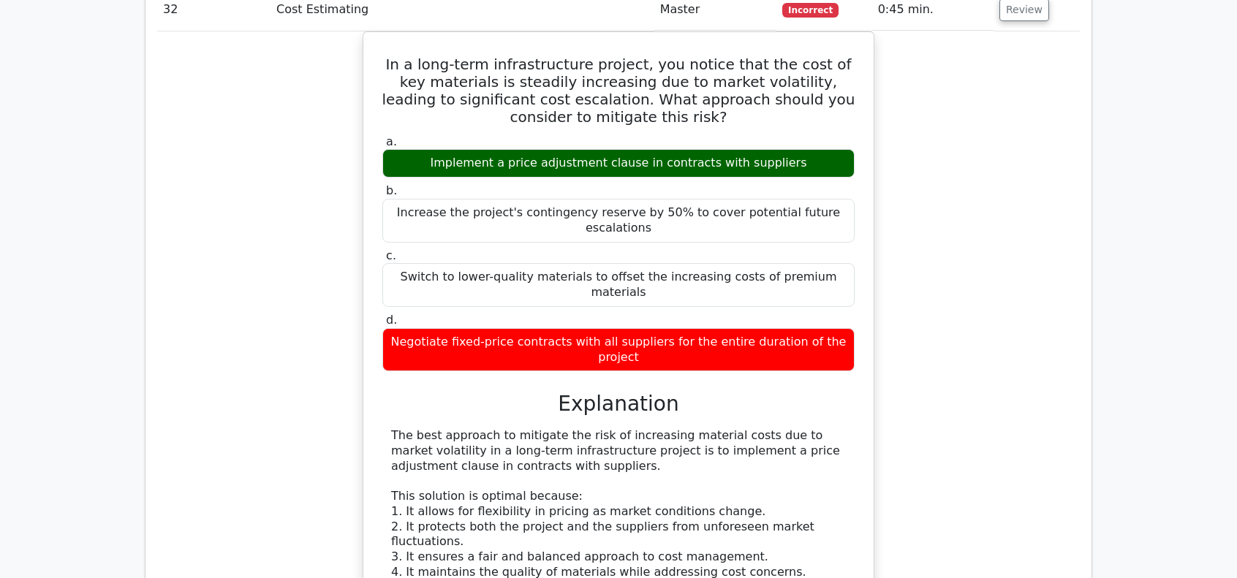
scroll to position [12281, 0]
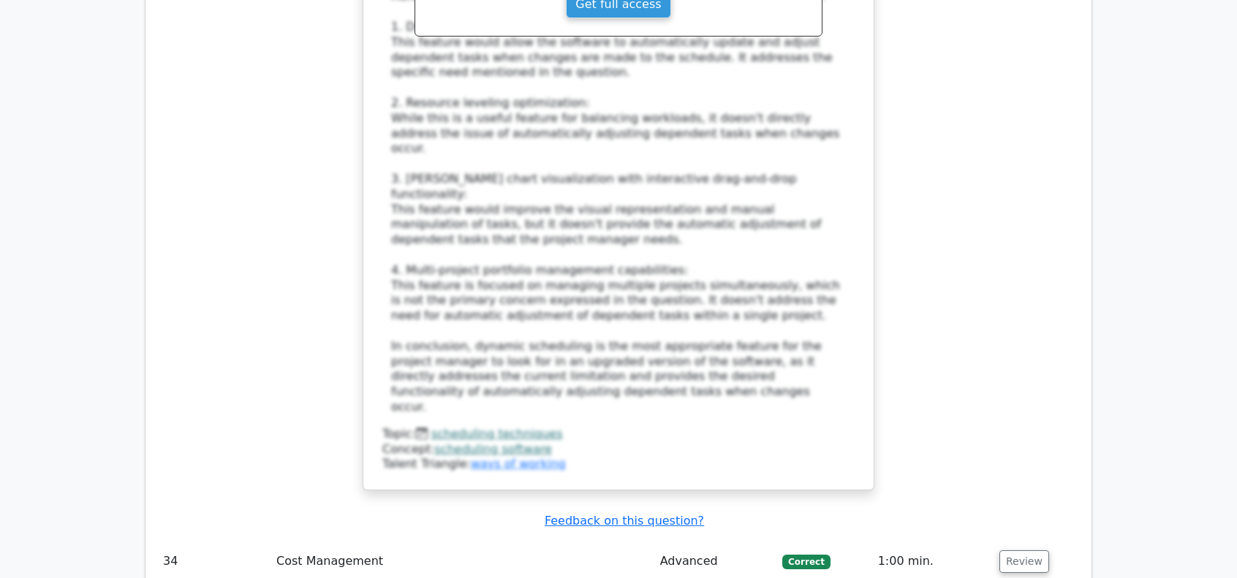
scroll to position [13670, 0]
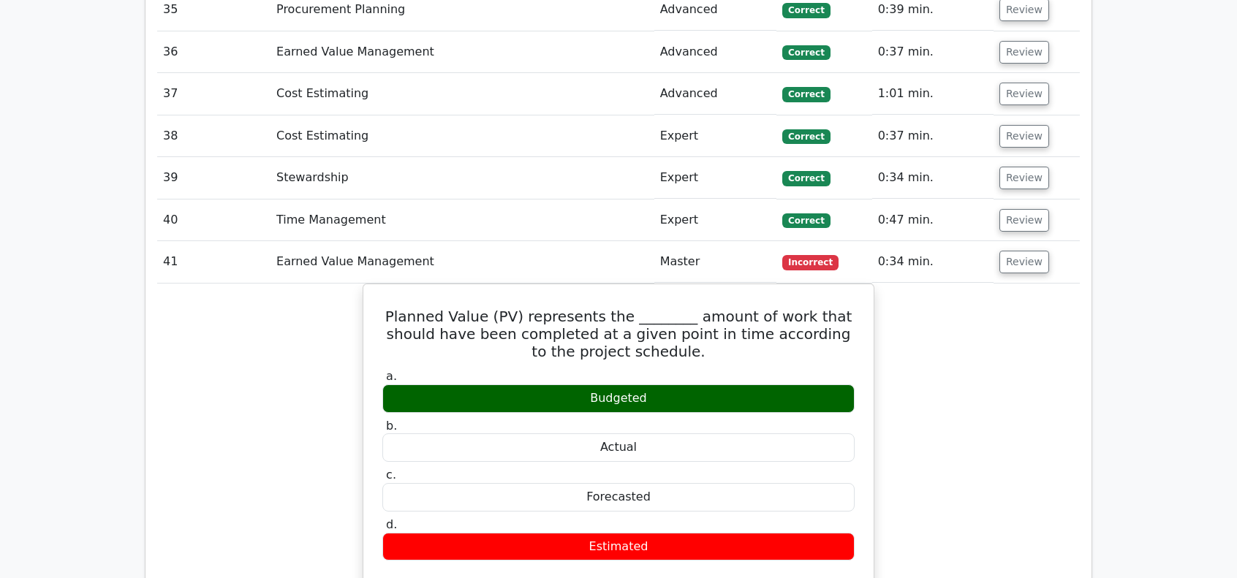
scroll to position [14474, 0]
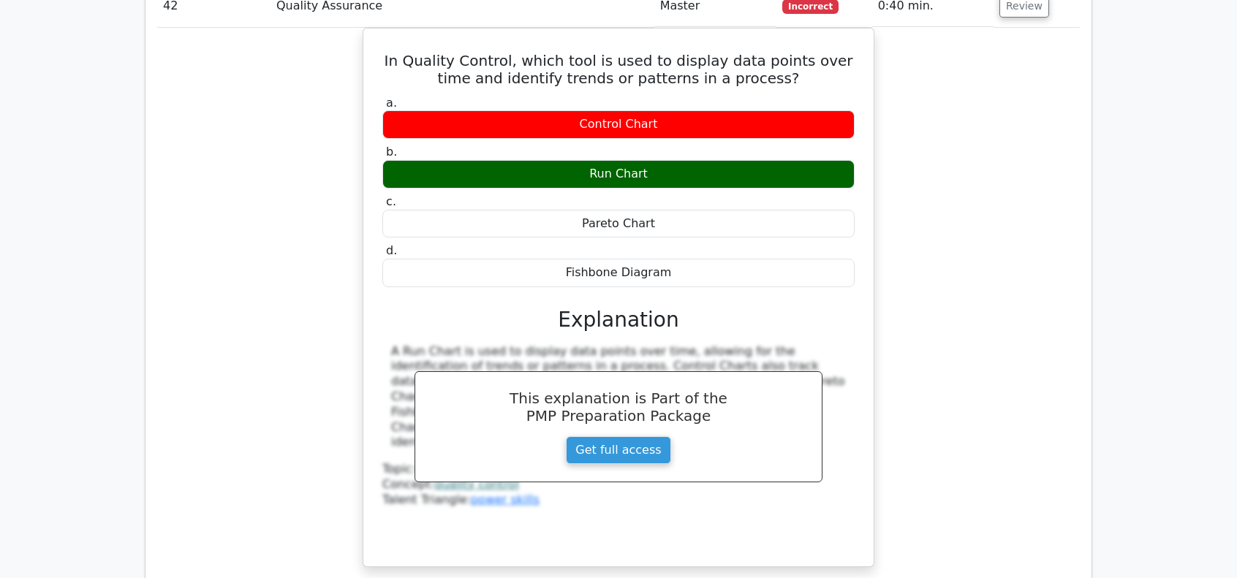
scroll to position [15059, 0]
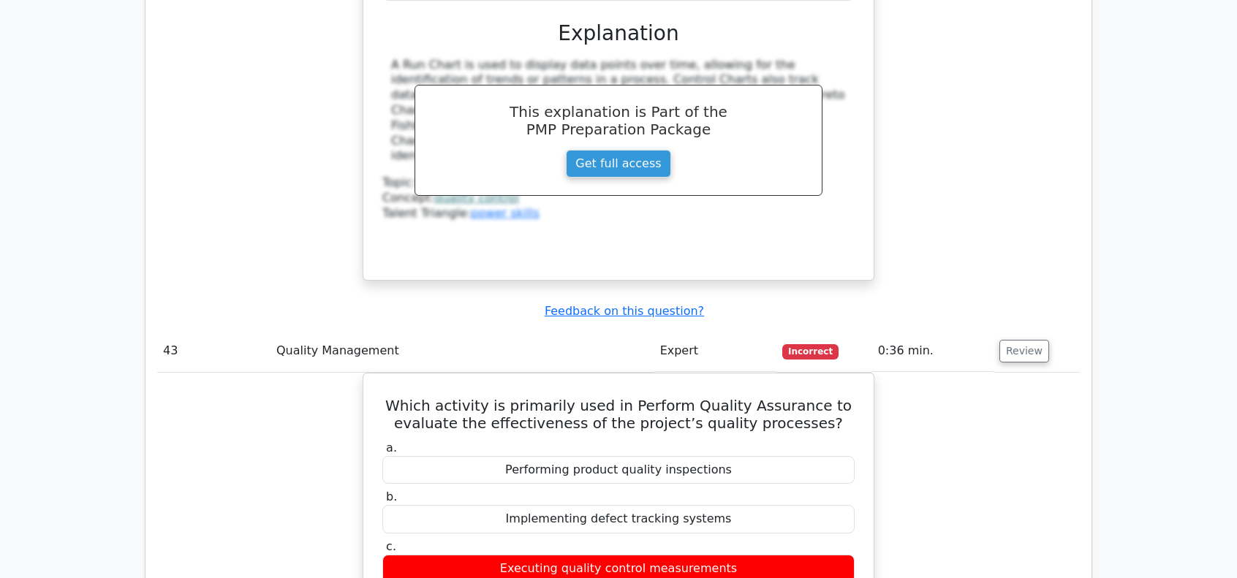
scroll to position [15717, 0]
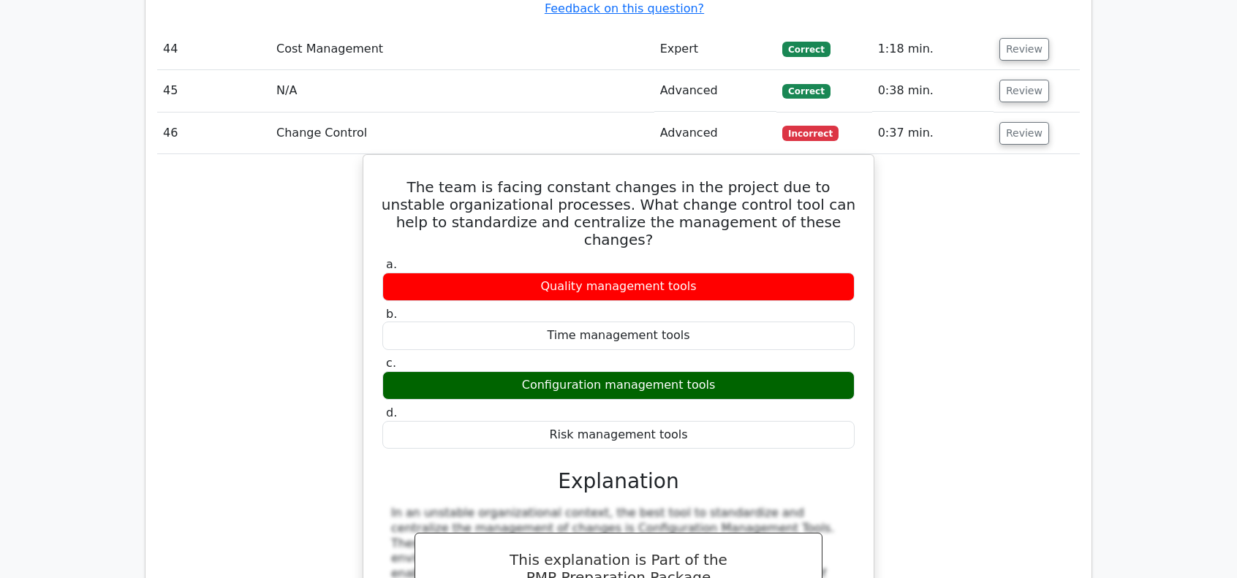
scroll to position [16667, 0]
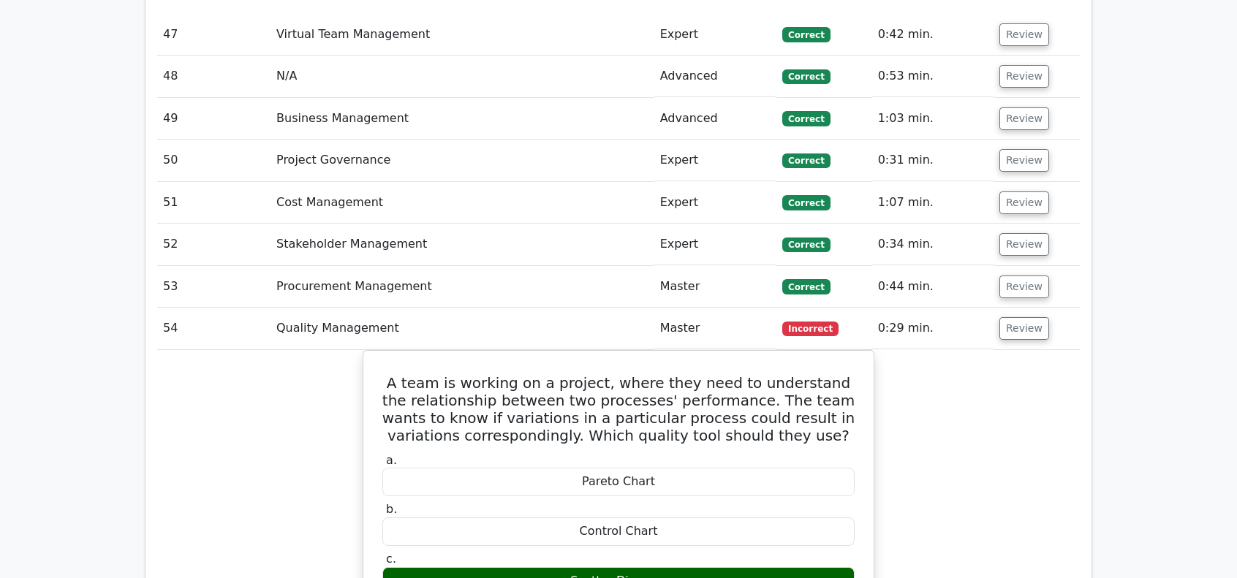
scroll to position [17472, 0]
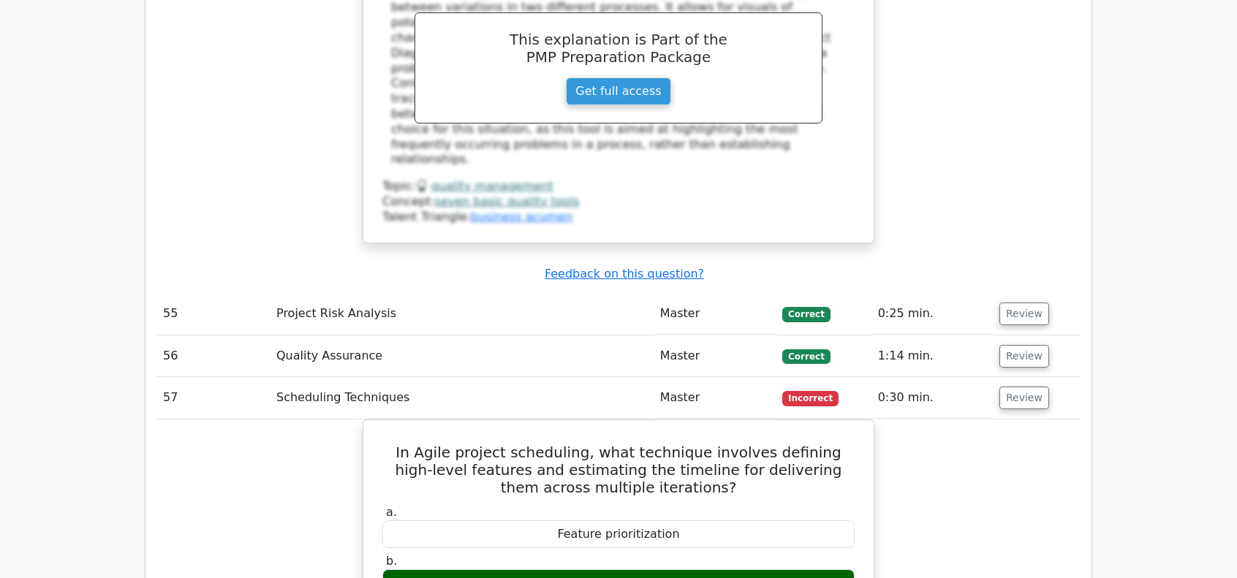
scroll to position [18203, 0]
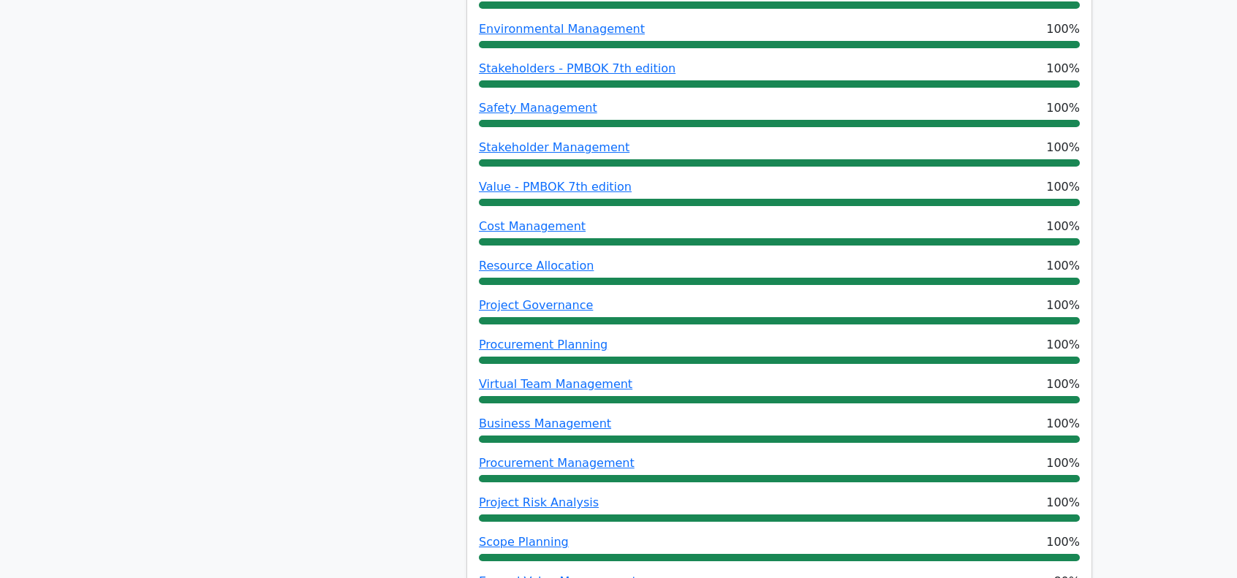
scroll to position [852, 0]
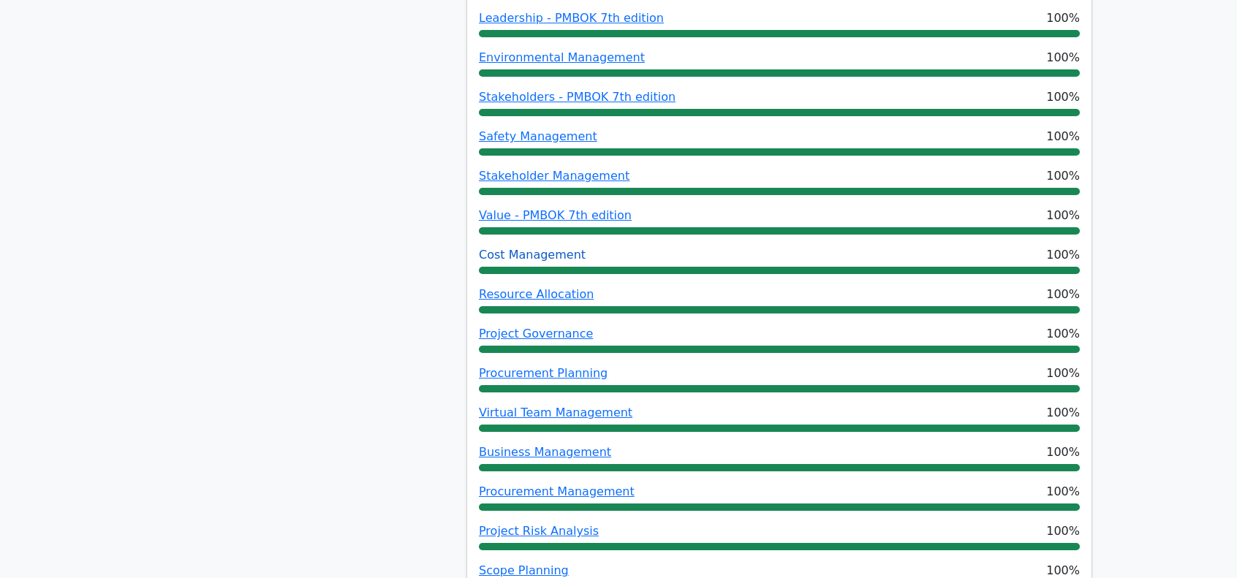
click at [561, 248] on link "Cost Management" at bounding box center [532, 255] width 107 height 14
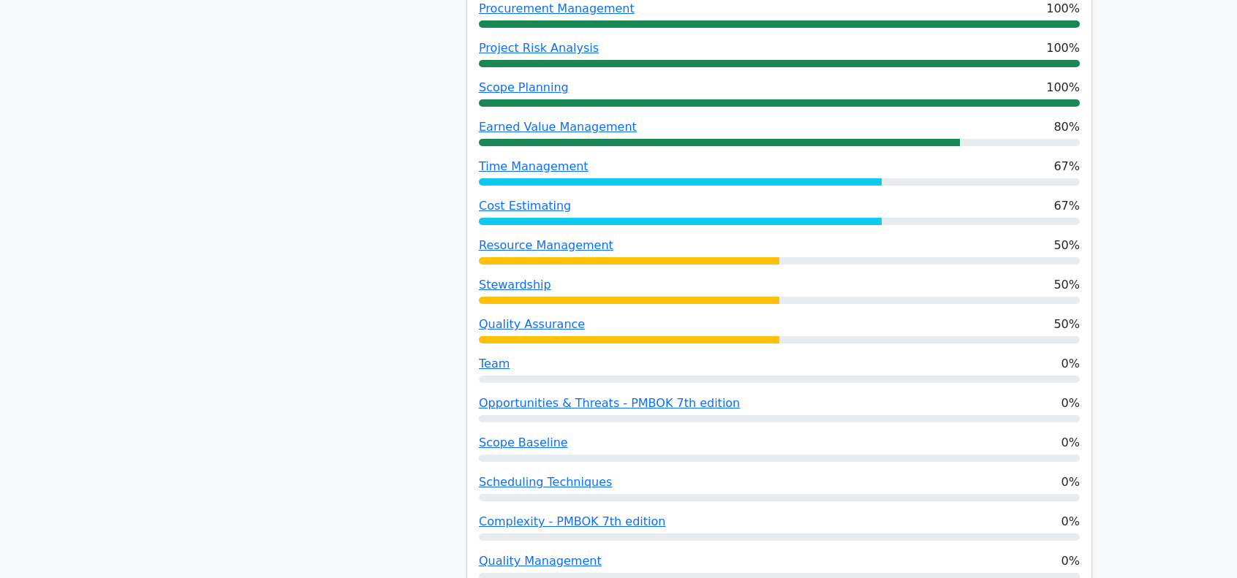
scroll to position [1437, 0]
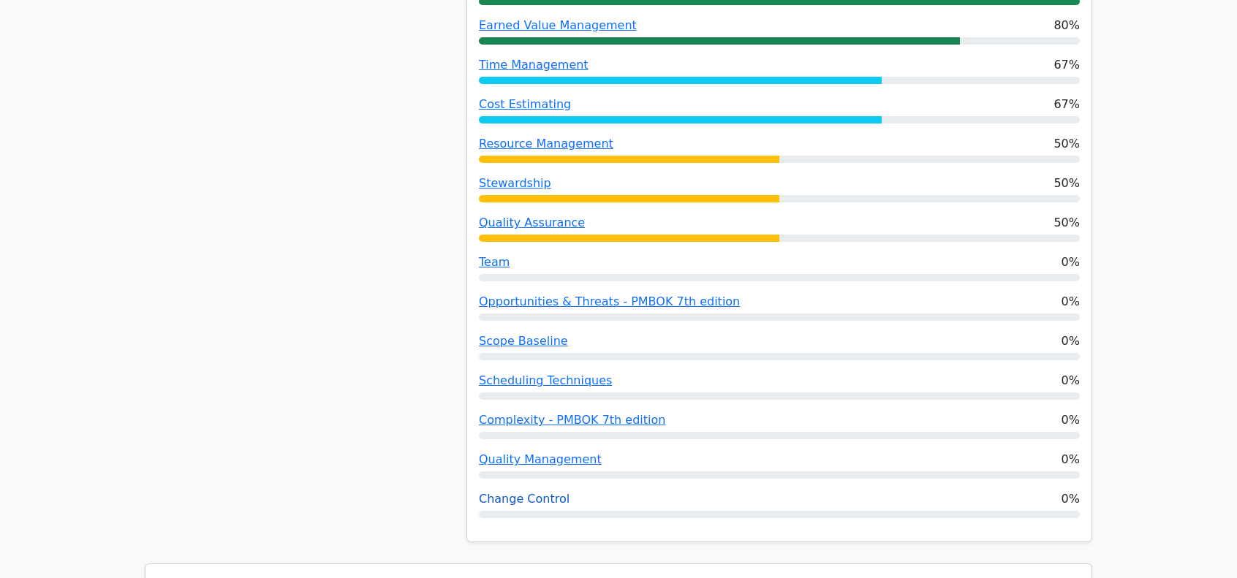
click at [542, 492] on link "Change Control" at bounding box center [524, 499] width 91 height 14
click at [512, 453] on link "Quality Management" at bounding box center [540, 460] width 123 height 14
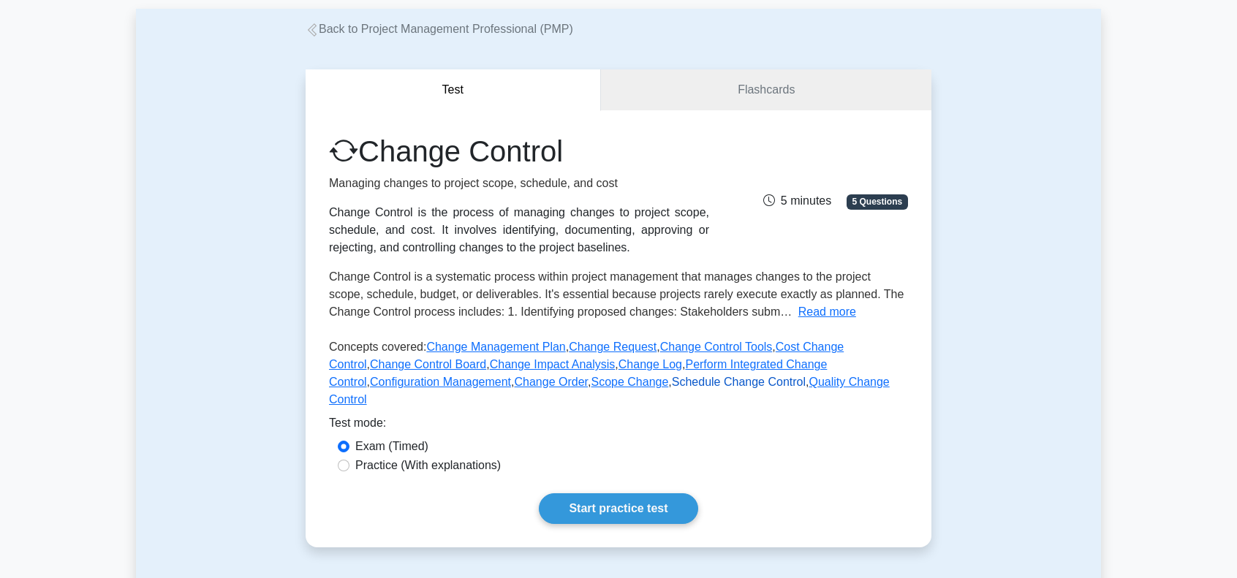
scroll to position [146, 0]
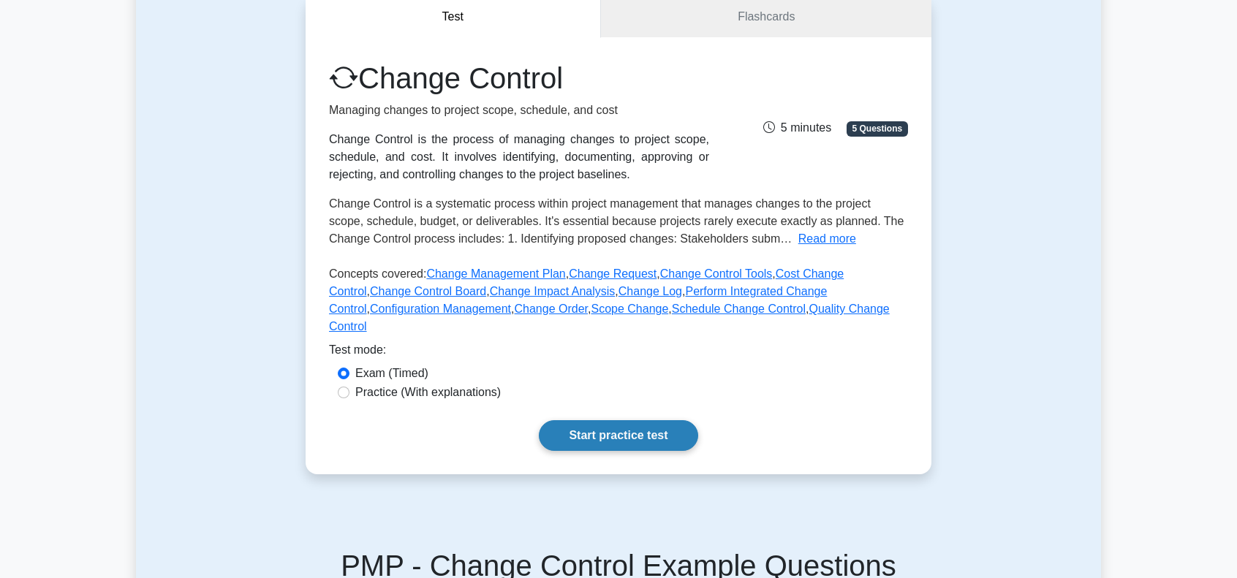
click at [598, 420] on link "Start practice test" at bounding box center [618, 435] width 159 height 31
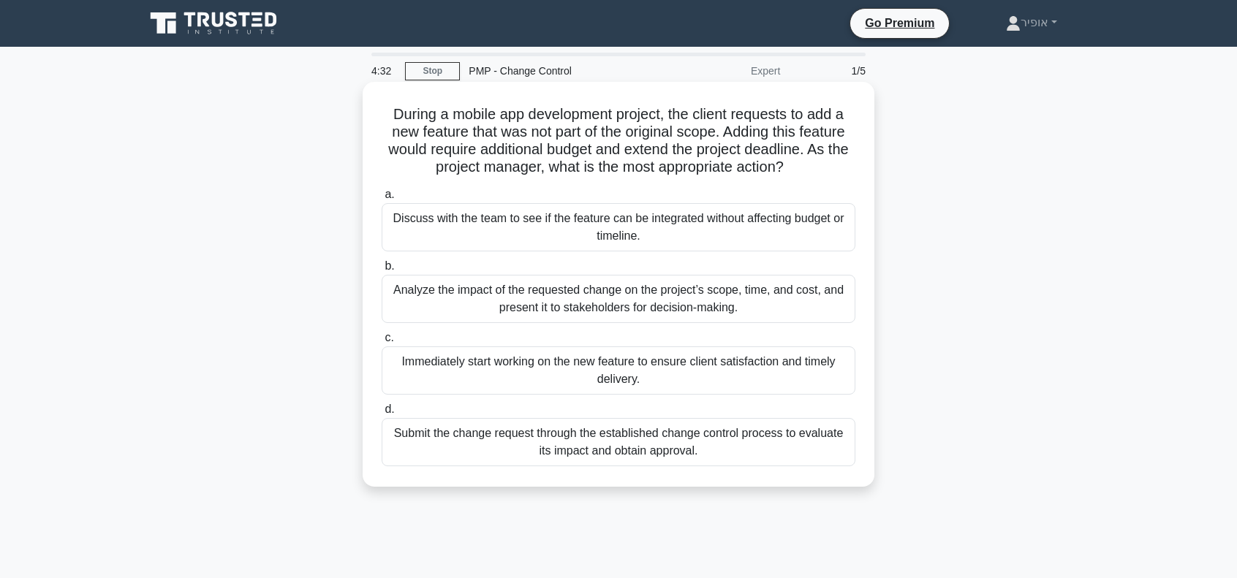
click at [509, 445] on div "Submit the change request through the established change control process to eva…" at bounding box center [619, 442] width 474 height 48
click at [382, 414] on input "d. Submit the change request through the established change control process to …" at bounding box center [382, 410] width 0 height 10
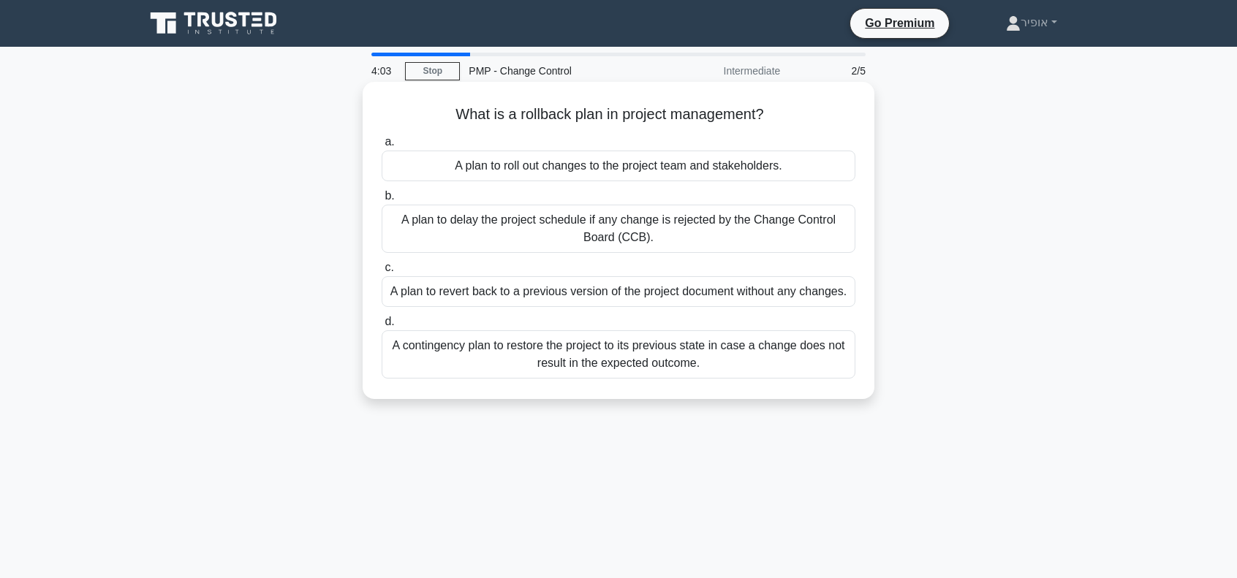
click at [510, 362] on div "A contingency plan to restore the project to its previous state in case a chang…" at bounding box center [619, 354] width 474 height 48
click at [382, 327] on input "d. A contingency plan to restore the project to its previous state in case a ch…" at bounding box center [382, 322] width 0 height 10
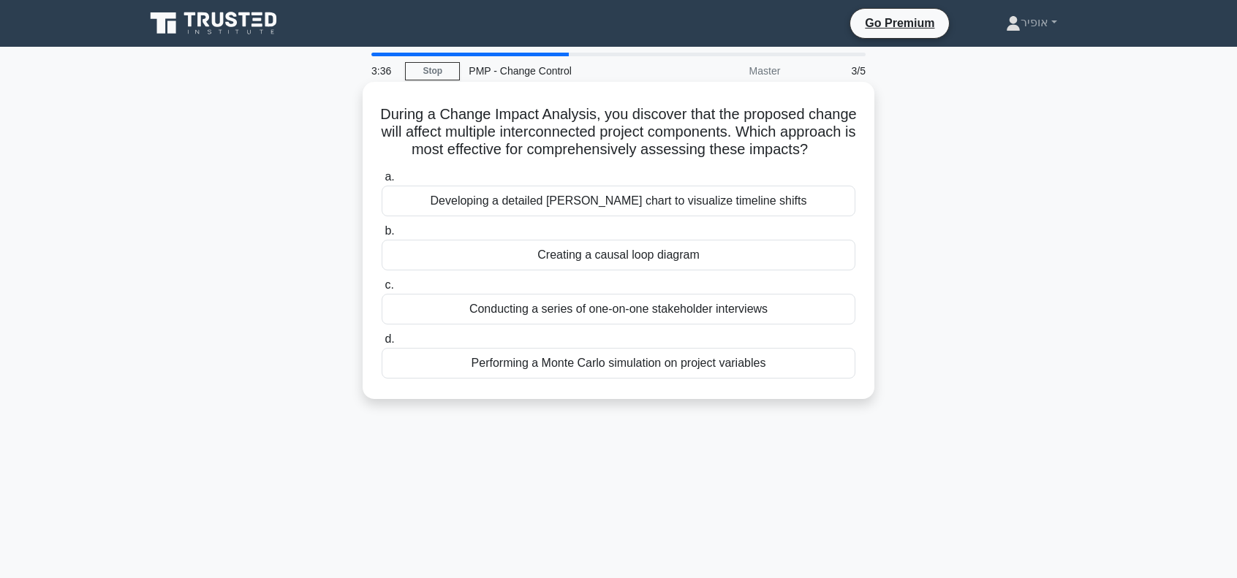
click at [537, 270] on div "Creating a causal loop diagram" at bounding box center [619, 255] width 474 height 31
click at [382, 236] on input "b. Creating a causal loop diagram" at bounding box center [382, 232] width 0 height 10
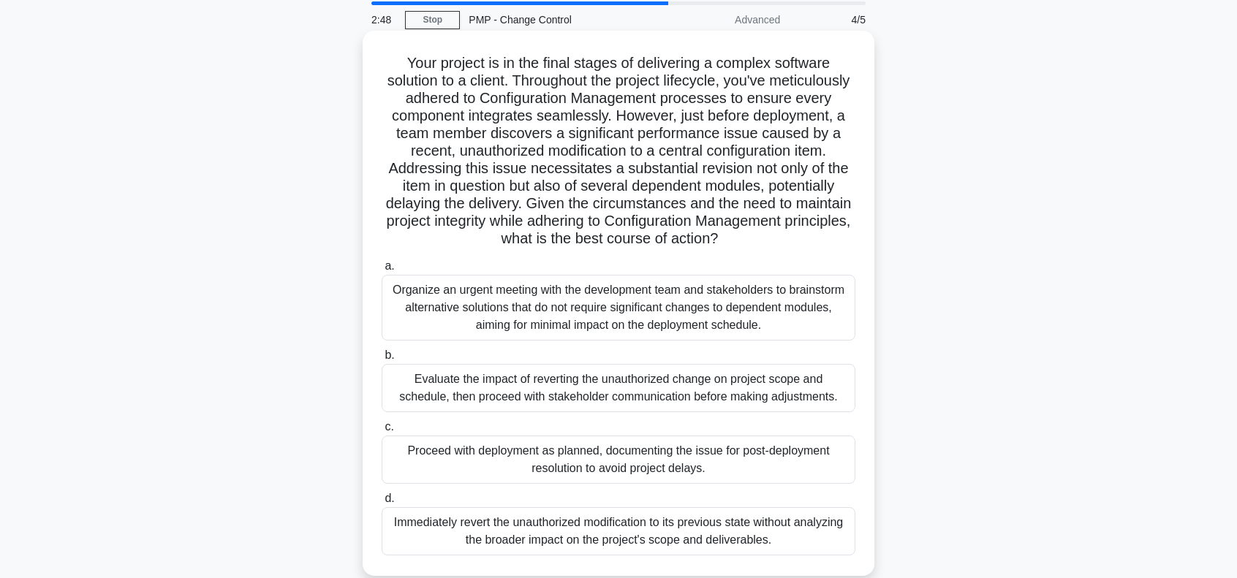
scroll to position [73, 0]
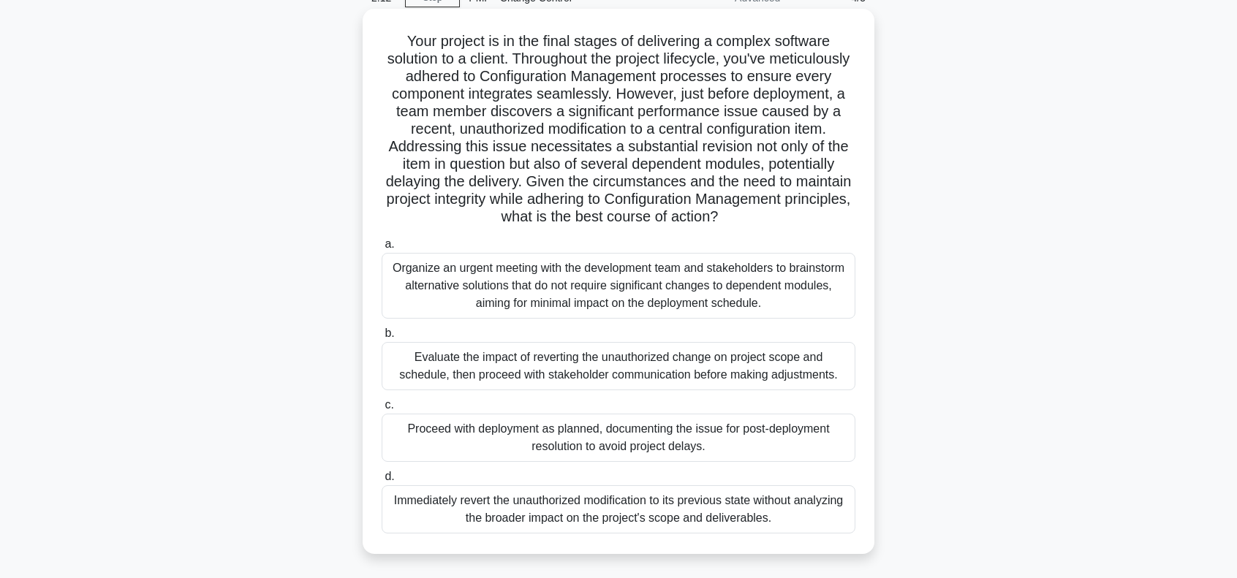
click at [509, 363] on div "Evaluate the impact of reverting the unauthorized change on project scope and s…" at bounding box center [619, 366] width 474 height 48
click at [382, 338] on input "b. Evaluate the impact of reverting the unauthorized change on project scope an…" at bounding box center [382, 334] width 0 height 10
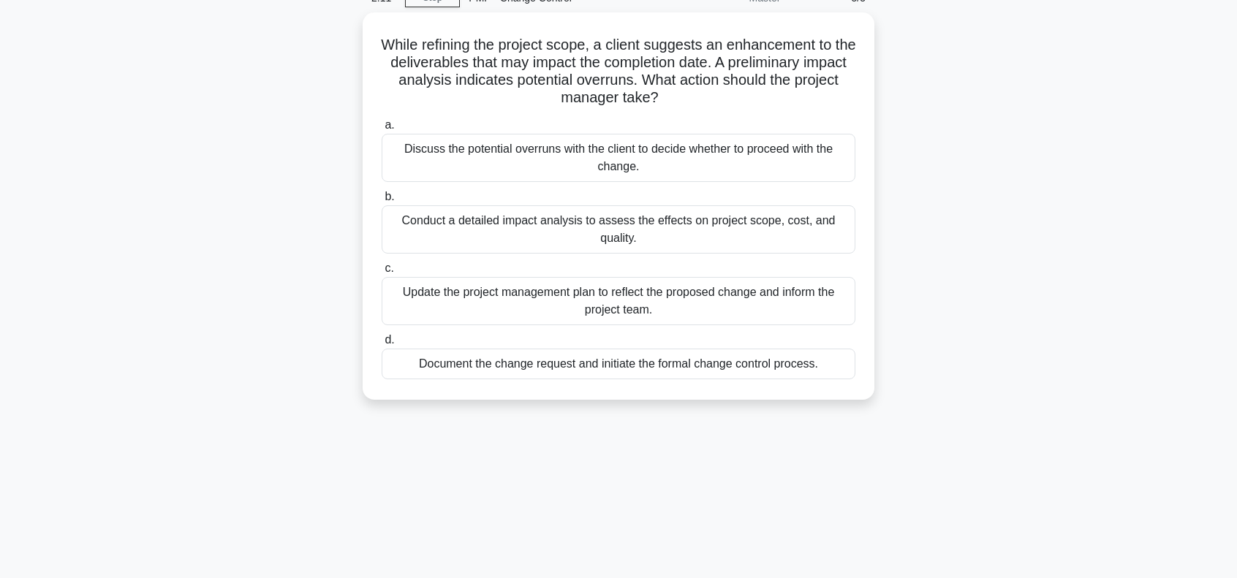
scroll to position [0, 0]
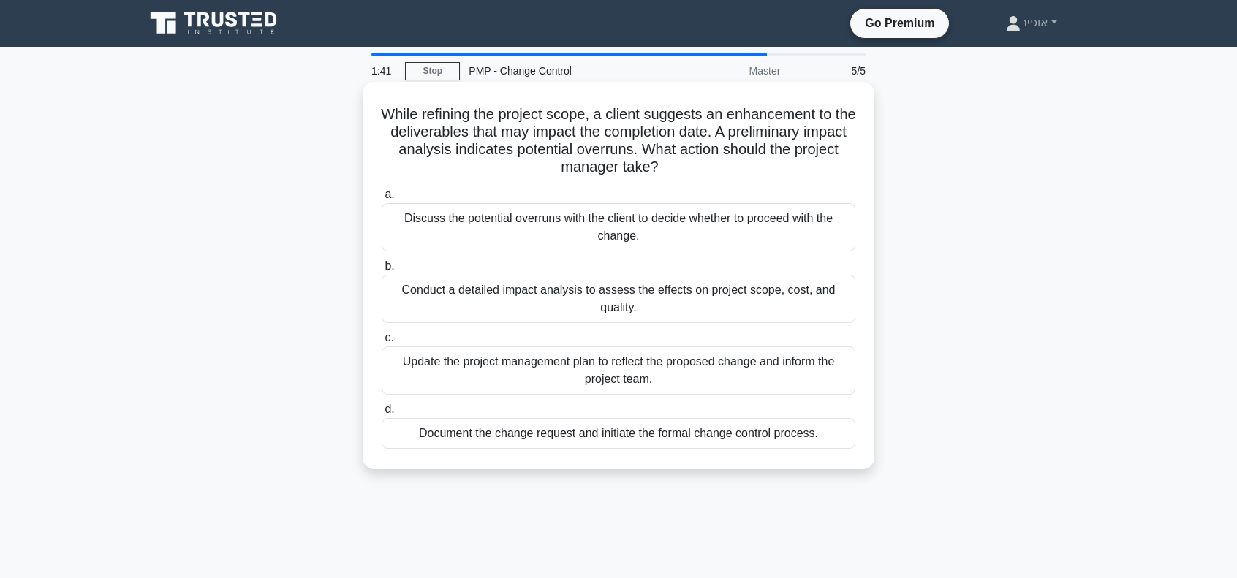
click at [499, 303] on div "Conduct a detailed impact analysis to assess the effects on project scope, cost…" at bounding box center [619, 299] width 474 height 48
click at [382, 271] on input "b. Conduct a detailed impact analysis to assess the effects on project scope, c…" at bounding box center [382, 267] width 0 height 10
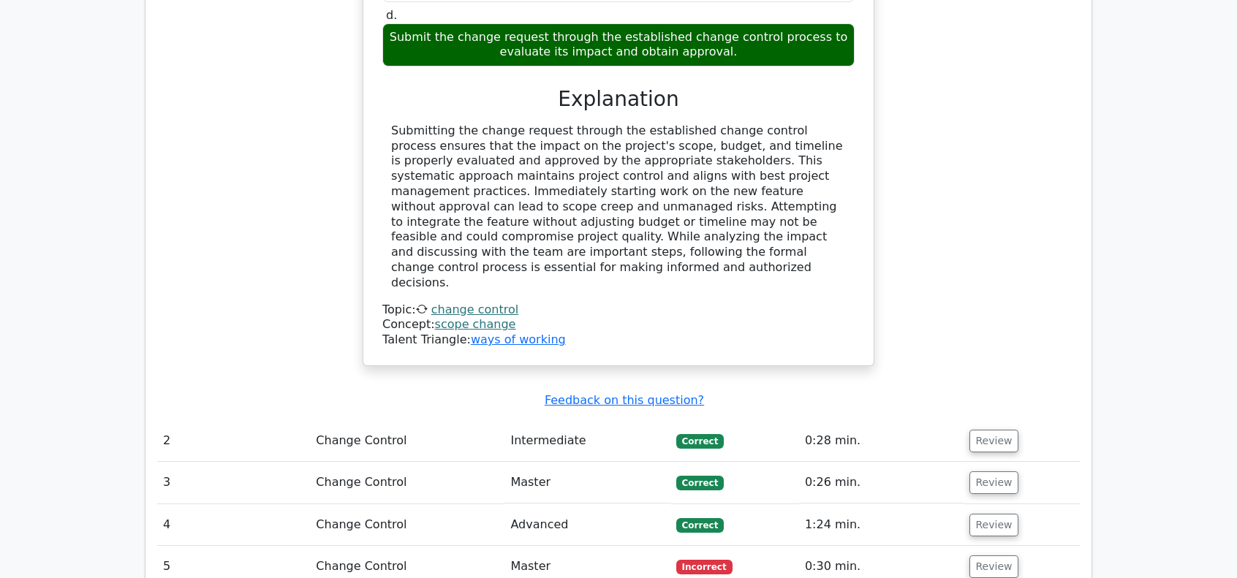
scroll to position [1535, 0]
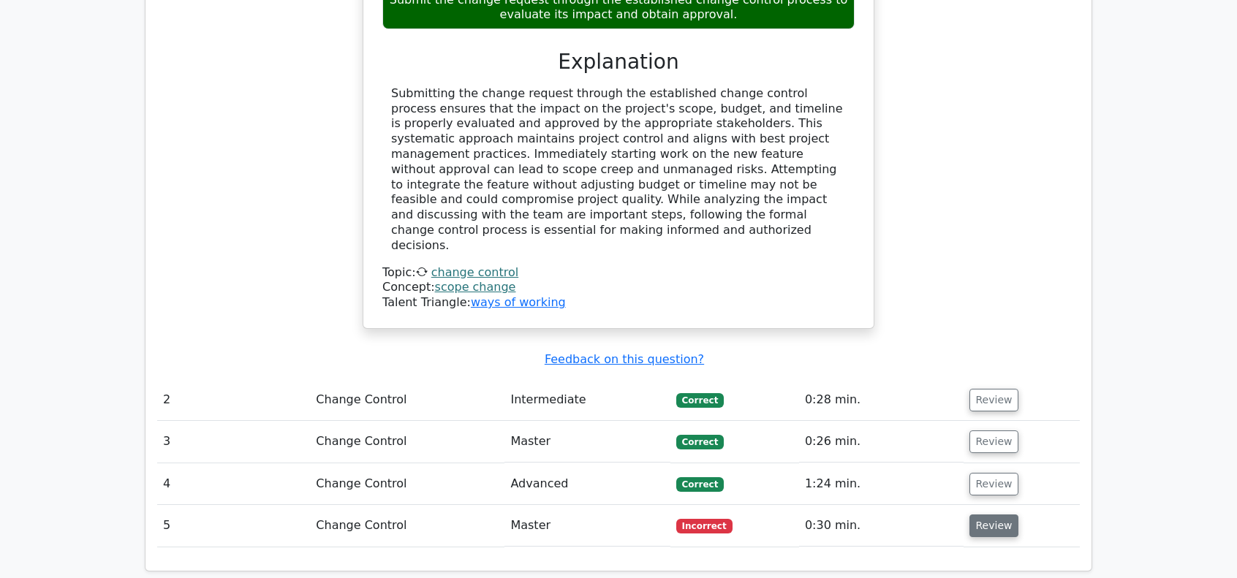
click at [982, 515] on button "Review" at bounding box center [994, 526] width 50 height 23
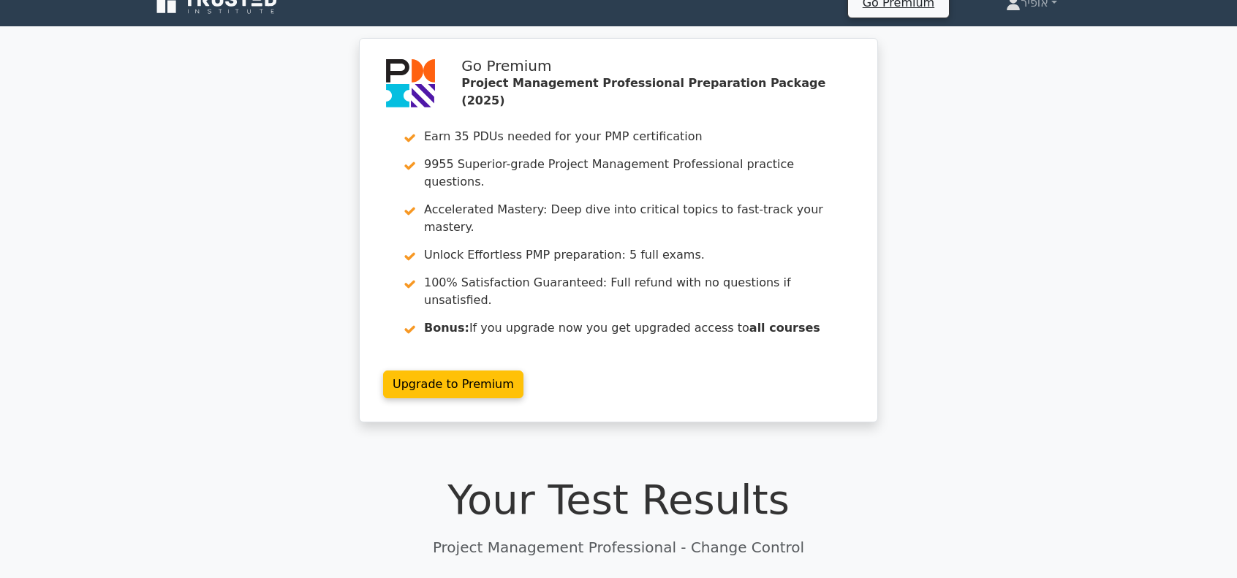
scroll to position [0, 0]
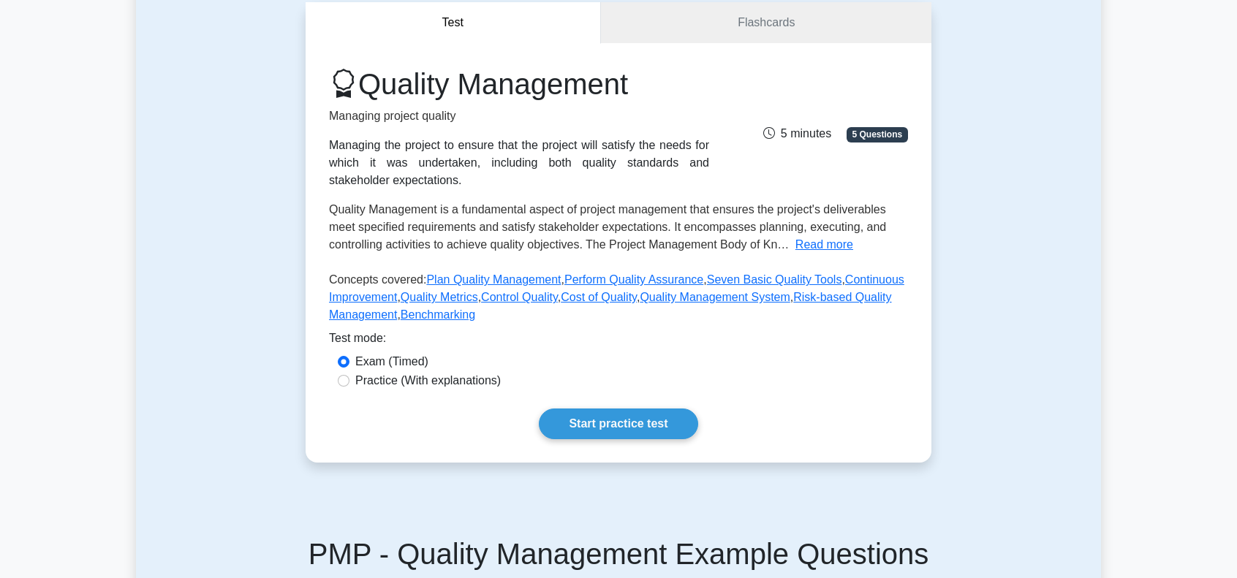
scroll to position [146, 0]
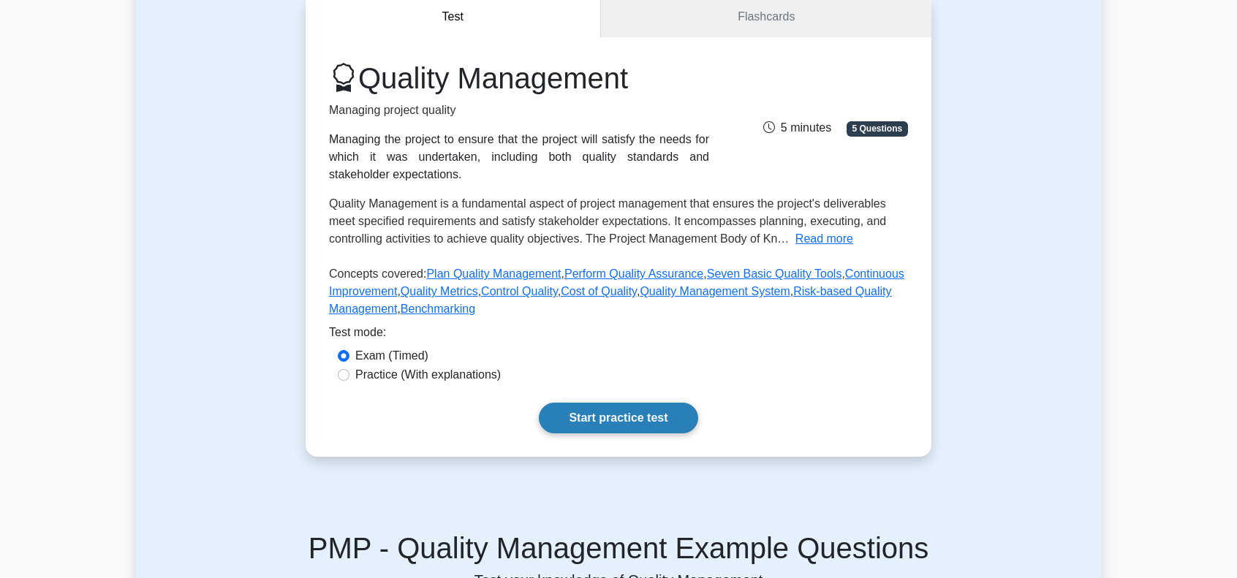
click at [603, 417] on link "Start practice test" at bounding box center [618, 418] width 159 height 31
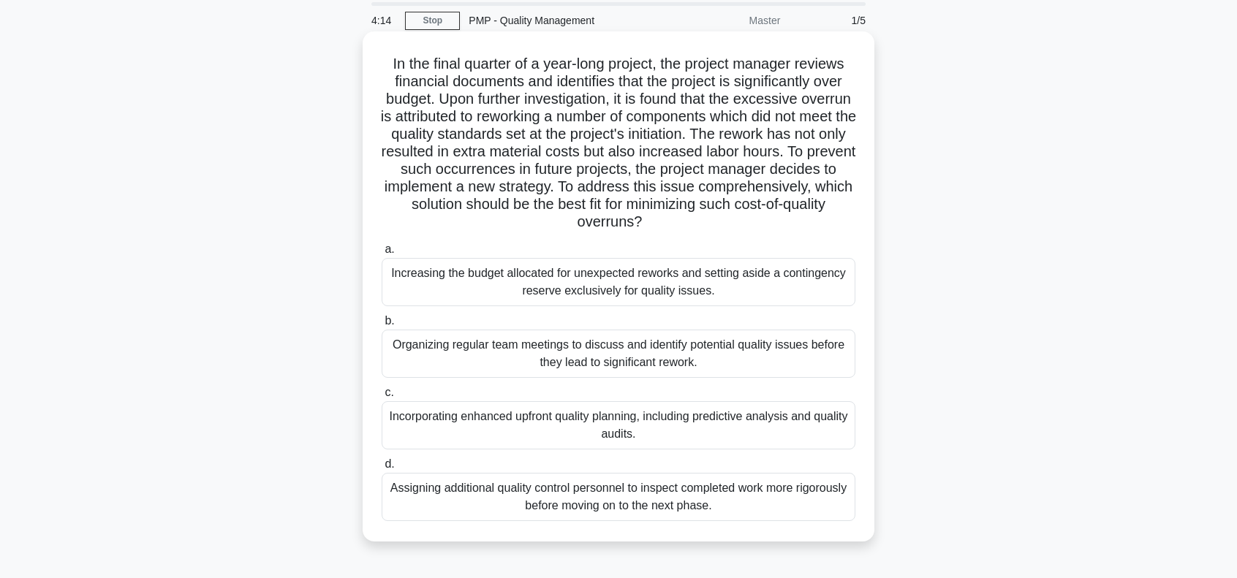
scroll to position [73, 0]
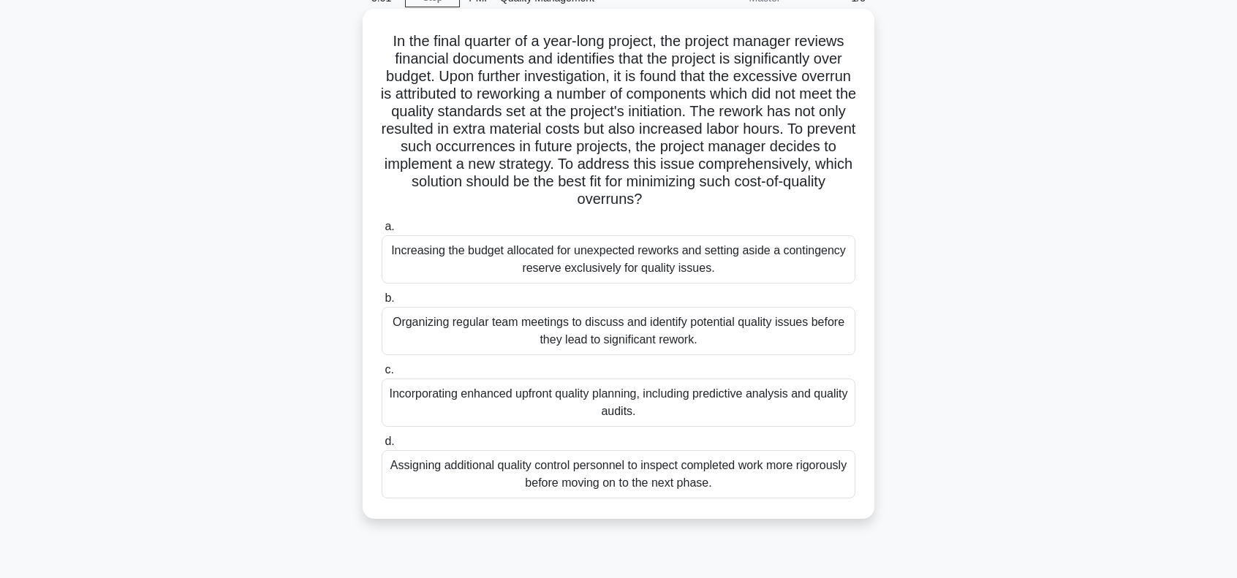
click at [531, 404] on div "Incorporating enhanced upfront quality planning, including predictive analysis …" at bounding box center [619, 403] width 474 height 48
click at [382, 375] on input "c. Incorporating enhanced upfront quality planning, including predictive analys…" at bounding box center [382, 371] width 0 height 10
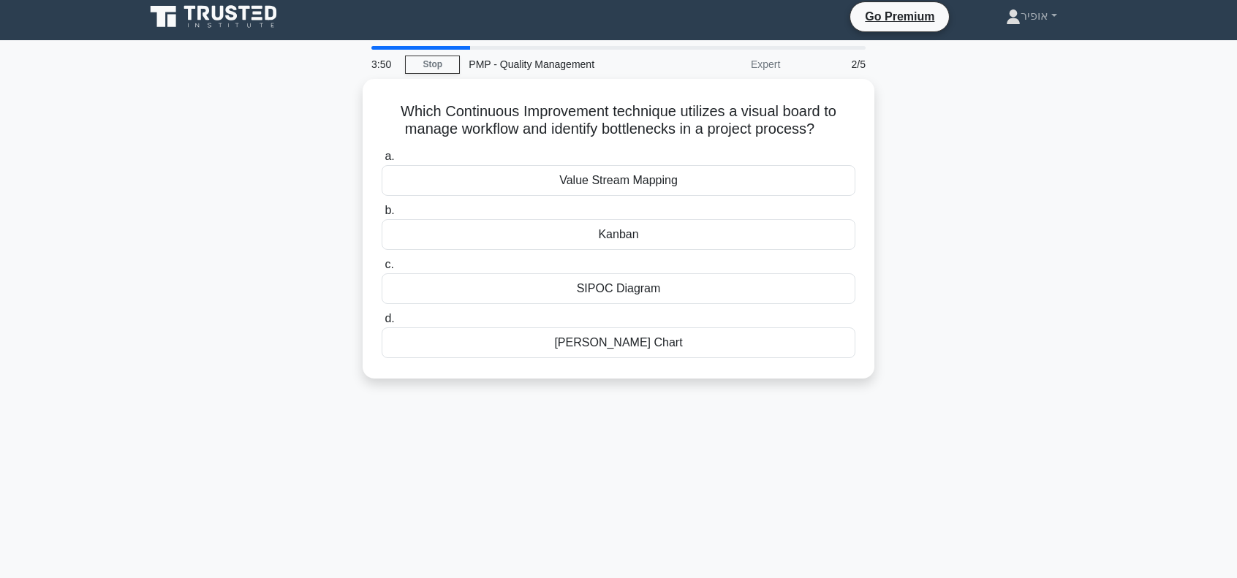
scroll to position [0, 0]
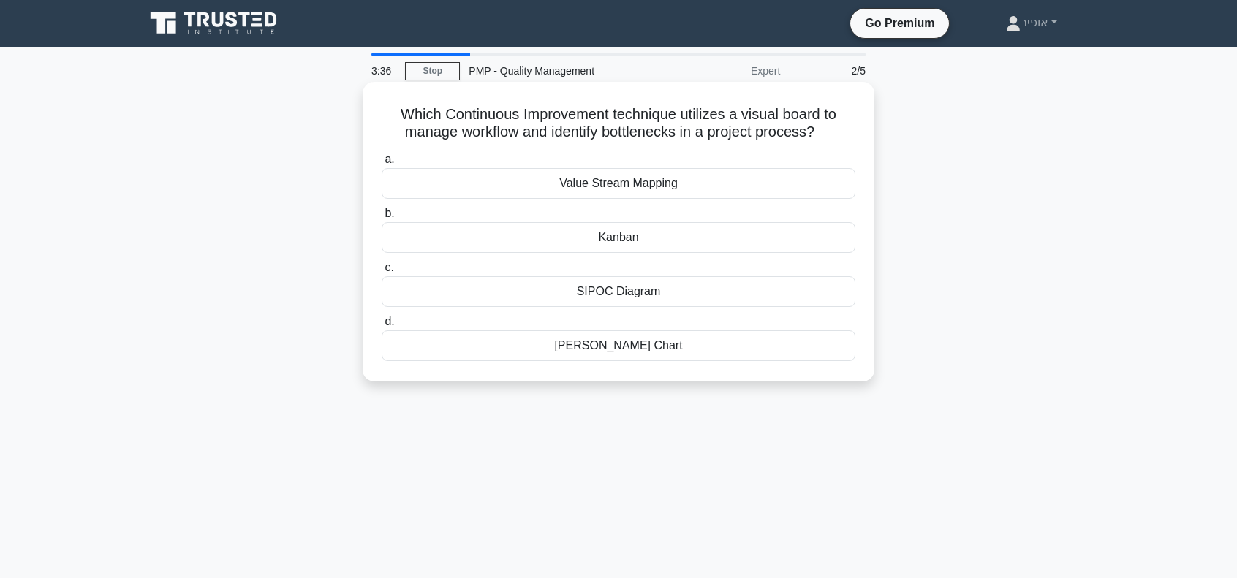
click at [539, 238] on div "Kanban" at bounding box center [619, 237] width 474 height 31
click at [382, 219] on input "b. [GEOGRAPHIC_DATA]" at bounding box center [382, 214] width 0 height 10
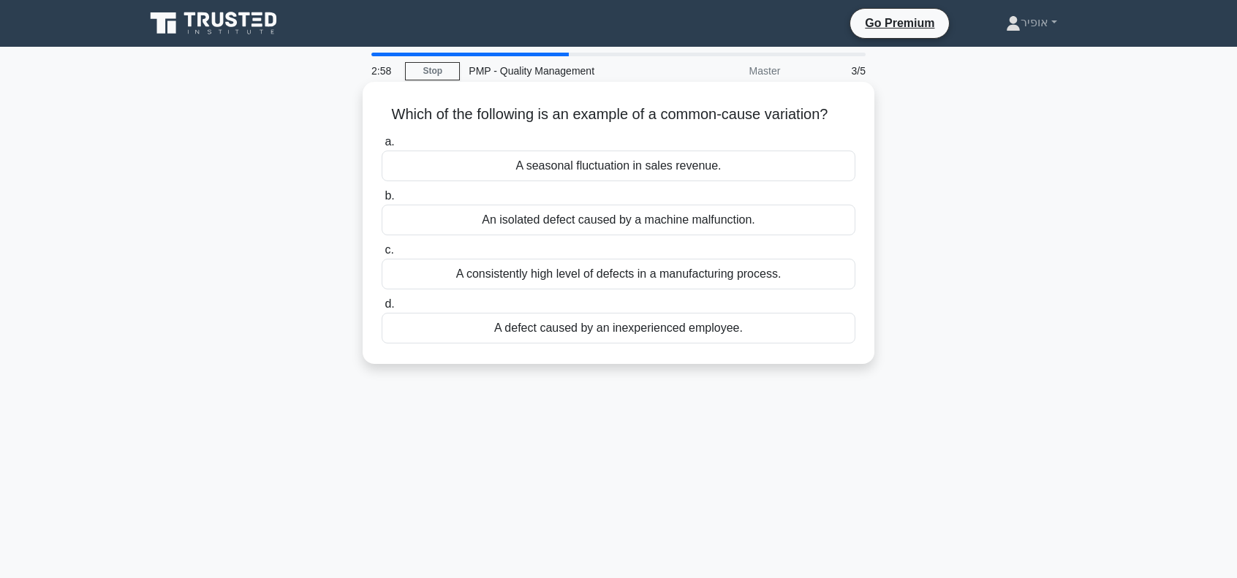
click at [519, 271] on div "A consistently high level of defects in a manufacturing process." at bounding box center [619, 274] width 474 height 31
click at [382, 255] on input "c. A consistently high level of defects in a manufacturing process." at bounding box center [382, 251] width 0 height 10
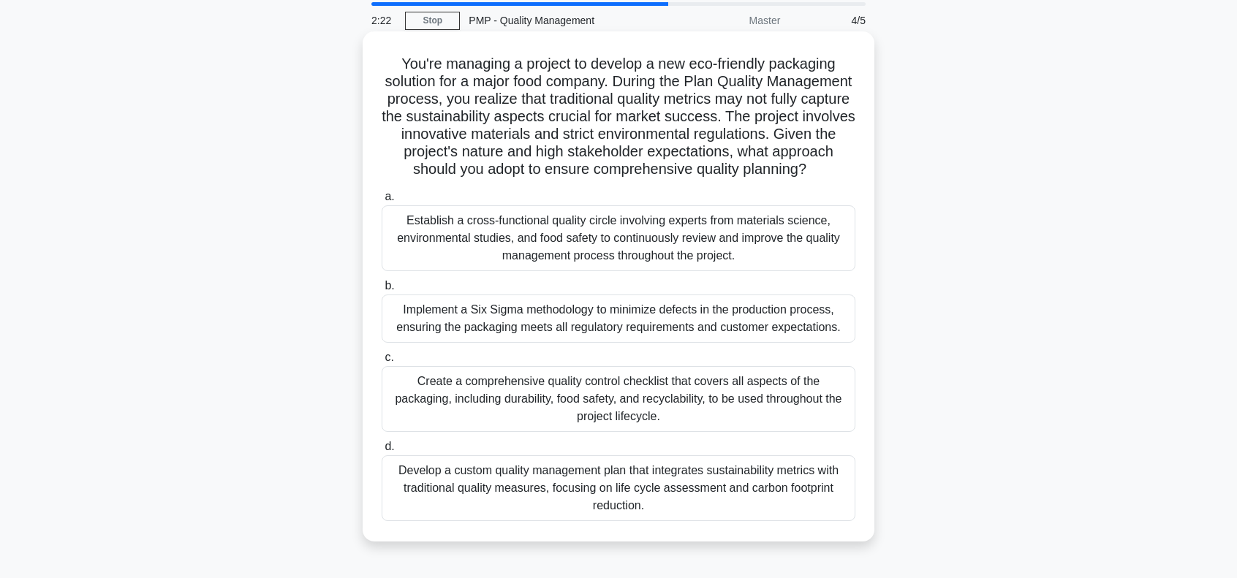
scroll to position [73, 0]
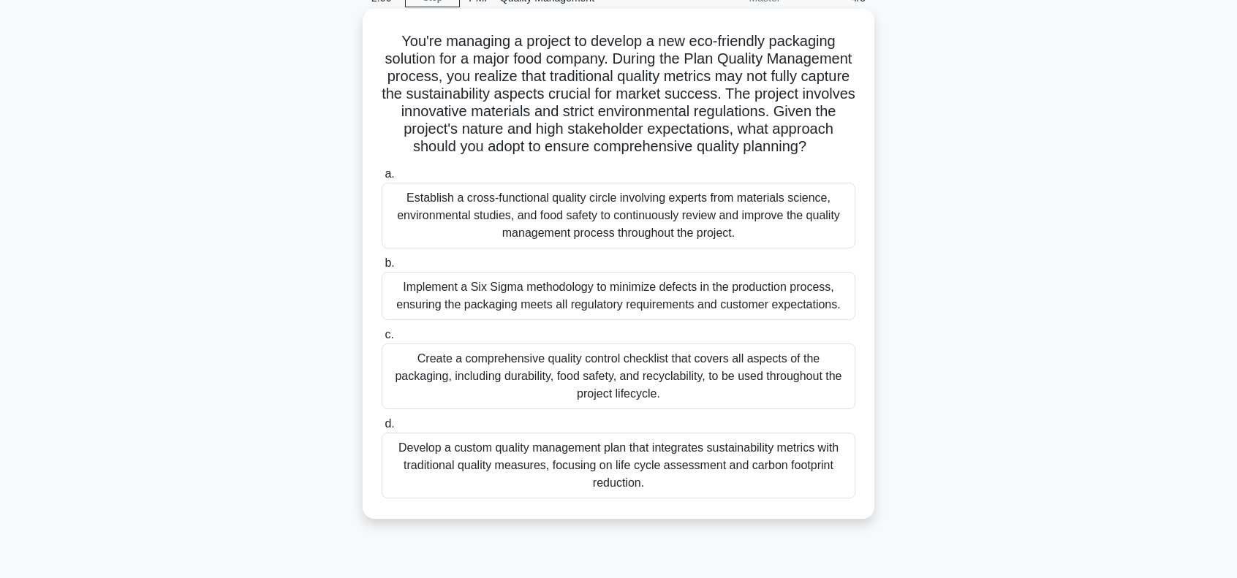
click at [512, 237] on div "Establish a cross-functional quality circle involving experts from materials sc…" at bounding box center [619, 216] width 474 height 66
click at [382, 179] on input "a. Establish a cross-functional quality circle involving experts from materials…" at bounding box center [382, 175] width 0 height 10
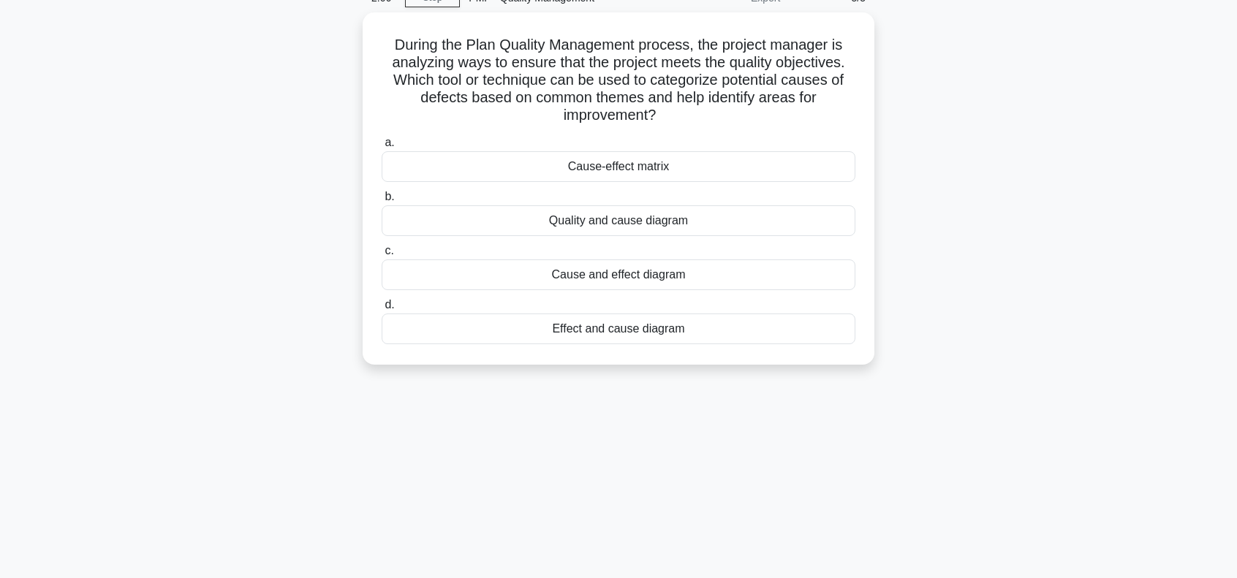
scroll to position [0, 0]
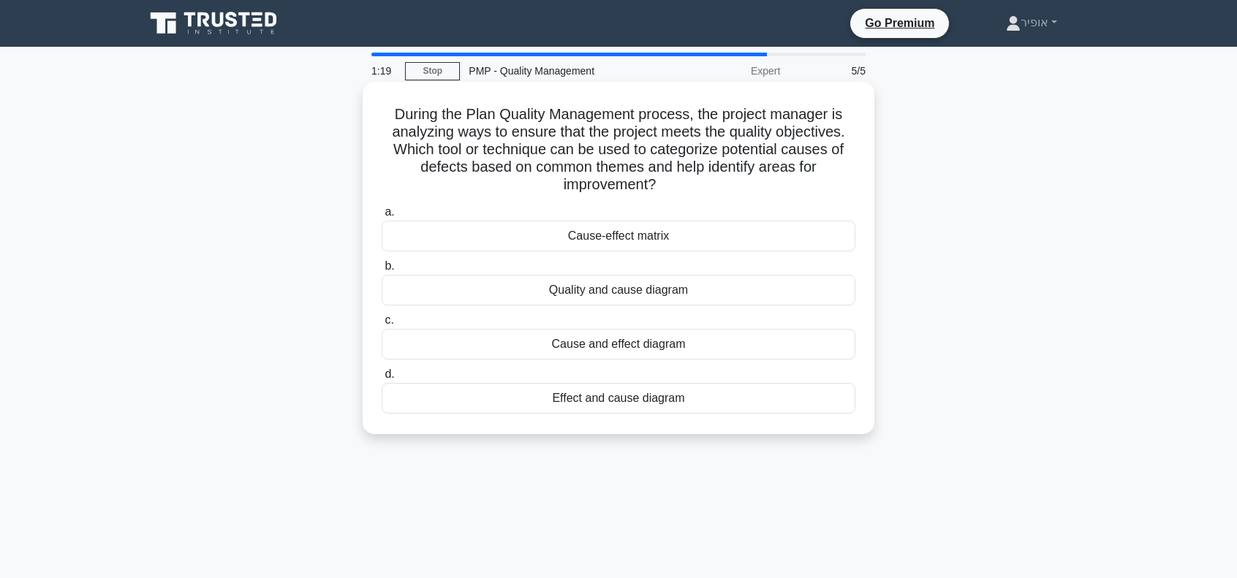
click at [569, 343] on div "Cause and effect diagram" at bounding box center [619, 344] width 474 height 31
click at [382, 325] on input "c. Cause and effect diagram" at bounding box center [382, 321] width 0 height 10
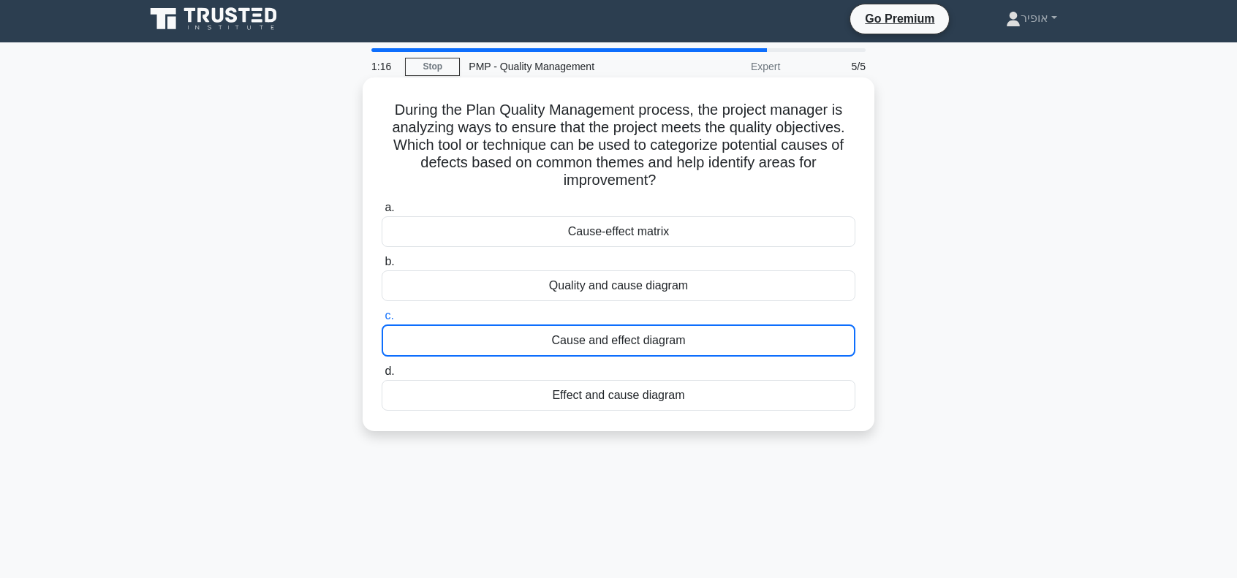
scroll to position [73, 0]
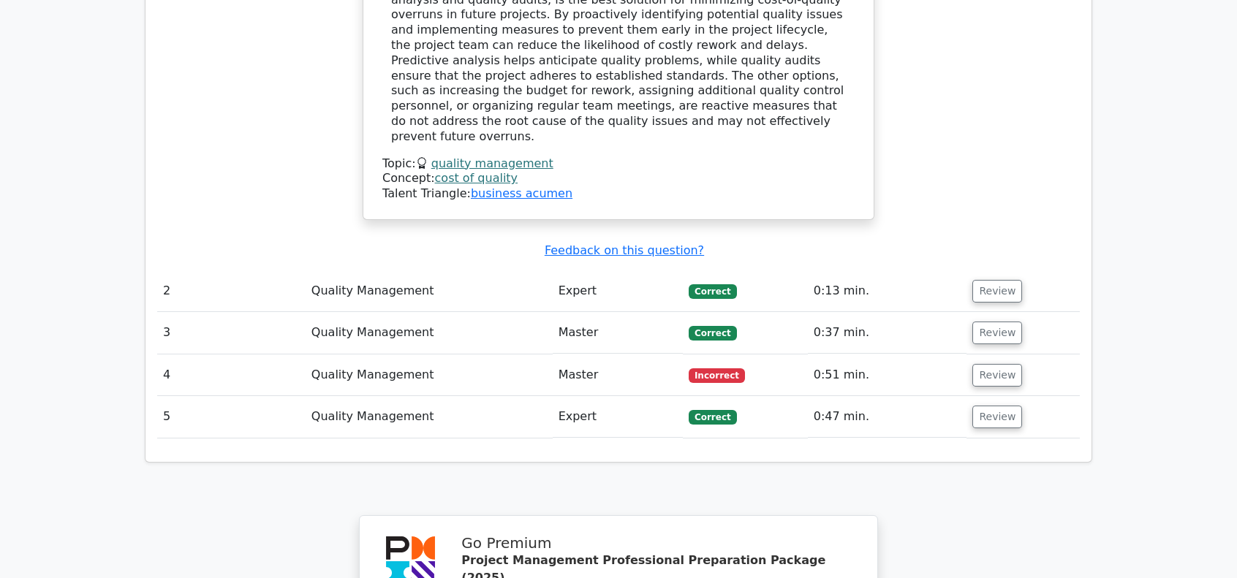
scroll to position [1754, 0]
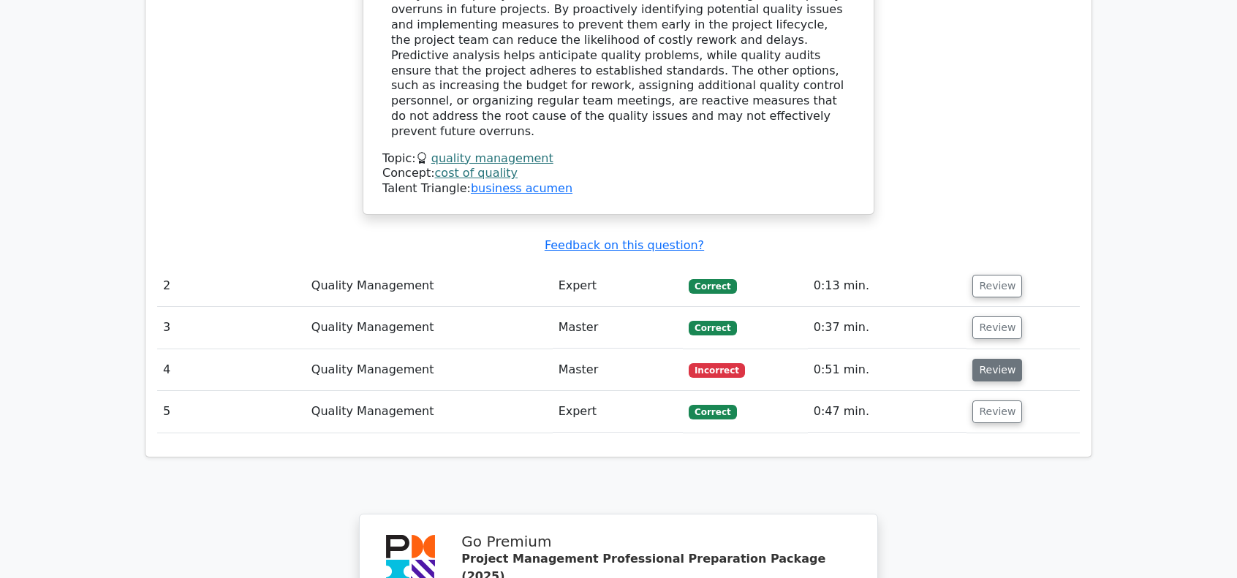
click at [983, 359] on button "Review" at bounding box center [997, 370] width 50 height 23
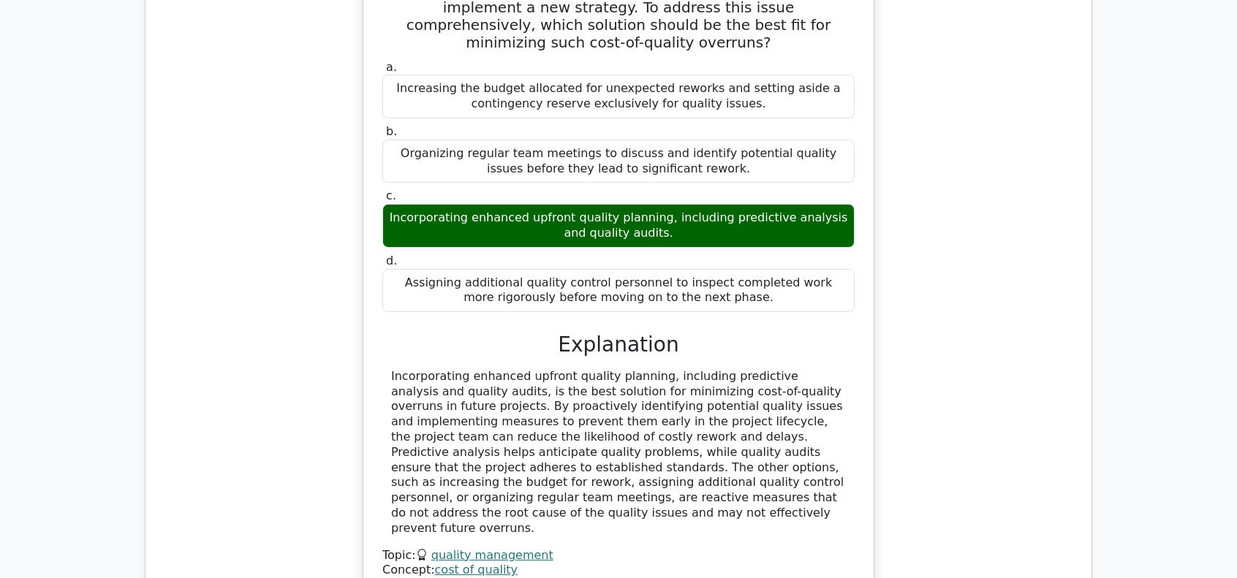
scroll to position [1097, 0]
